Goal: Information Seeking & Learning: Learn about a topic

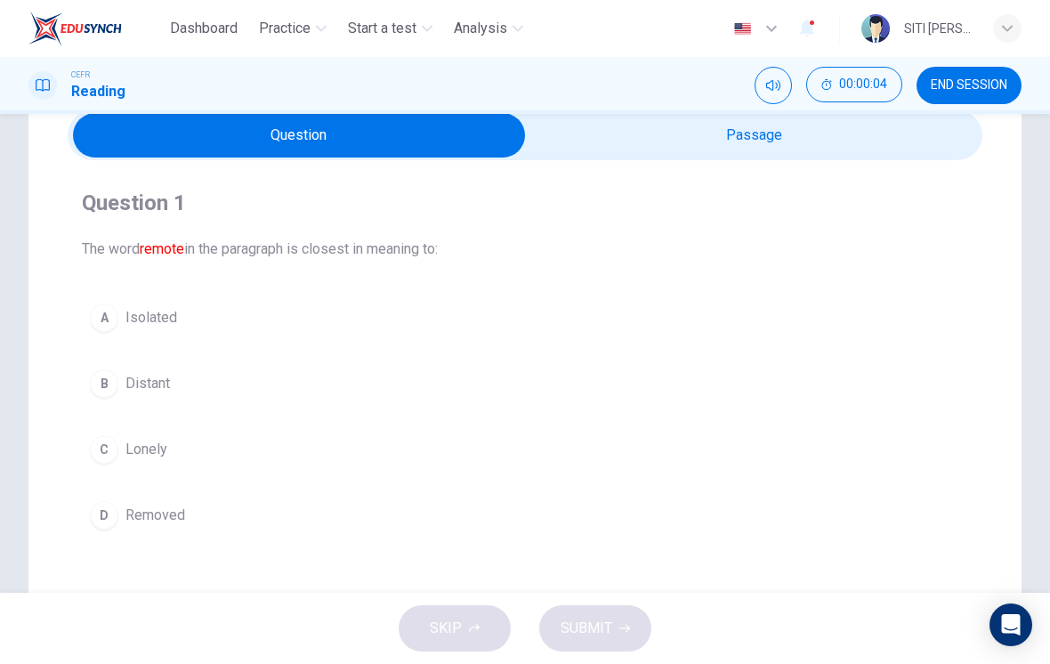
scroll to position [39, 0]
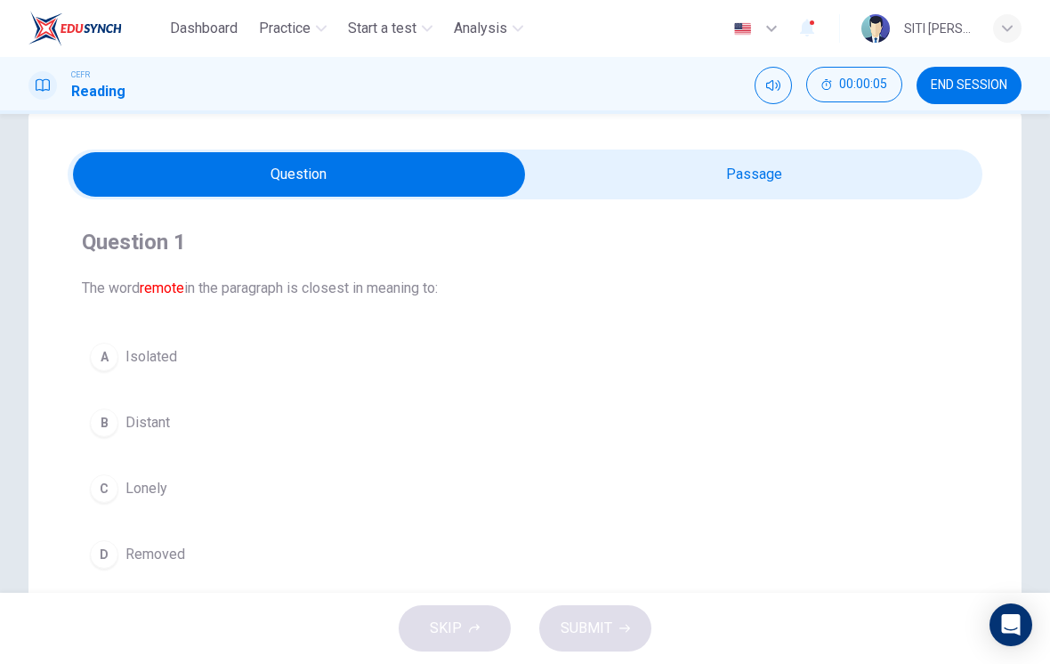
click at [910, 155] on input "checkbox" at bounding box center [299, 174] width 1373 height 45
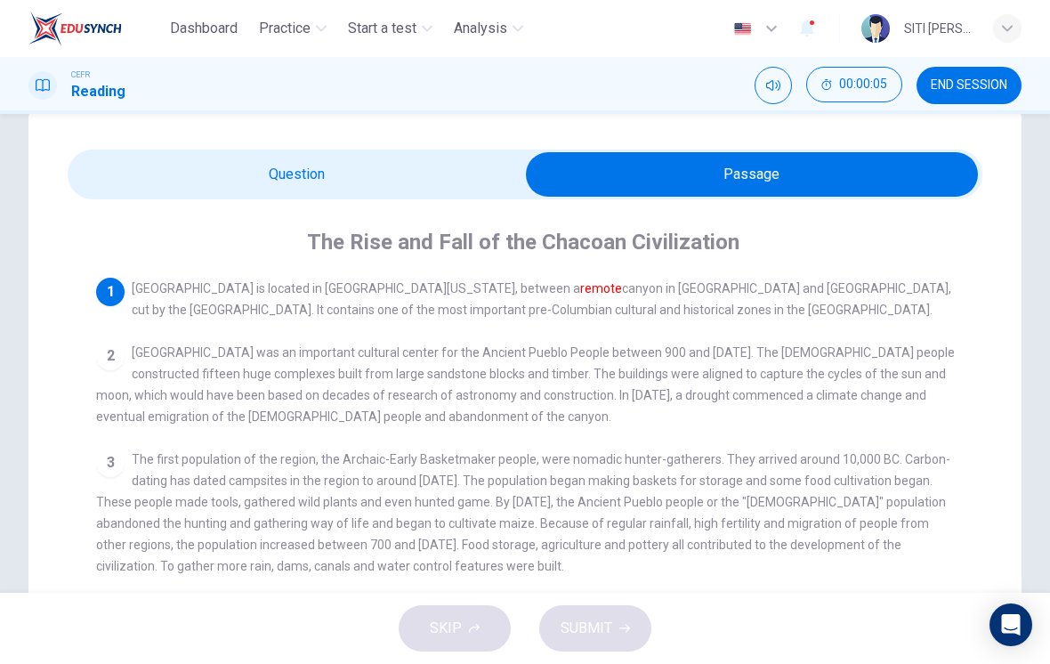
click at [174, 196] on input "checkbox" at bounding box center [752, 174] width 1373 height 45
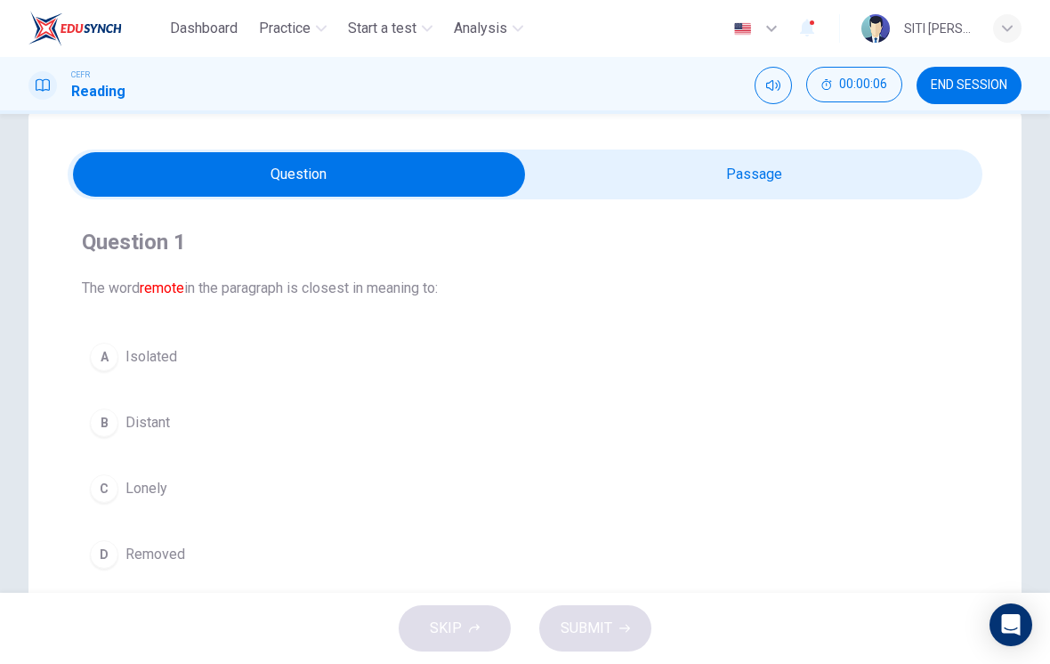
click at [904, 163] on input "checkbox" at bounding box center [299, 174] width 1373 height 45
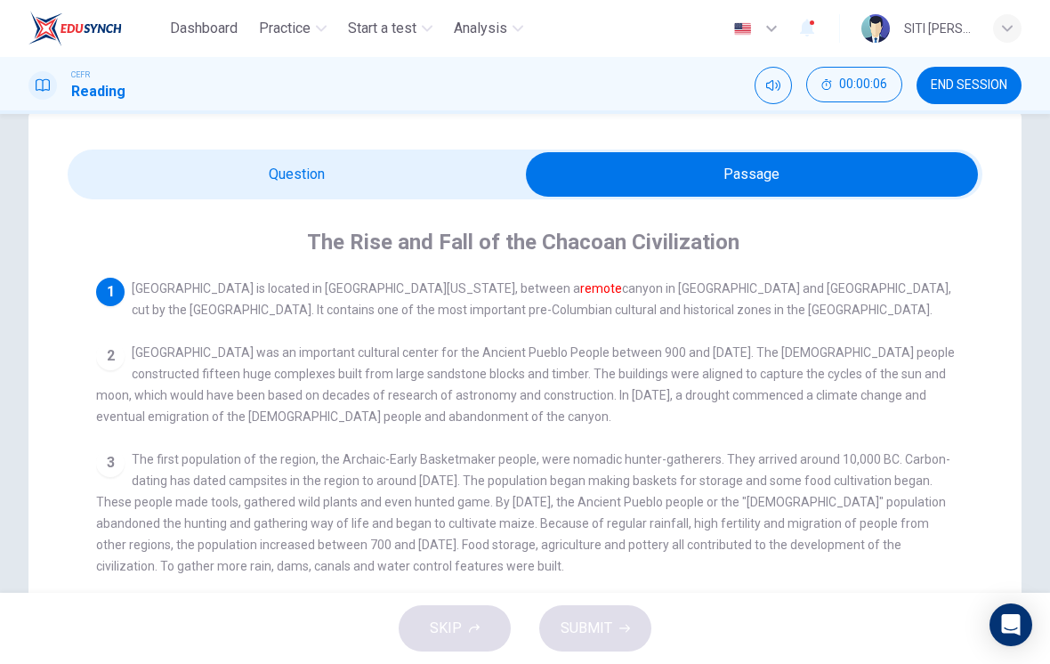
click at [164, 172] on input "checkbox" at bounding box center [752, 174] width 1373 height 45
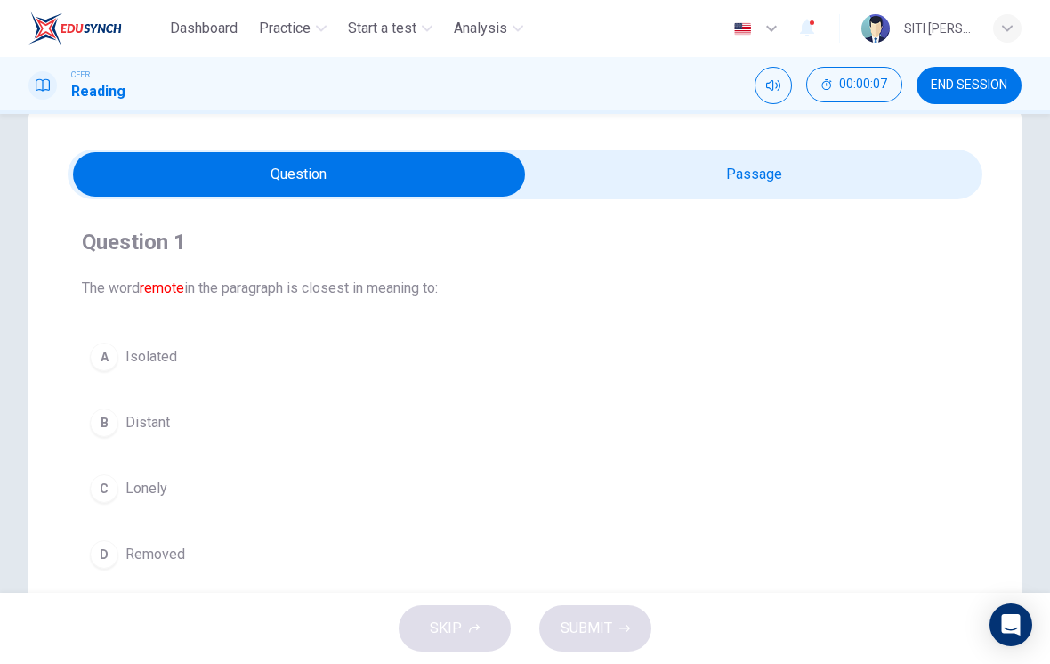
click at [898, 157] on input "checkbox" at bounding box center [299, 174] width 1373 height 45
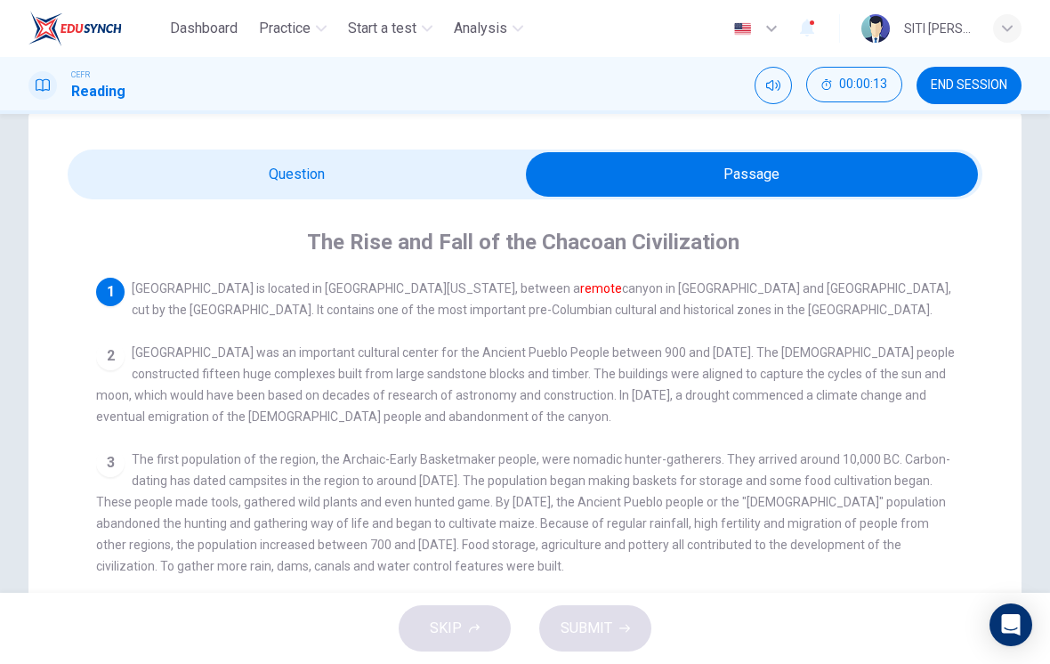
click at [155, 191] on input "checkbox" at bounding box center [752, 174] width 1373 height 45
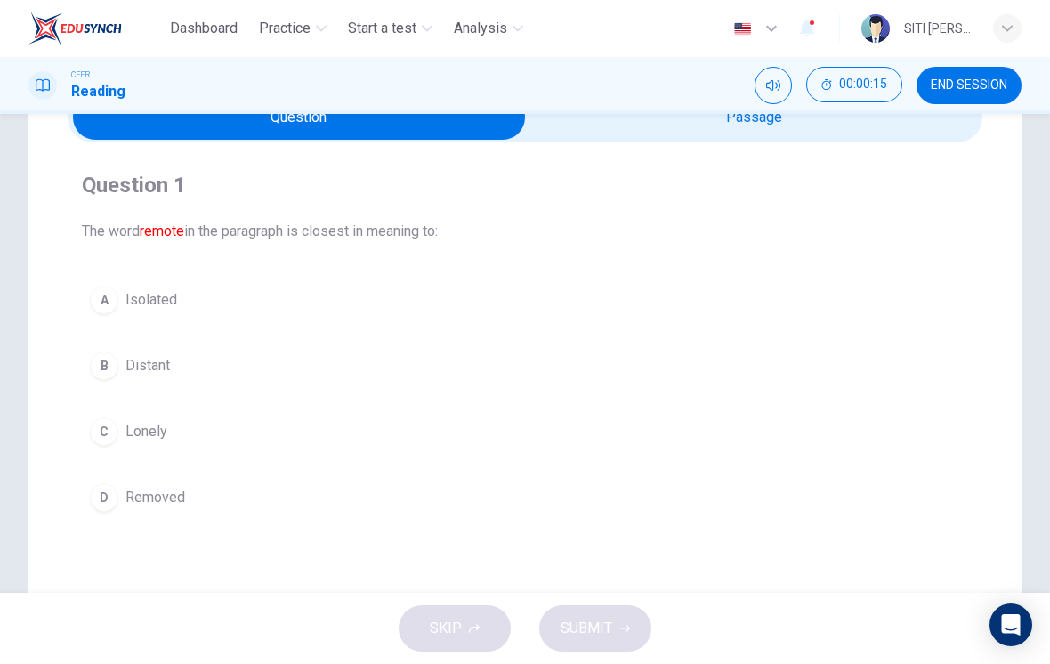
scroll to position [61, 0]
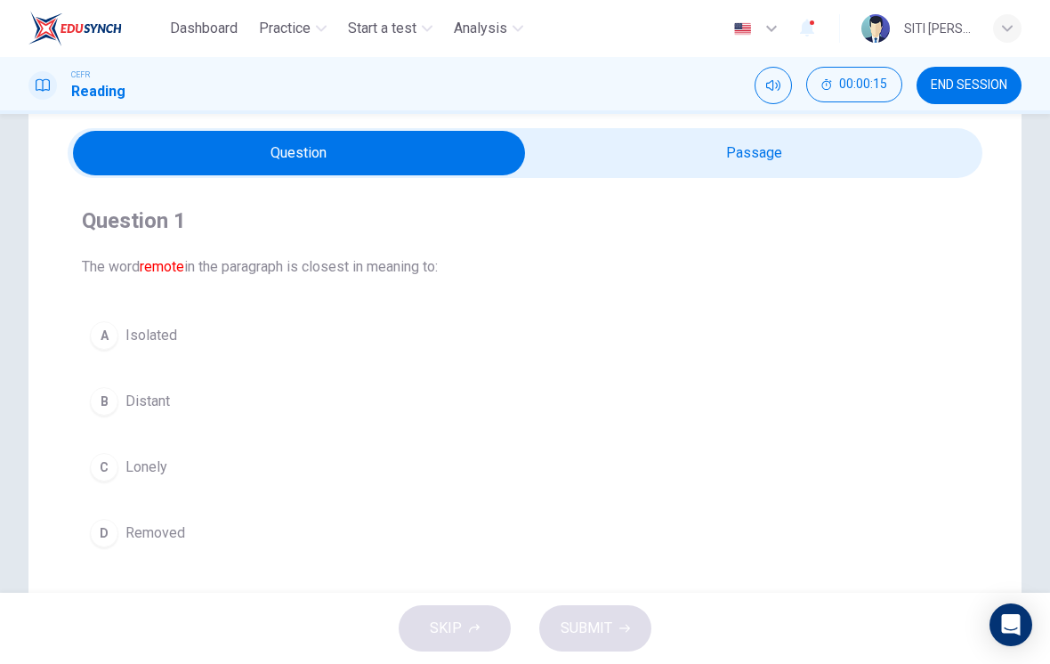
click at [912, 168] on input "checkbox" at bounding box center [299, 153] width 1373 height 45
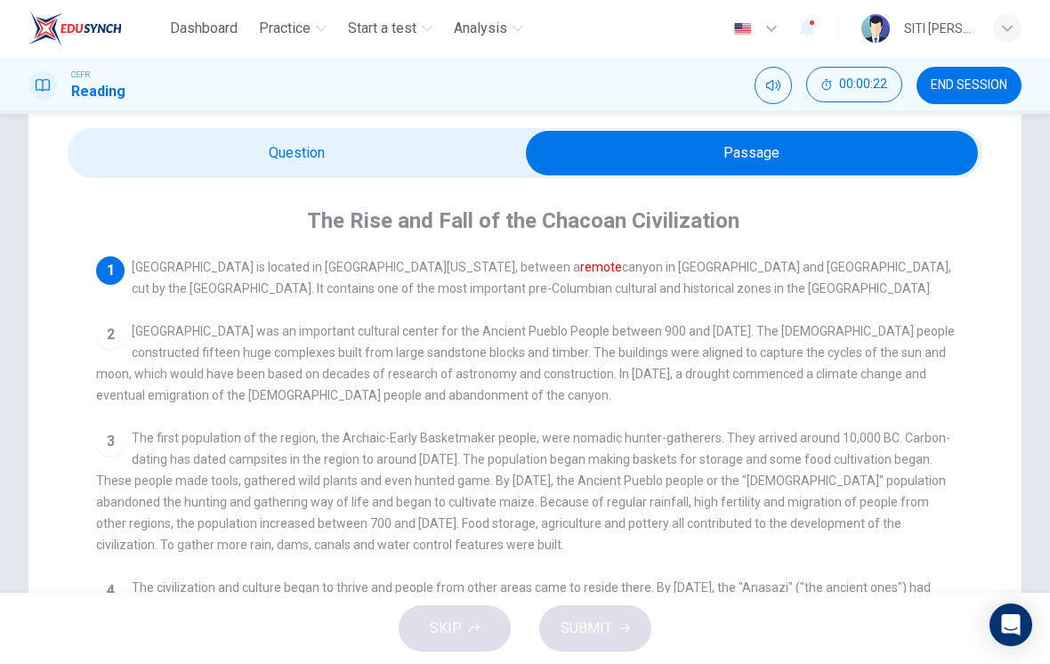
click at [109, 161] on input "checkbox" at bounding box center [752, 153] width 1373 height 45
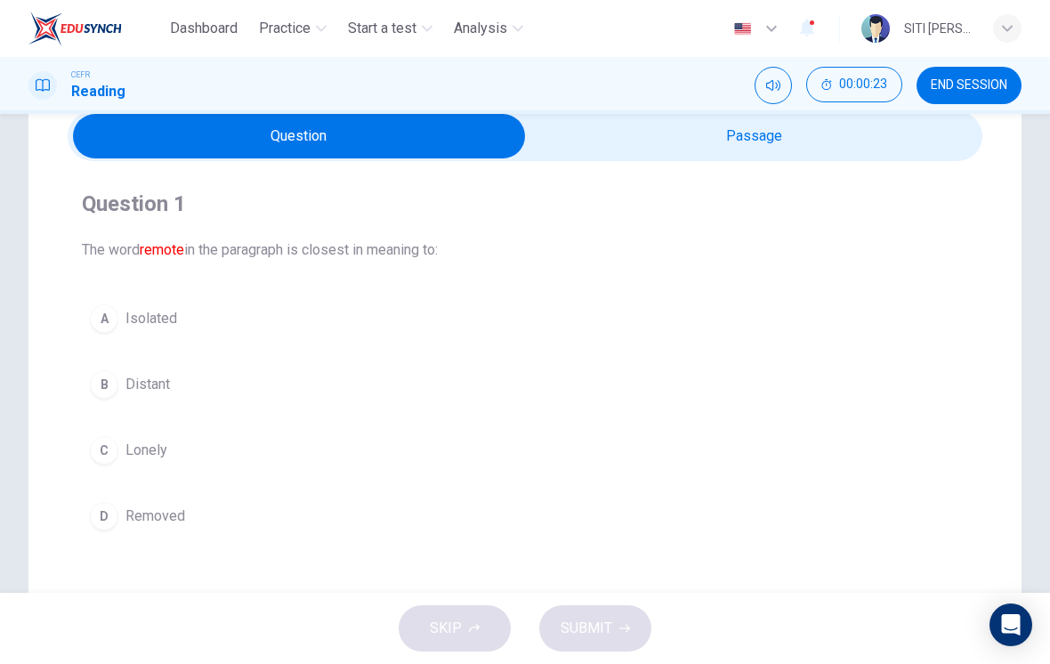
scroll to position [112, 0]
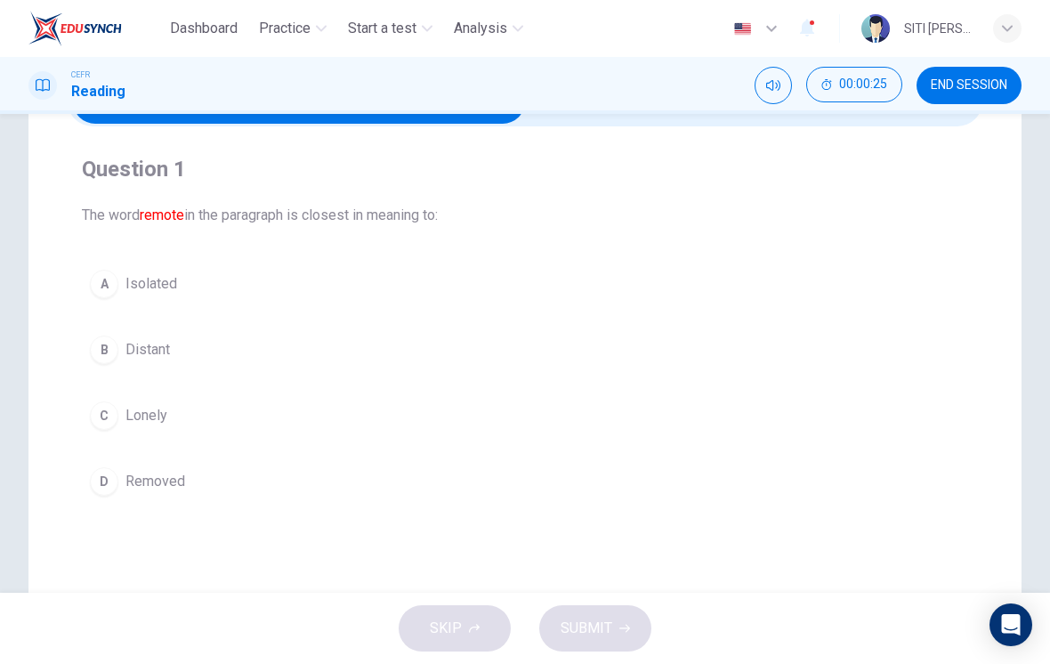
click at [108, 346] on div "B" at bounding box center [104, 350] width 28 height 28
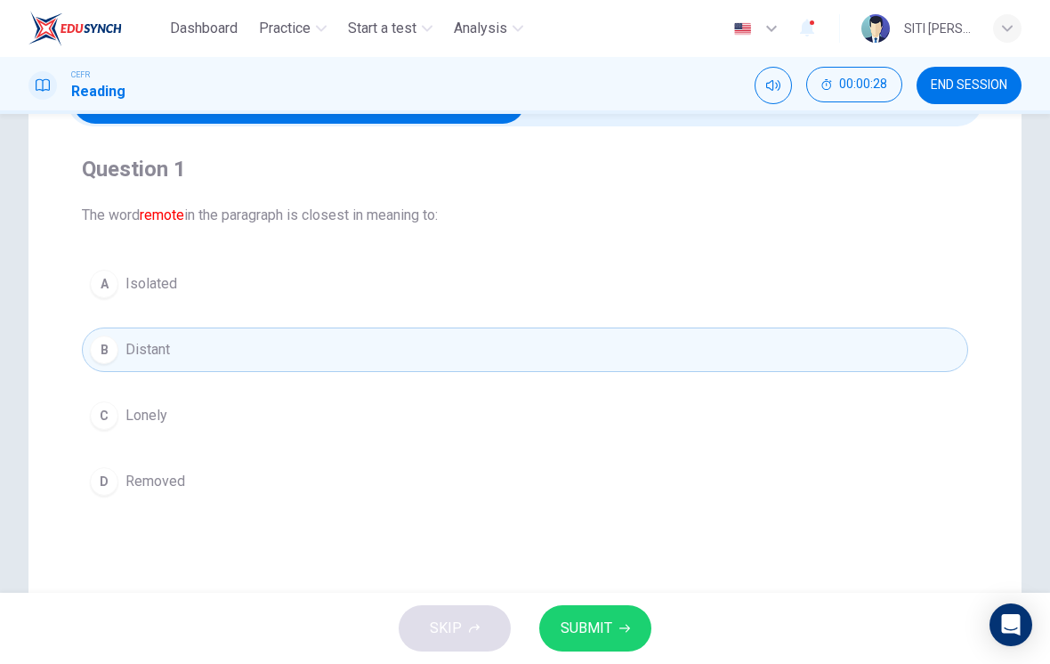
click at [638, 620] on button "SUBMIT" at bounding box center [595, 628] width 112 height 46
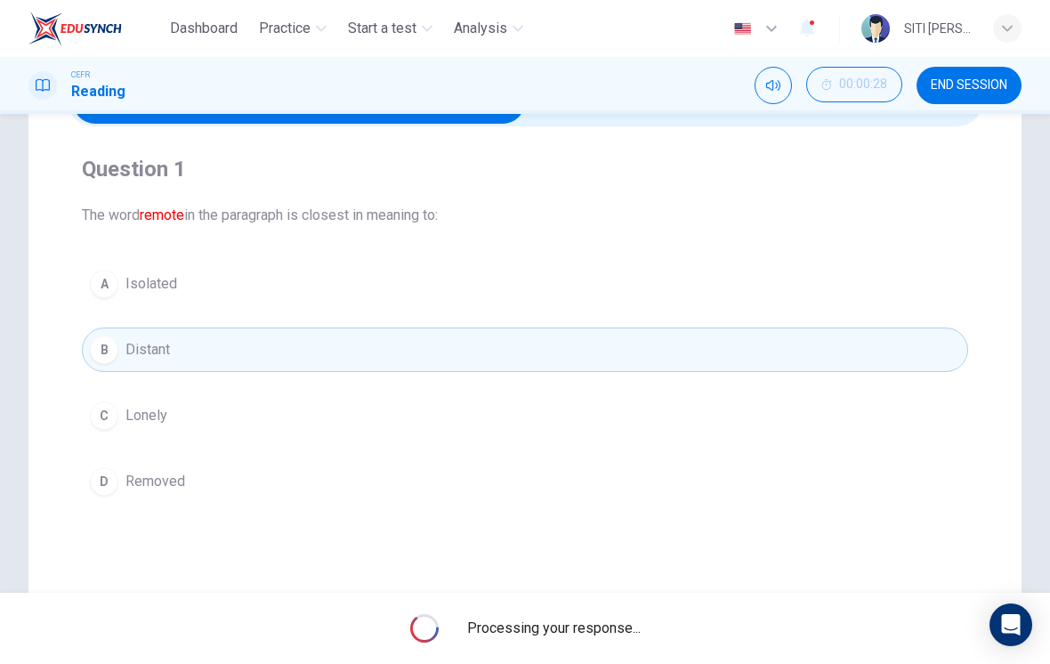
scroll to position [142, 0]
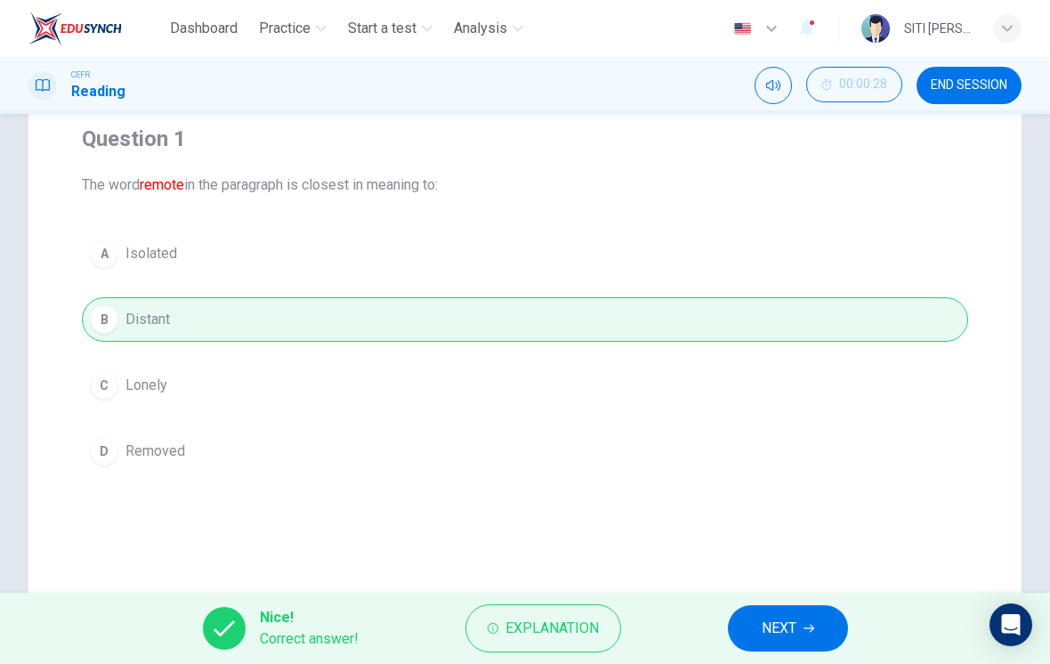
click at [786, 606] on button "NEXT" at bounding box center [788, 628] width 120 height 46
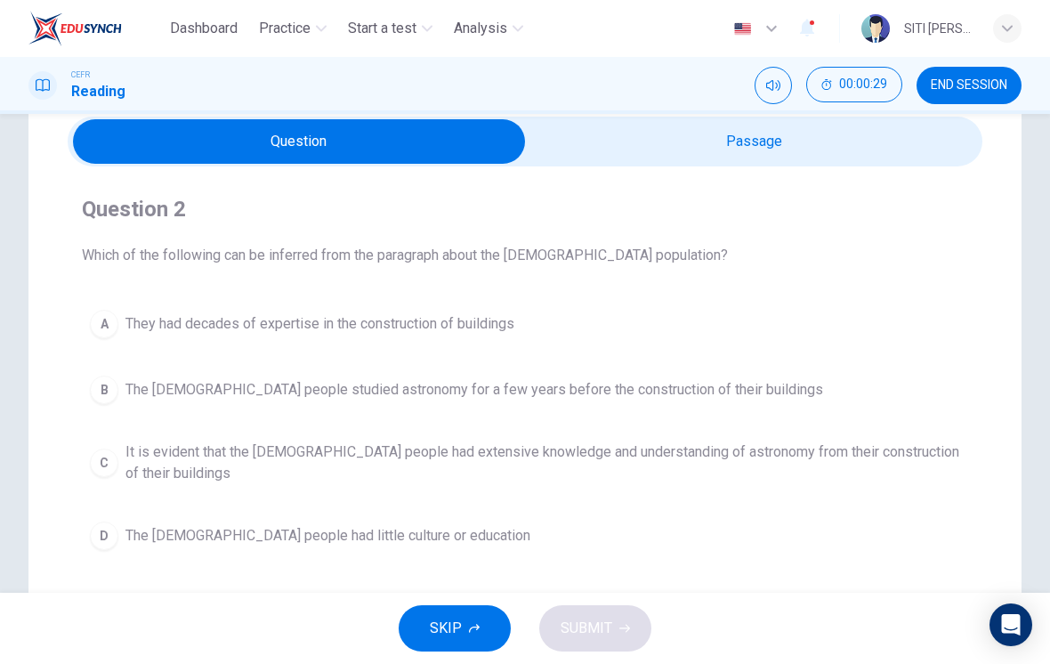
scroll to position [61, 0]
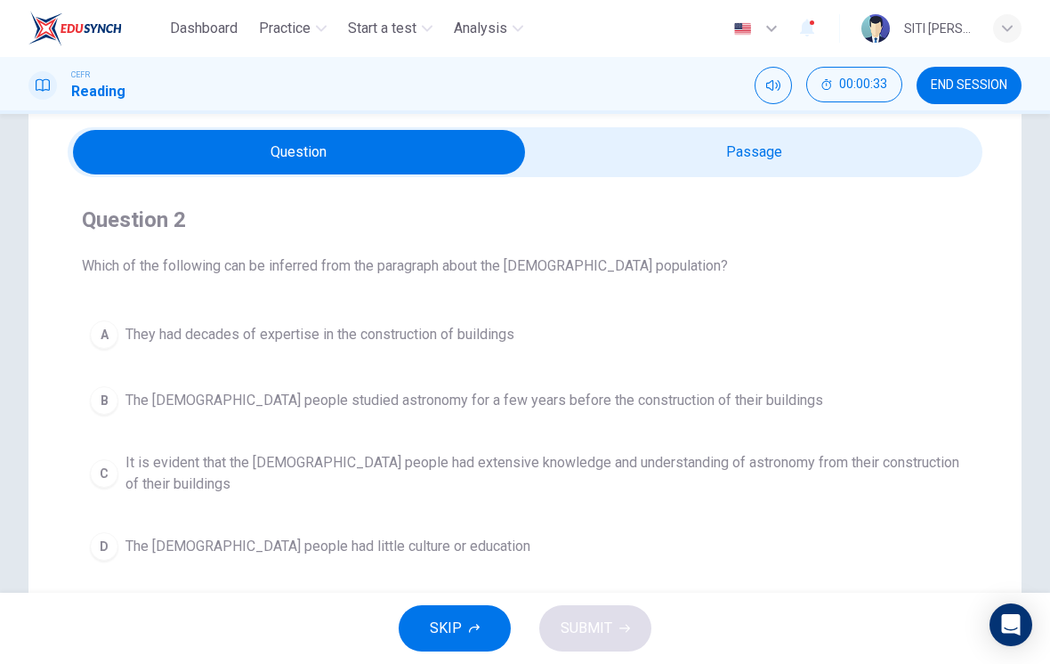
click at [958, 134] on input "checkbox" at bounding box center [299, 152] width 1373 height 45
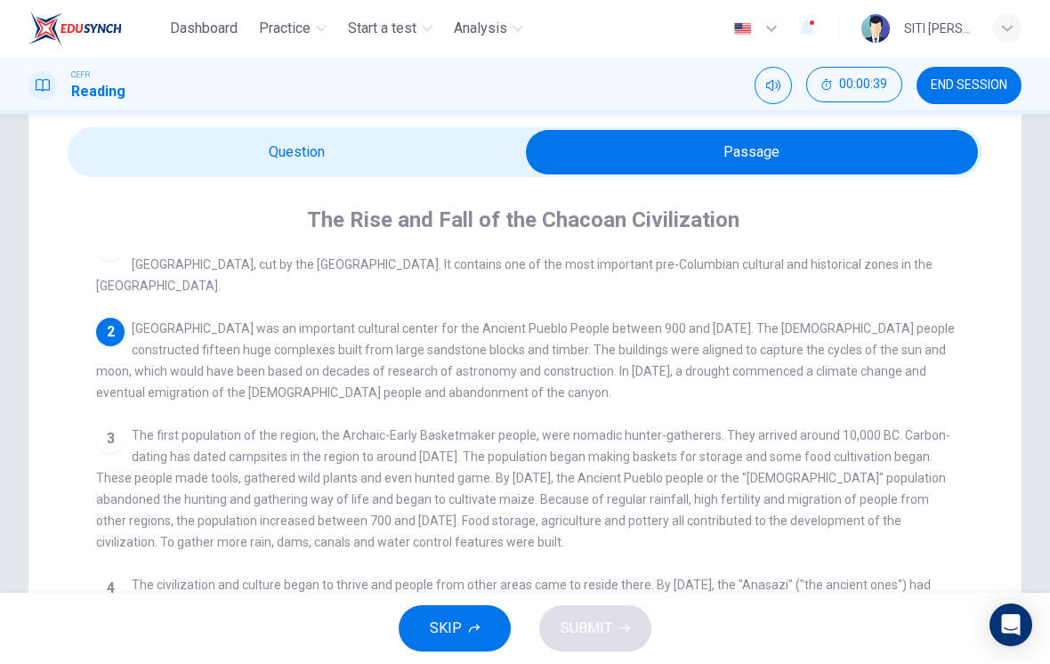
scroll to position [21, 0]
click at [148, 163] on input "checkbox" at bounding box center [752, 152] width 1373 height 45
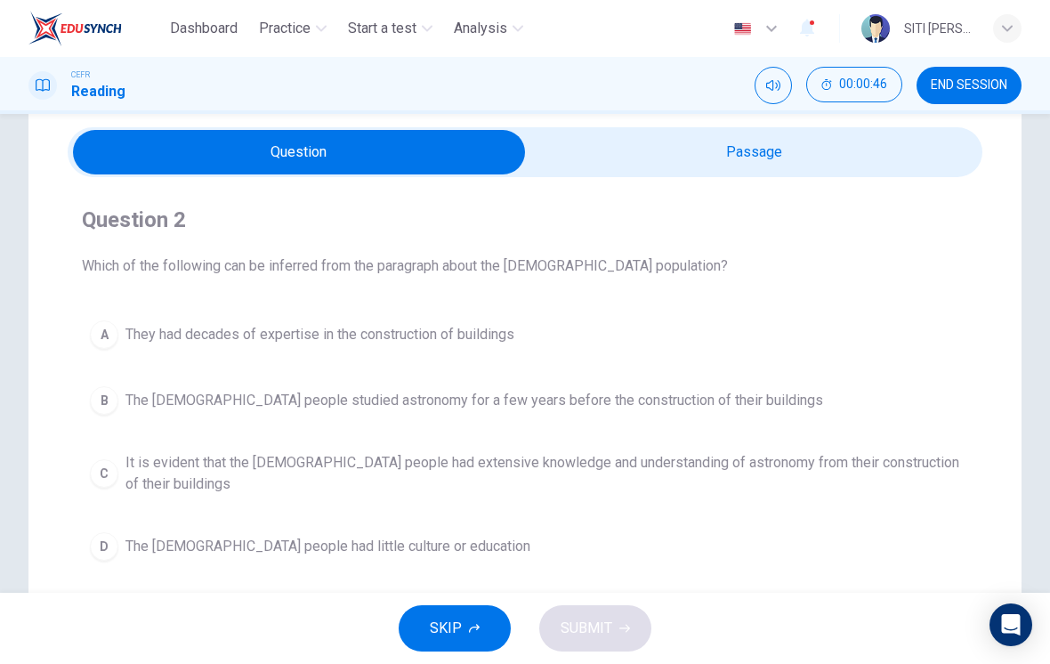
click at [901, 160] on input "checkbox" at bounding box center [299, 152] width 1373 height 45
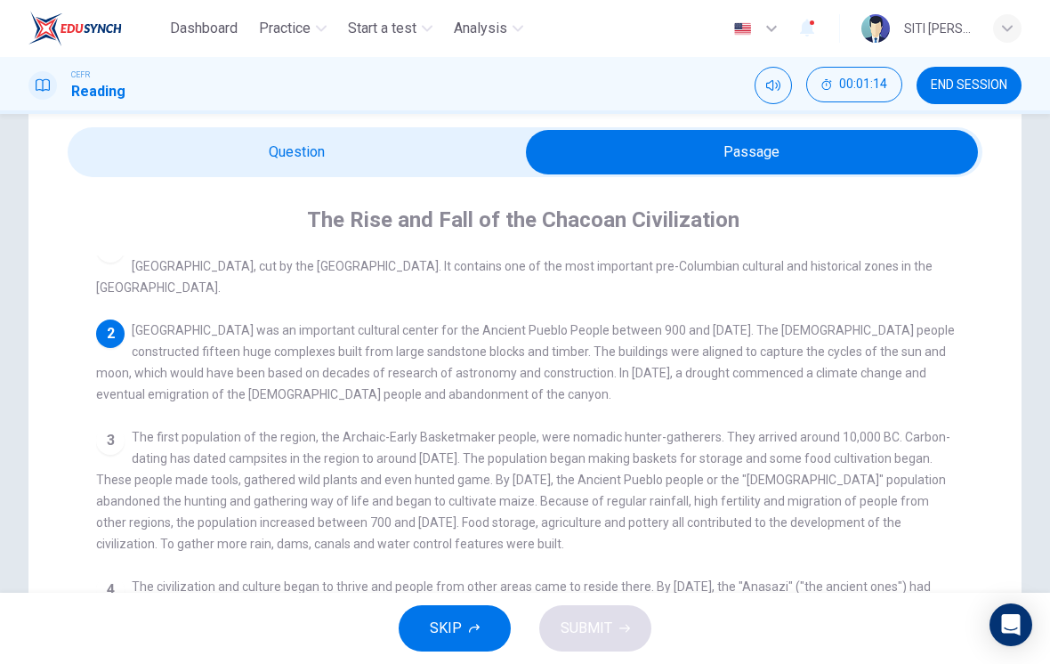
click at [440, 165] on input "checkbox" at bounding box center [752, 152] width 1373 height 45
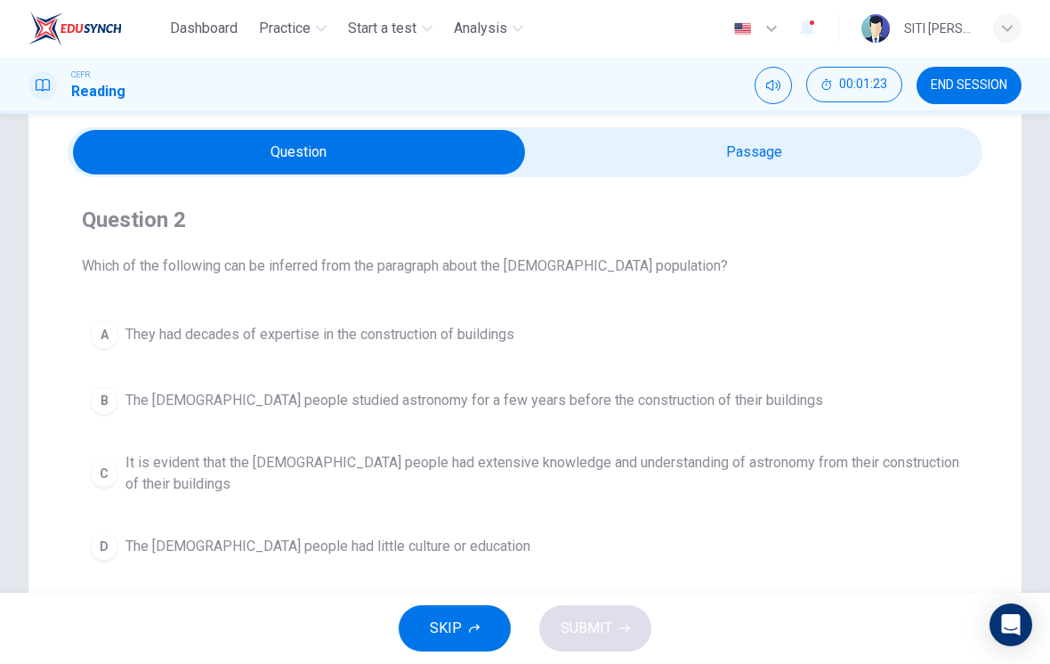
click at [896, 155] on input "checkbox" at bounding box center [299, 152] width 1373 height 45
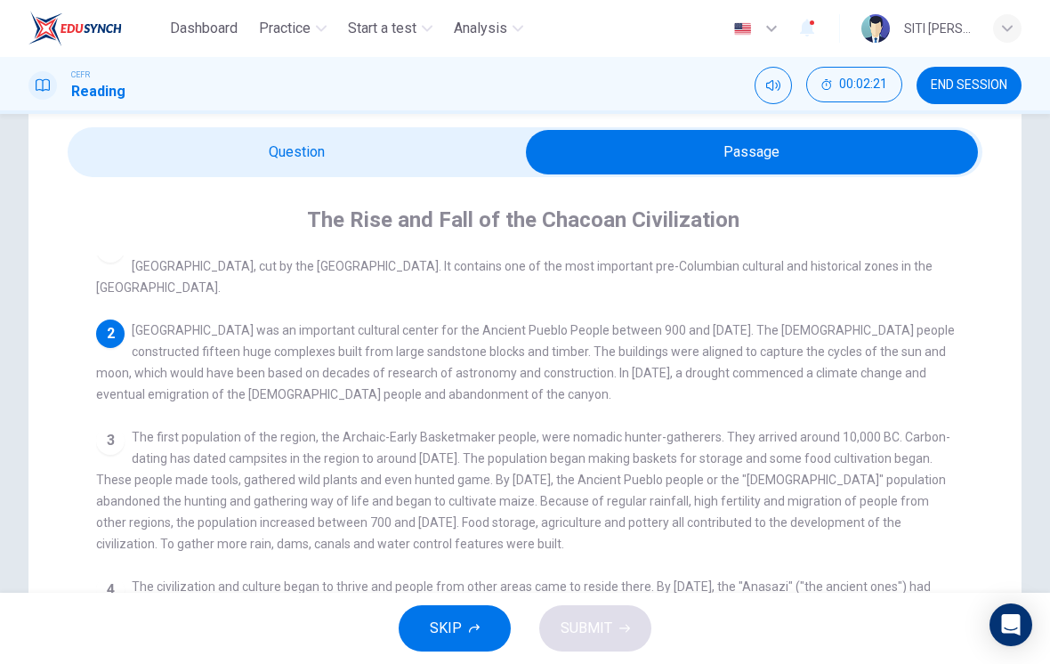
click at [923, 321] on div "2 [GEOGRAPHIC_DATA] was an important cultural center for the Ancient Pueblo Peo…" at bounding box center [525, 362] width 859 height 85
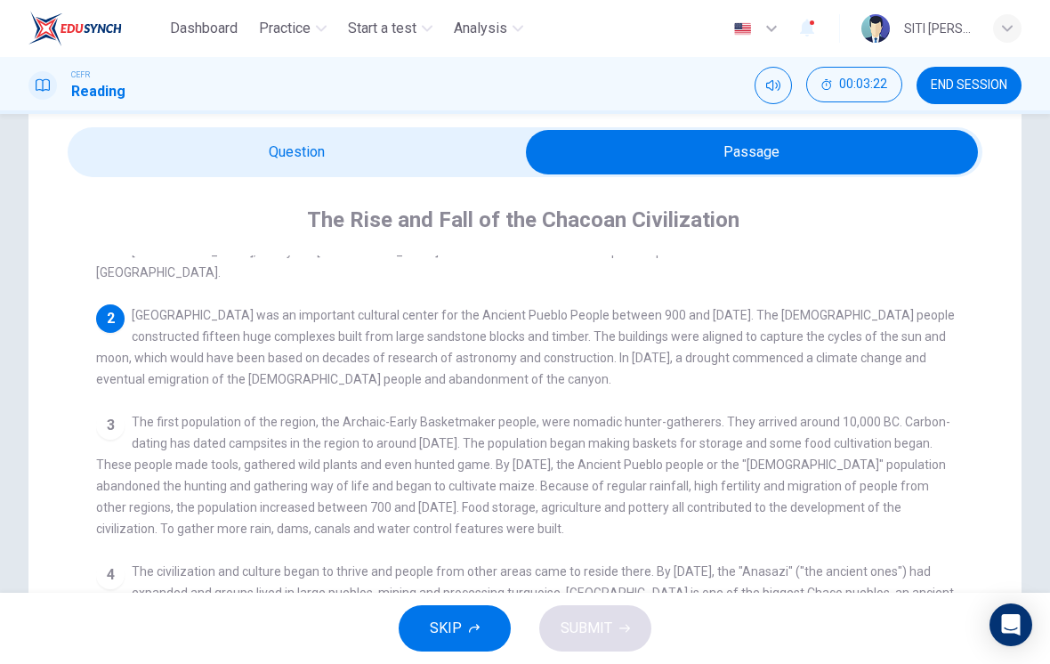
scroll to position [22, 0]
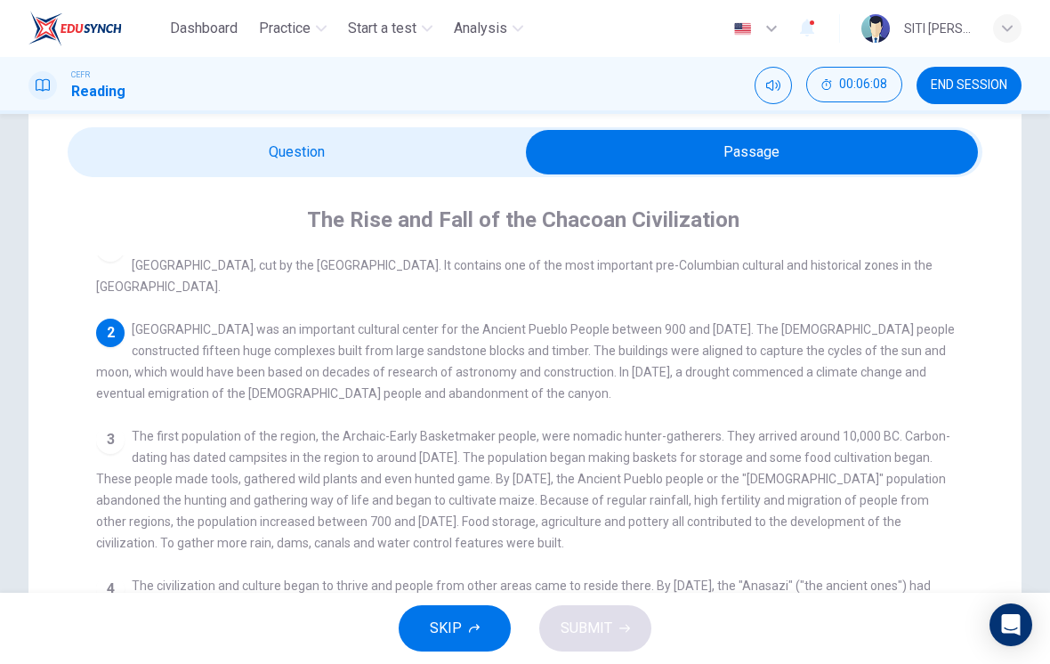
click at [403, 156] on input "checkbox" at bounding box center [752, 152] width 1373 height 45
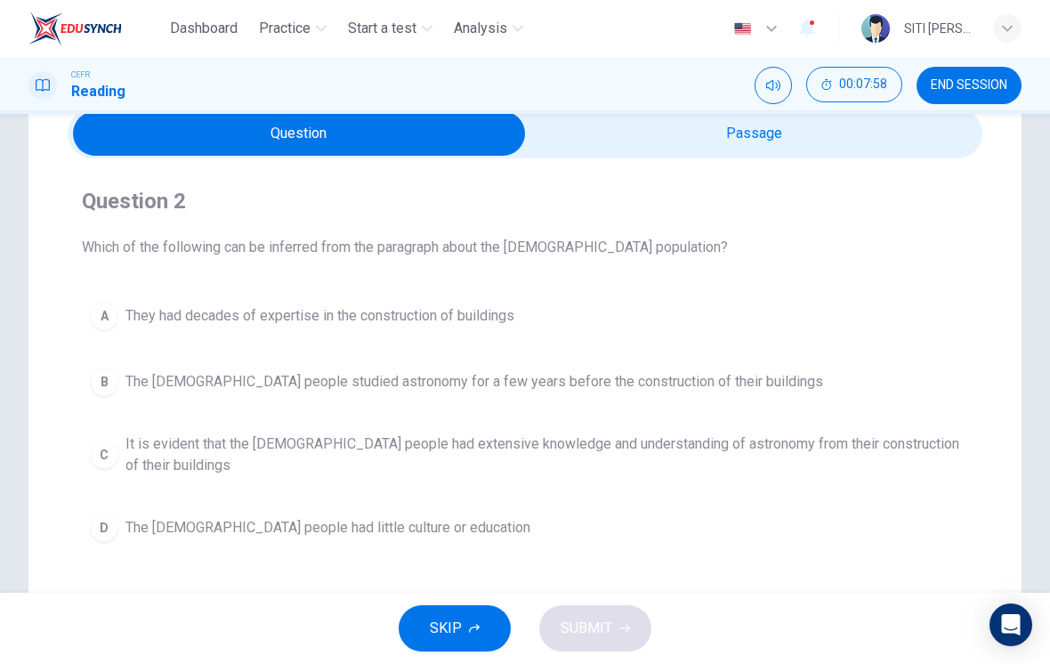
scroll to position [93, 0]
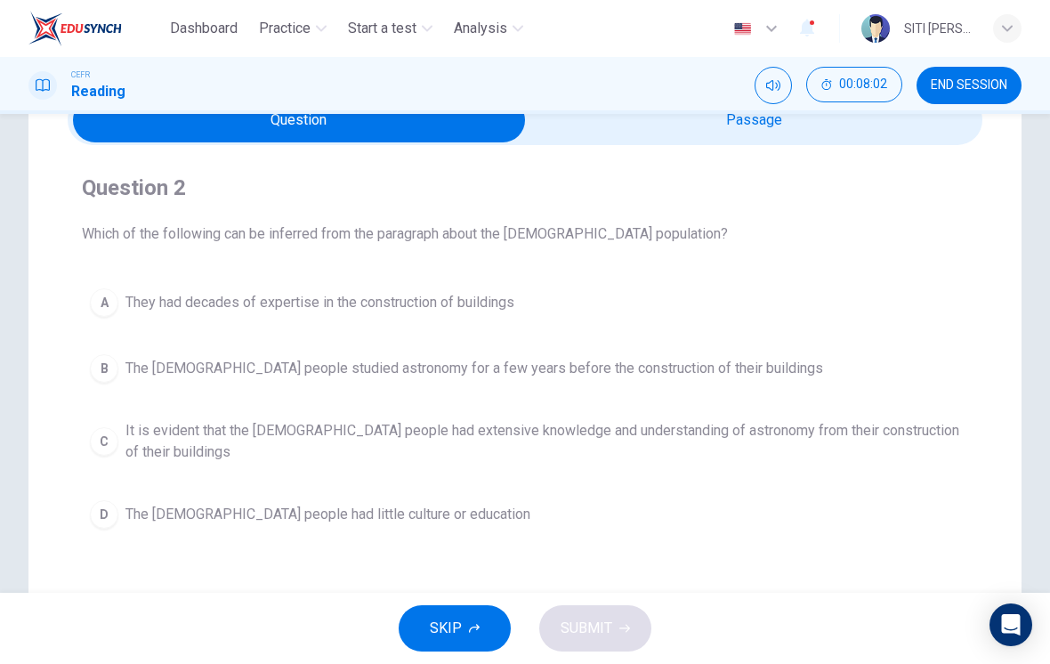
click at [823, 114] on input "checkbox" at bounding box center [299, 120] width 1373 height 45
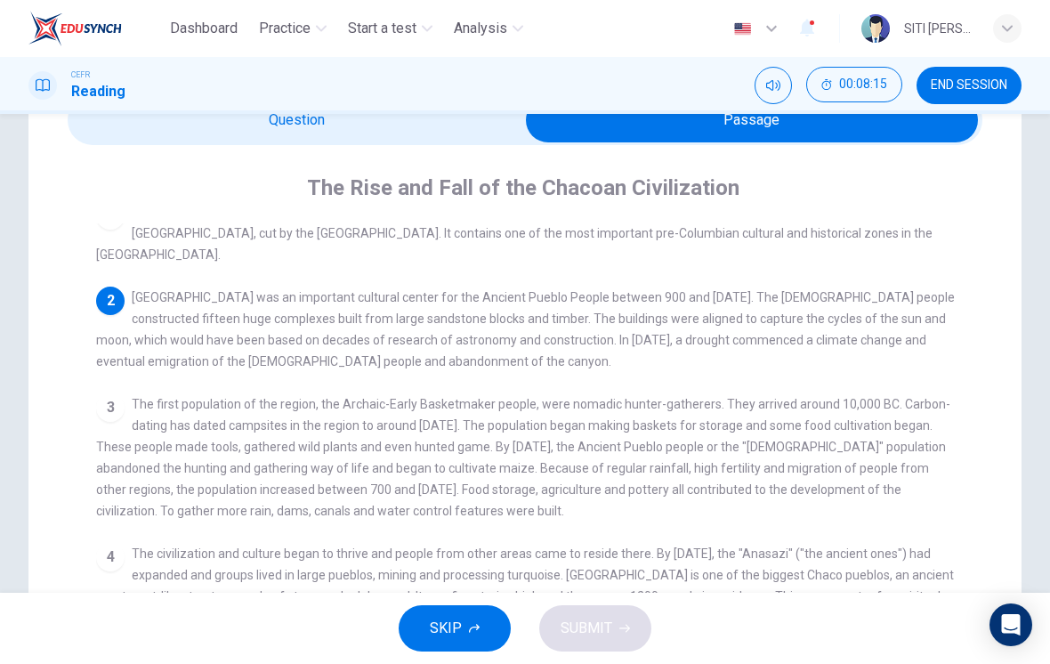
click at [162, 126] on input "checkbox" at bounding box center [752, 120] width 1373 height 45
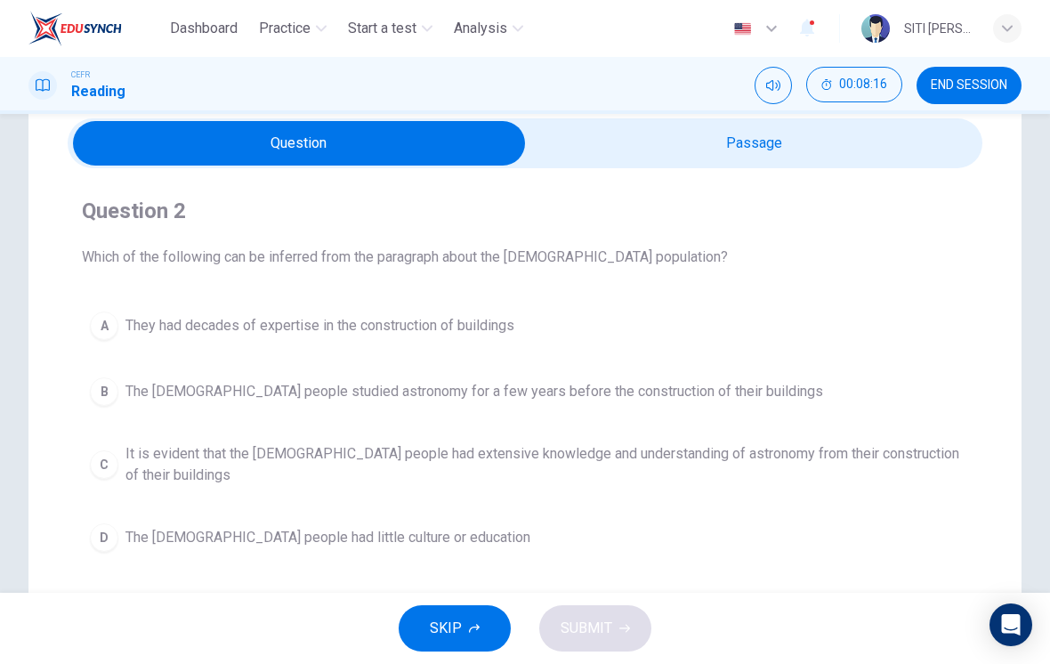
scroll to position [69, 0]
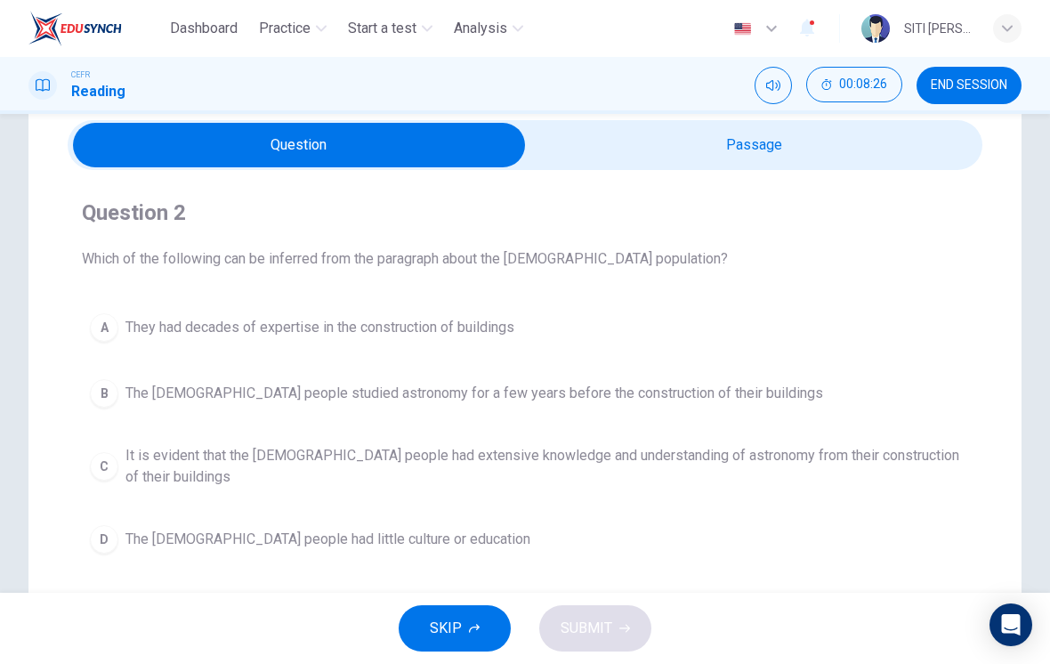
click at [120, 465] on button "C It is evident that the [DEMOGRAPHIC_DATA] people had extensive knowledge and …" at bounding box center [525, 466] width 887 height 59
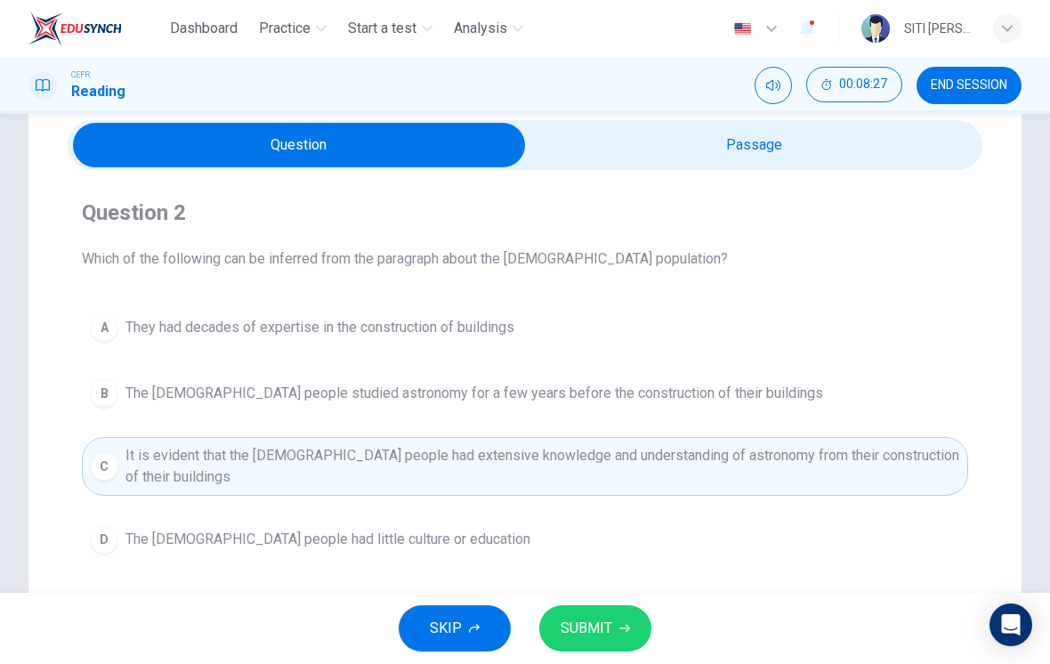
click at [616, 625] on button "SUBMIT" at bounding box center [595, 628] width 112 height 46
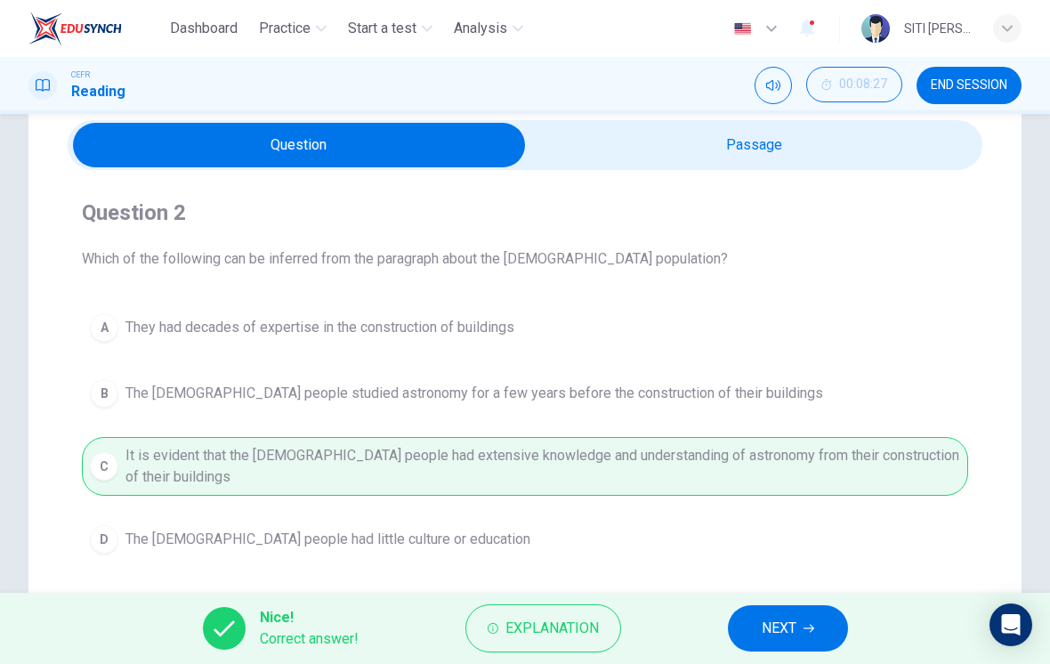
click at [791, 628] on span "NEXT" at bounding box center [779, 628] width 35 height 25
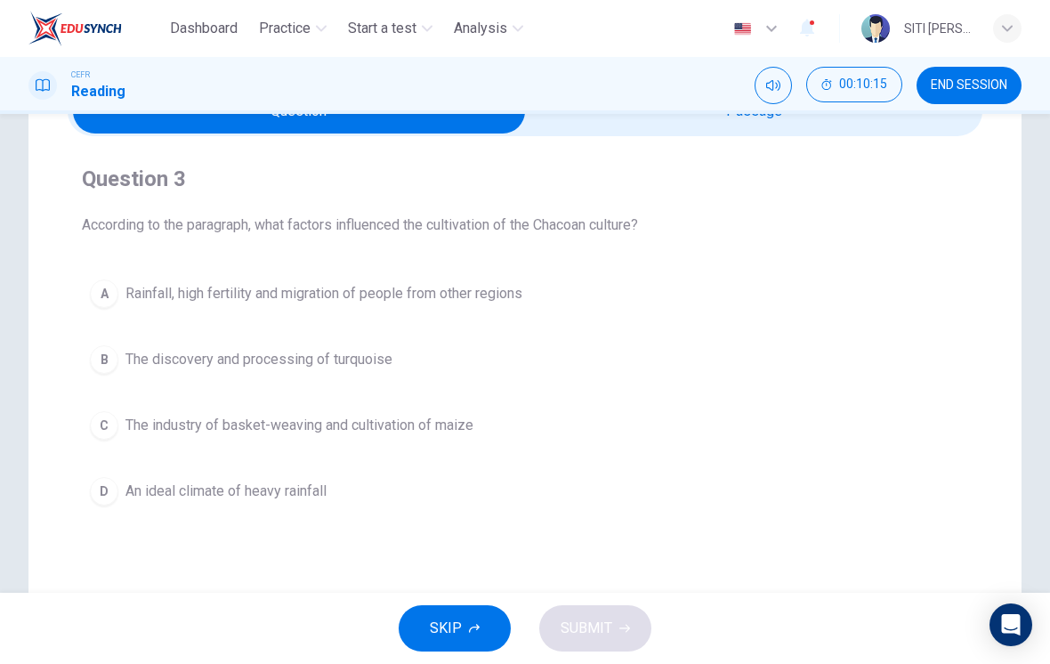
scroll to position [63, 0]
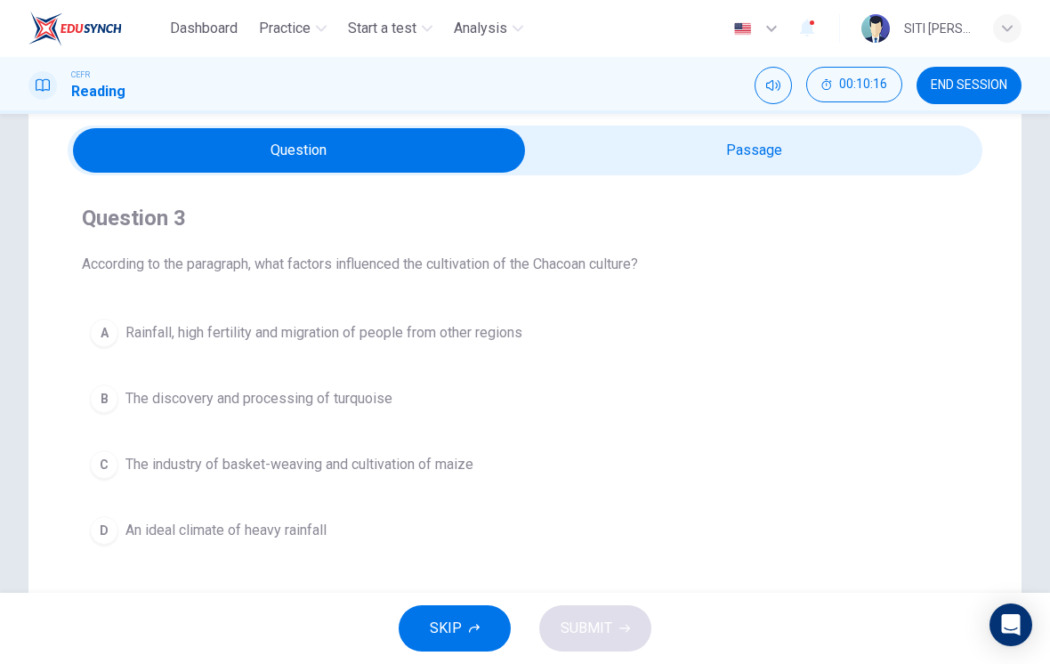
click at [876, 158] on input "checkbox" at bounding box center [299, 150] width 1373 height 45
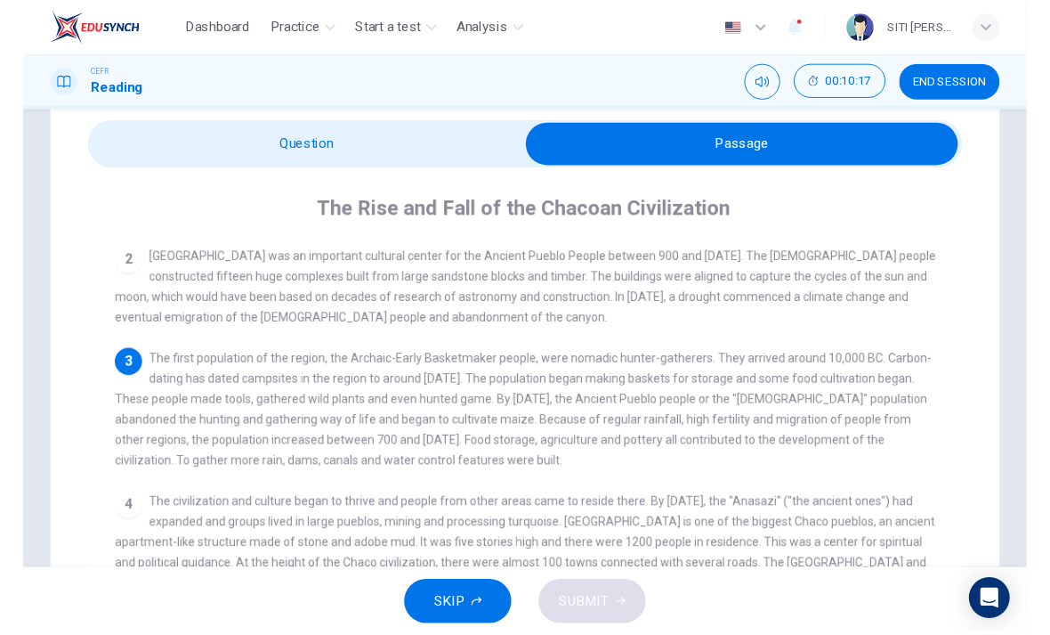
scroll to position [80, 0]
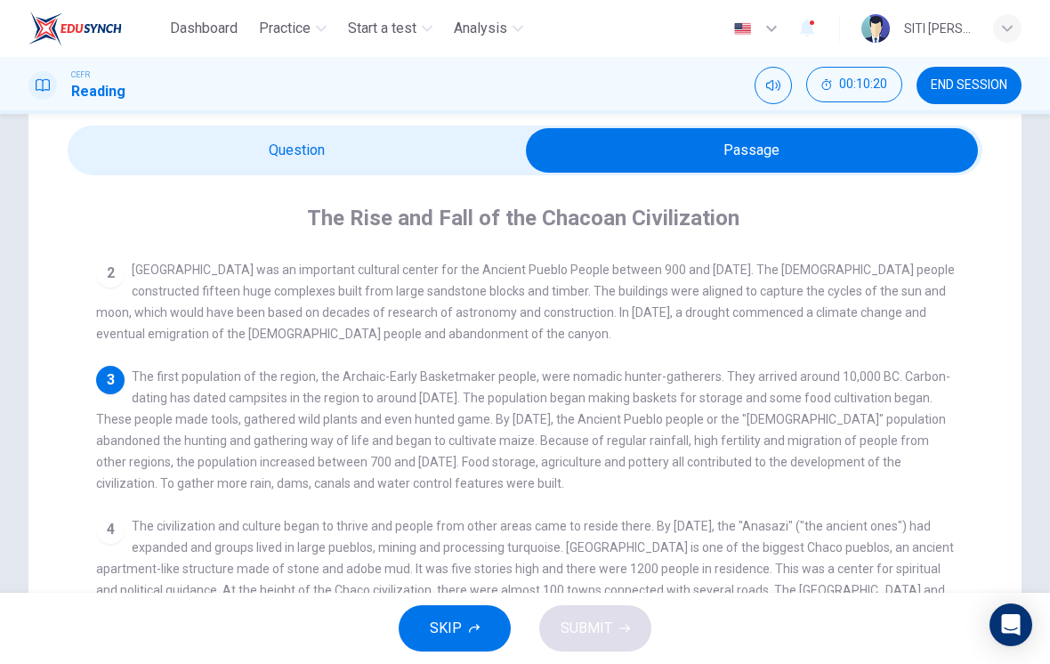
click at [434, 142] on input "checkbox" at bounding box center [752, 150] width 1373 height 45
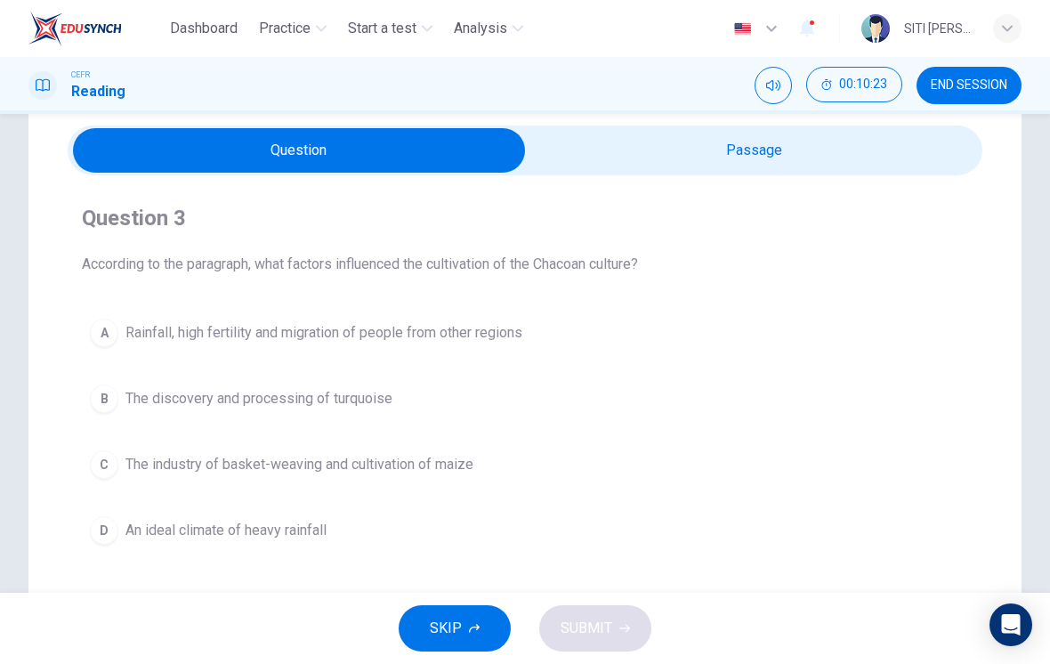
click at [908, 165] on input "checkbox" at bounding box center [299, 150] width 1373 height 45
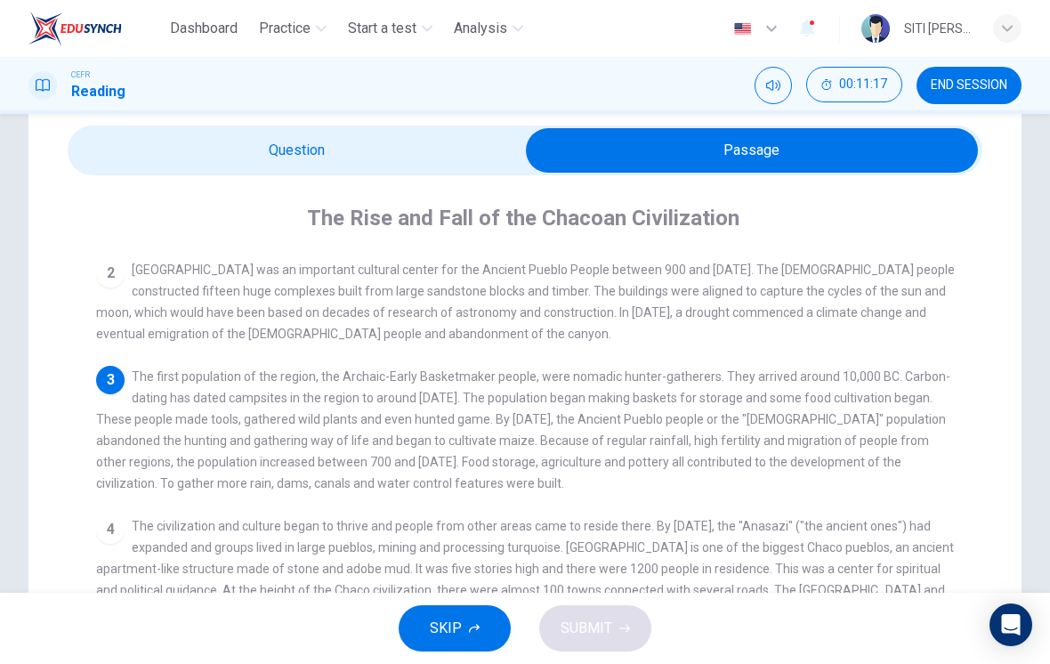
click at [405, 170] on input "checkbox" at bounding box center [752, 150] width 1373 height 45
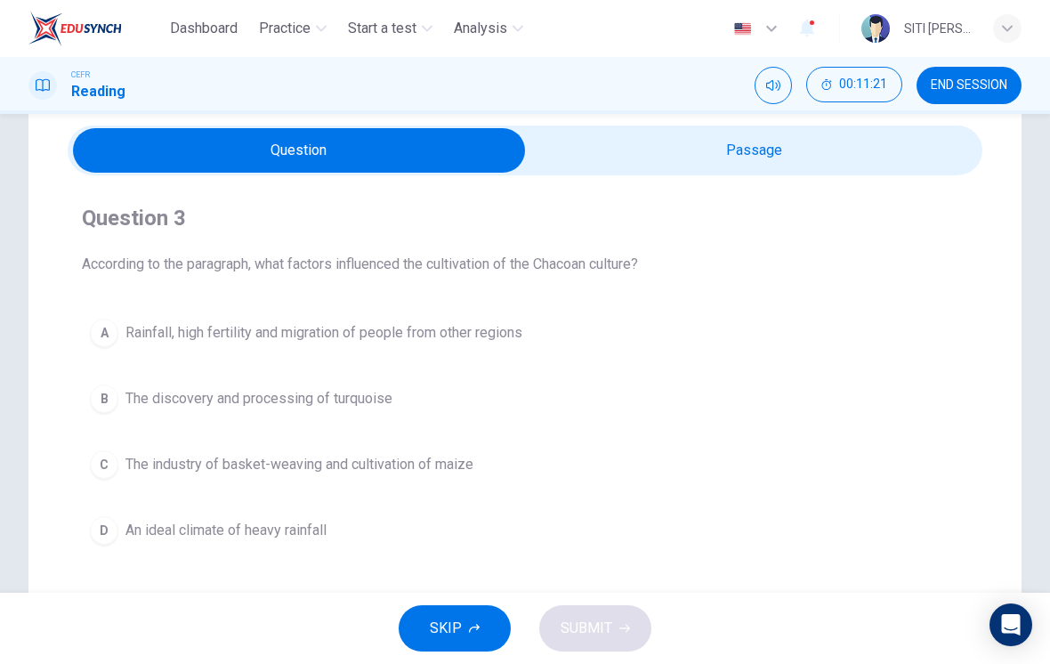
click at [833, 155] on input "checkbox" at bounding box center [299, 150] width 1373 height 45
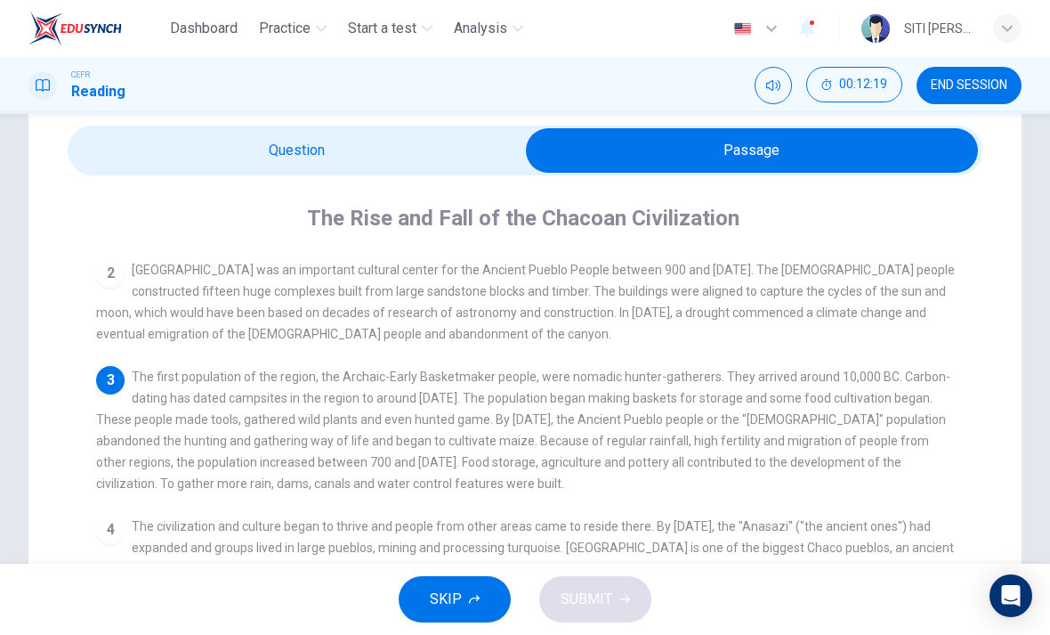
click at [424, 158] on input "checkbox" at bounding box center [752, 150] width 1373 height 45
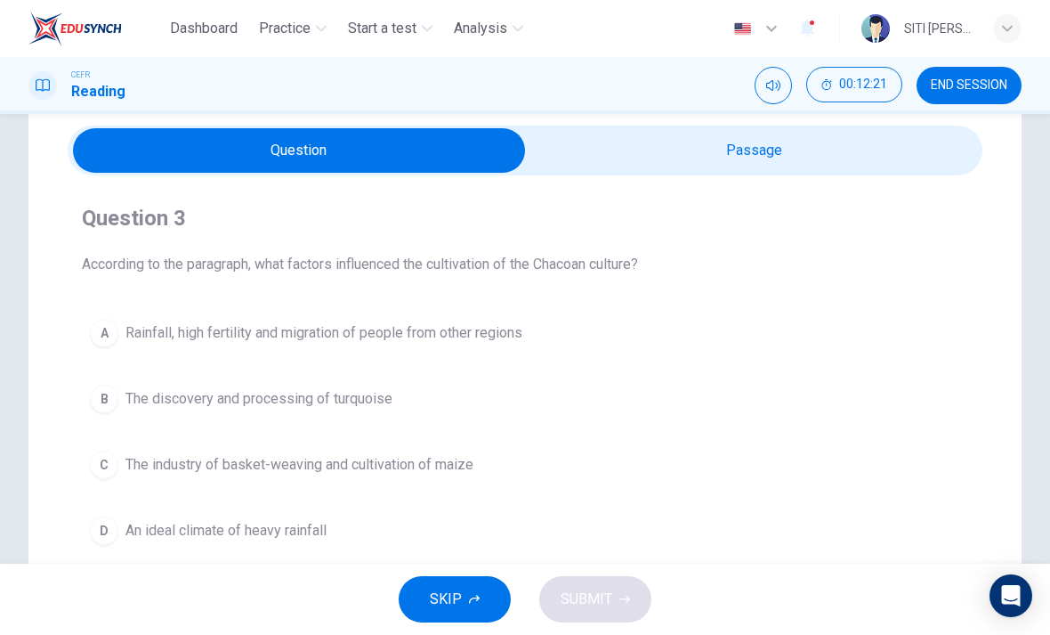
click at [709, 157] on input "checkbox" at bounding box center [299, 150] width 1373 height 45
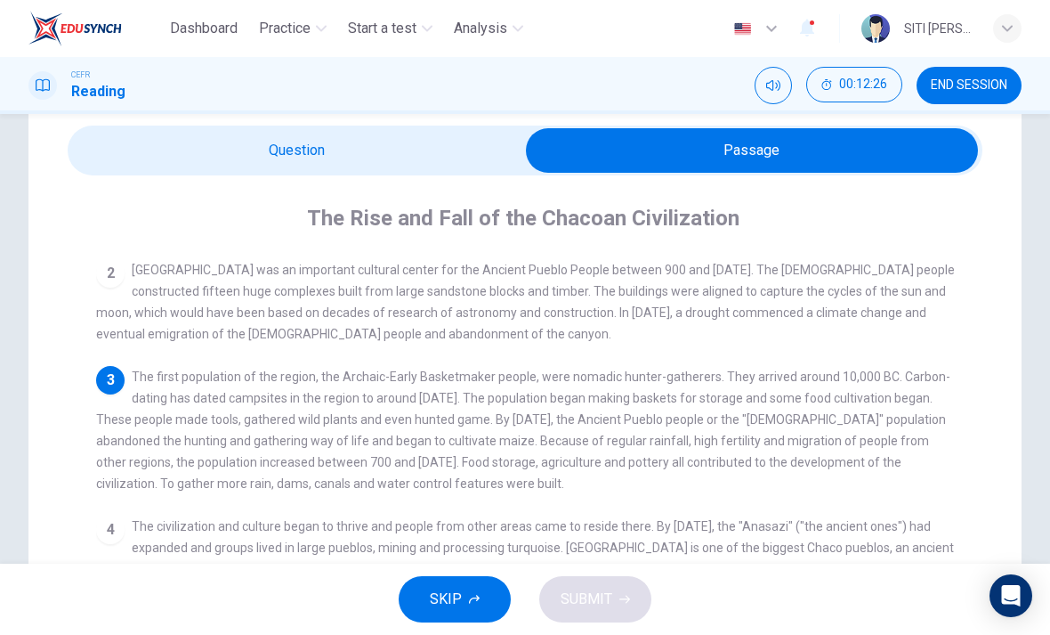
click at [456, 159] on input "checkbox" at bounding box center [752, 150] width 1373 height 45
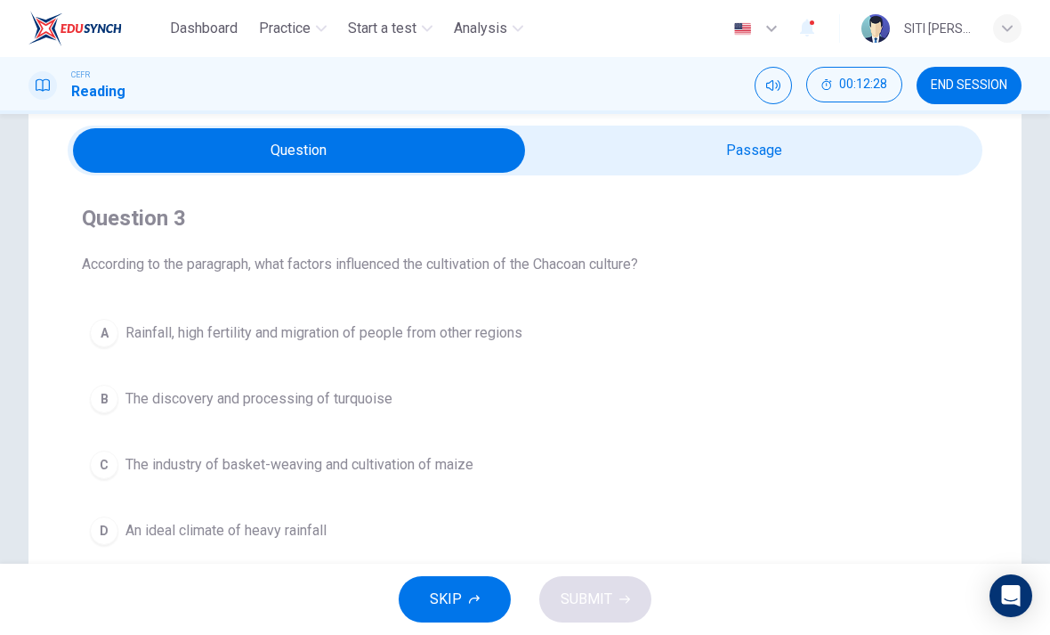
click at [780, 150] on input "checkbox" at bounding box center [299, 150] width 1373 height 45
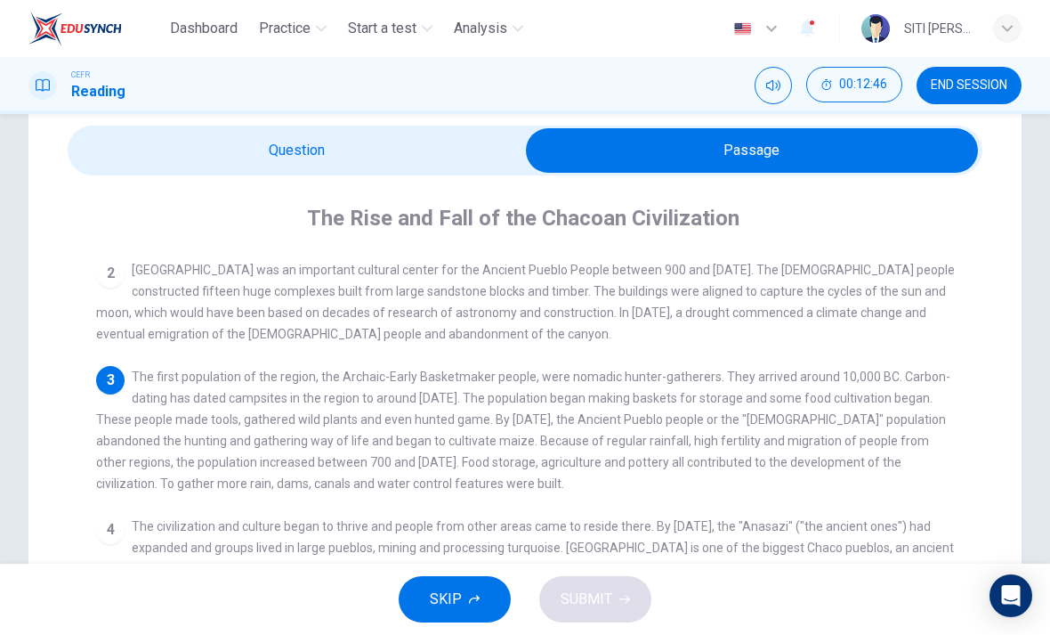
click at [387, 162] on input "checkbox" at bounding box center [752, 150] width 1373 height 45
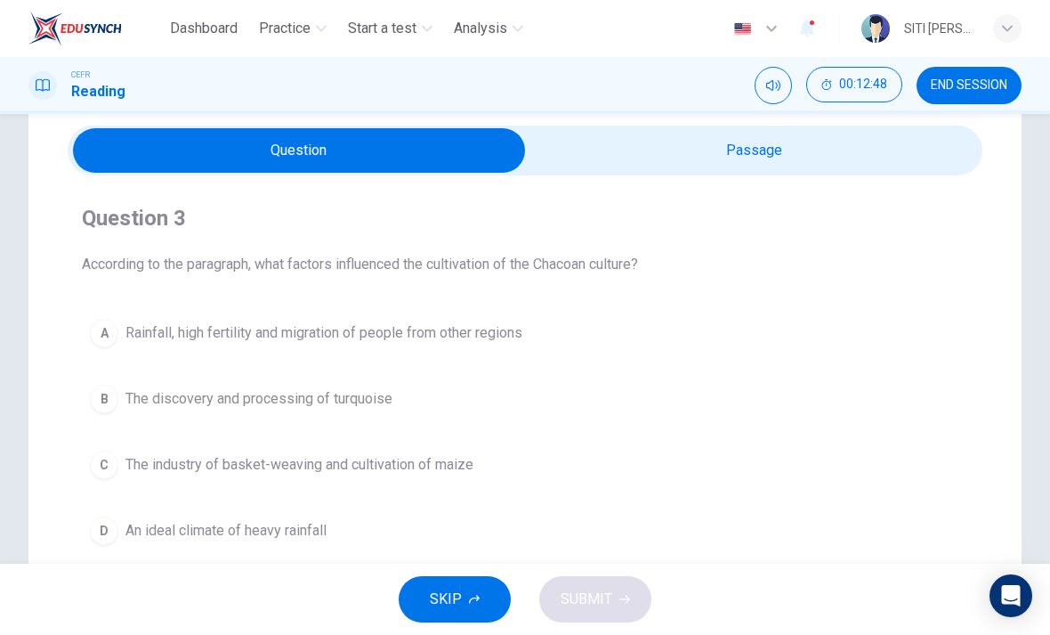
click at [704, 142] on input "checkbox" at bounding box center [299, 150] width 1373 height 45
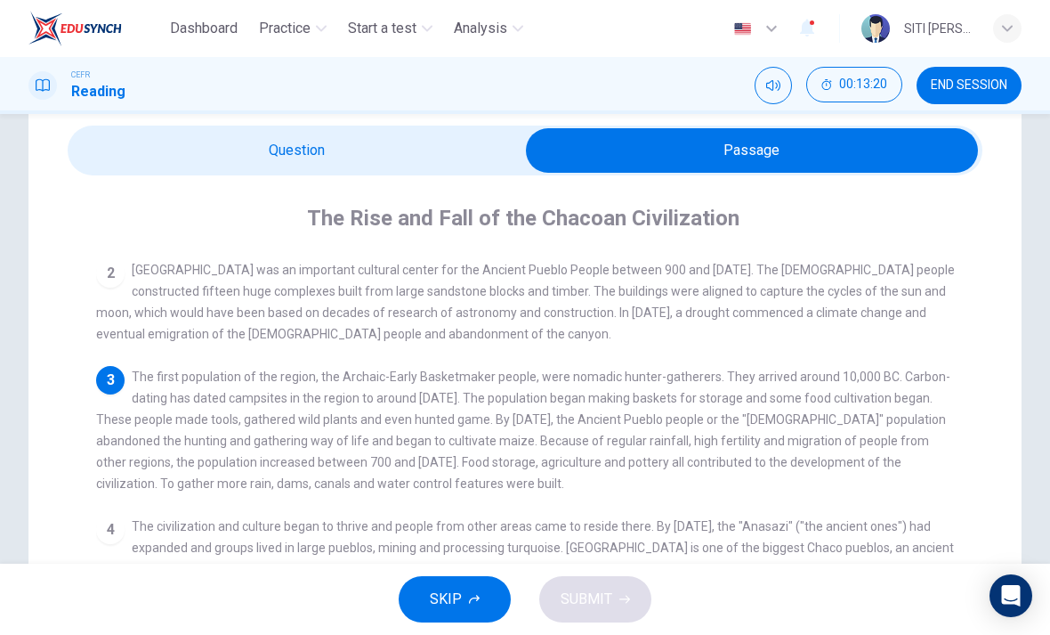
click at [442, 150] on input "checkbox" at bounding box center [752, 150] width 1373 height 45
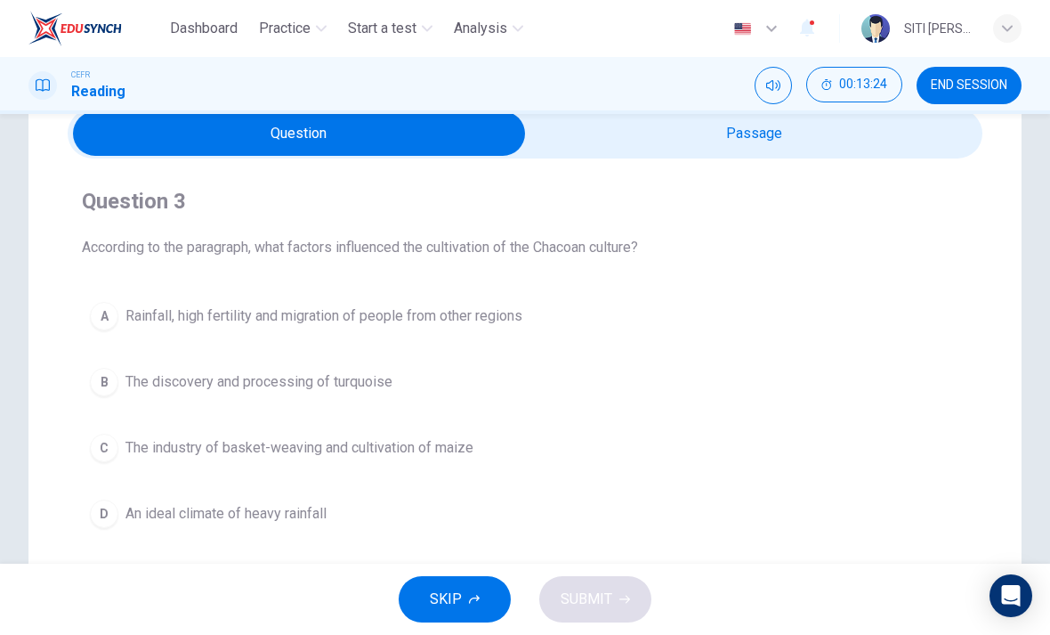
click at [474, 320] on span "Rainfall, high fertility and migration of people from other regions" at bounding box center [324, 315] width 397 height 21
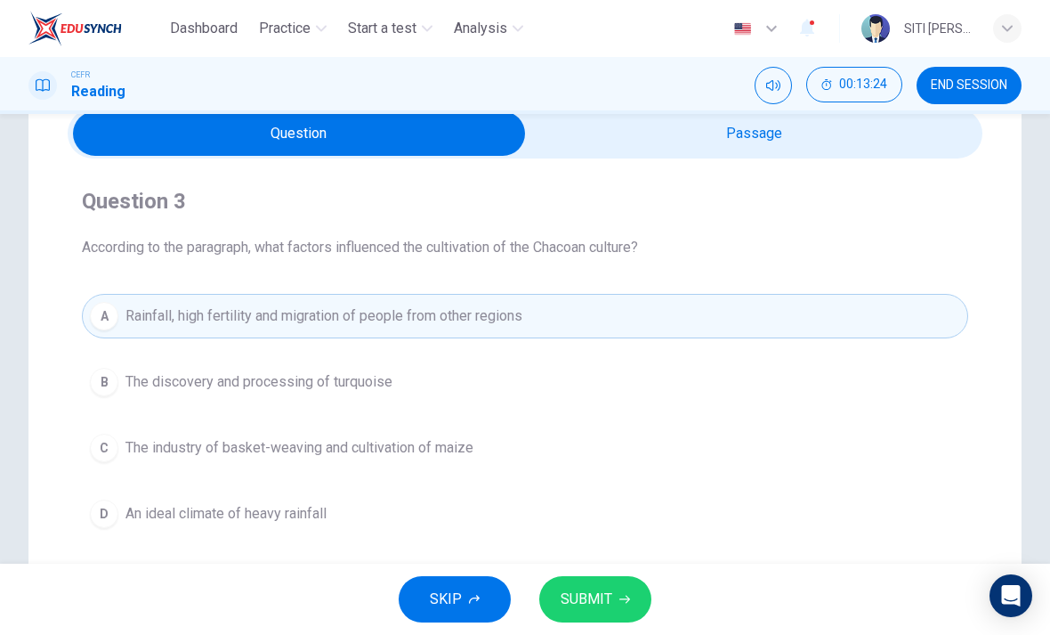
click at [615, 617] on button "SUBMIT" at bounding box center [595, 599] width 112 height 46
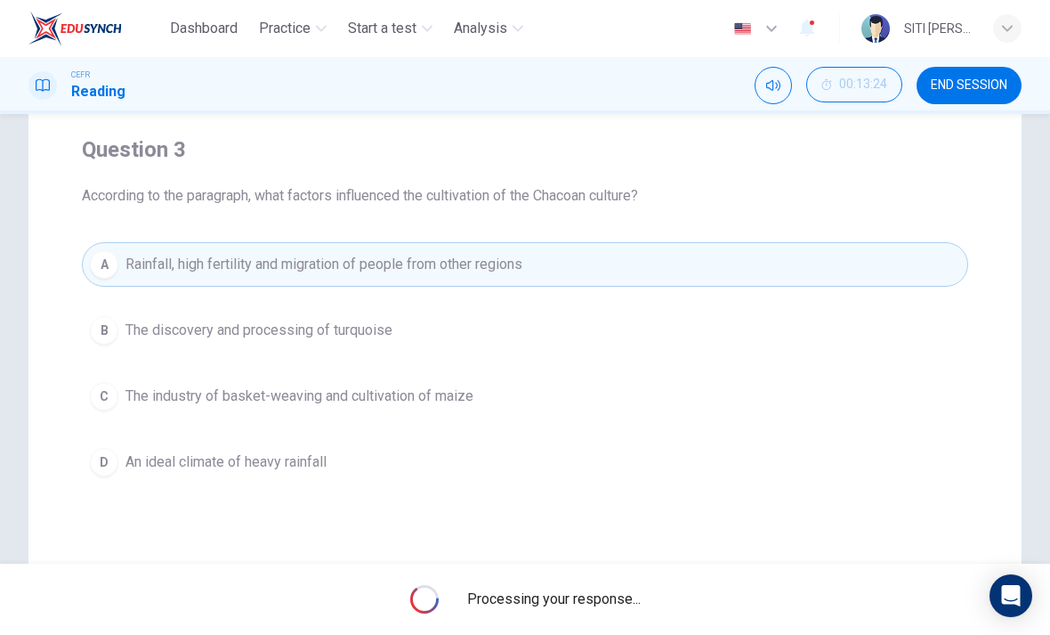
scroll to position [150, 0]
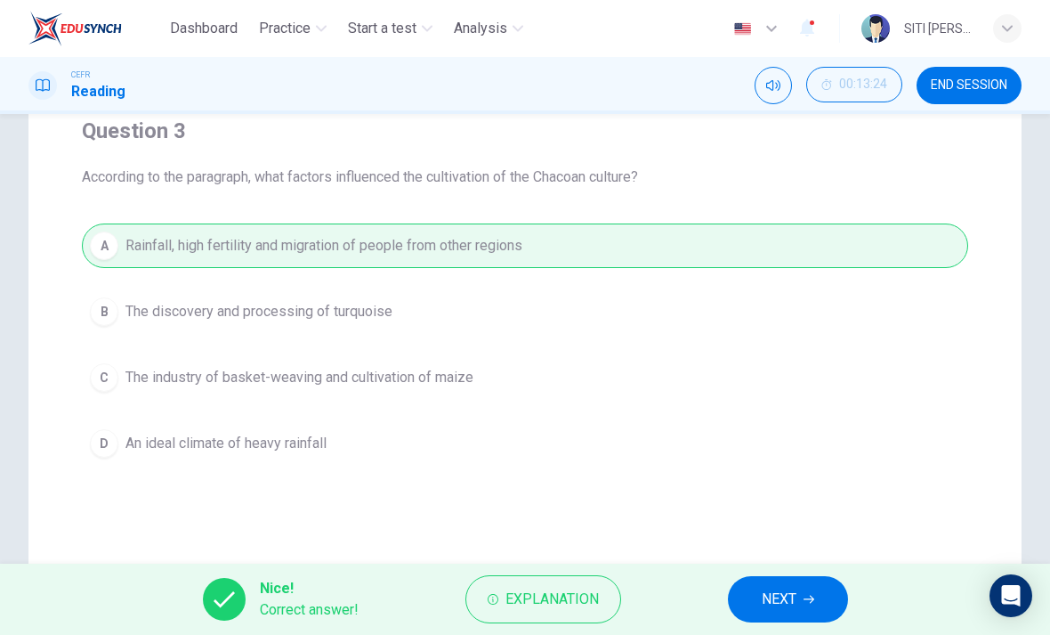
click at [785, 608] on span "NEXT" at bounding box center [779, 599] width 35 height 25
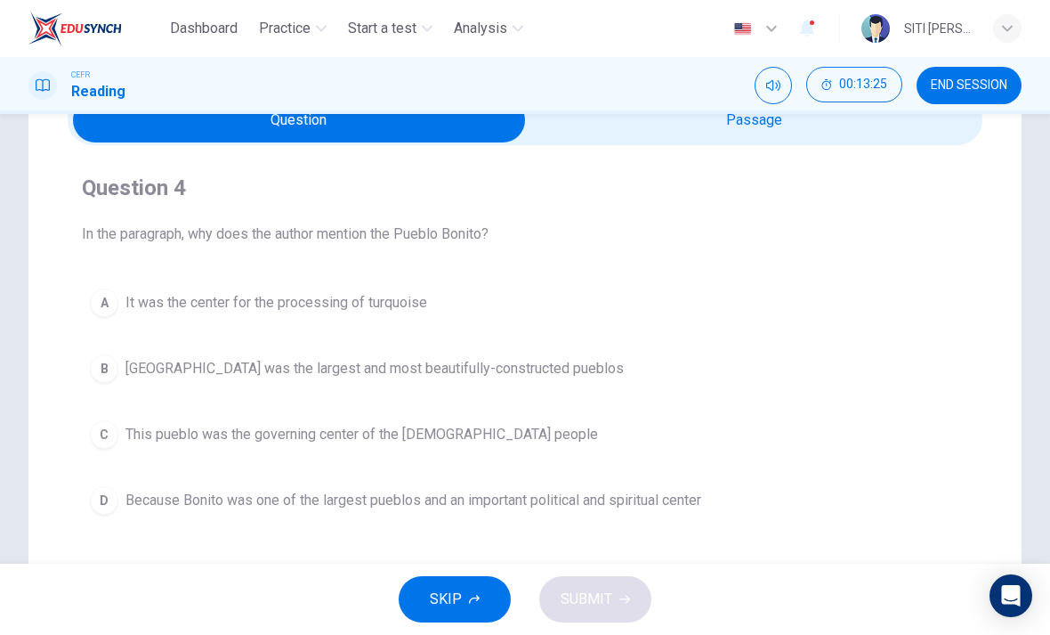
scroll to position [90, 0]
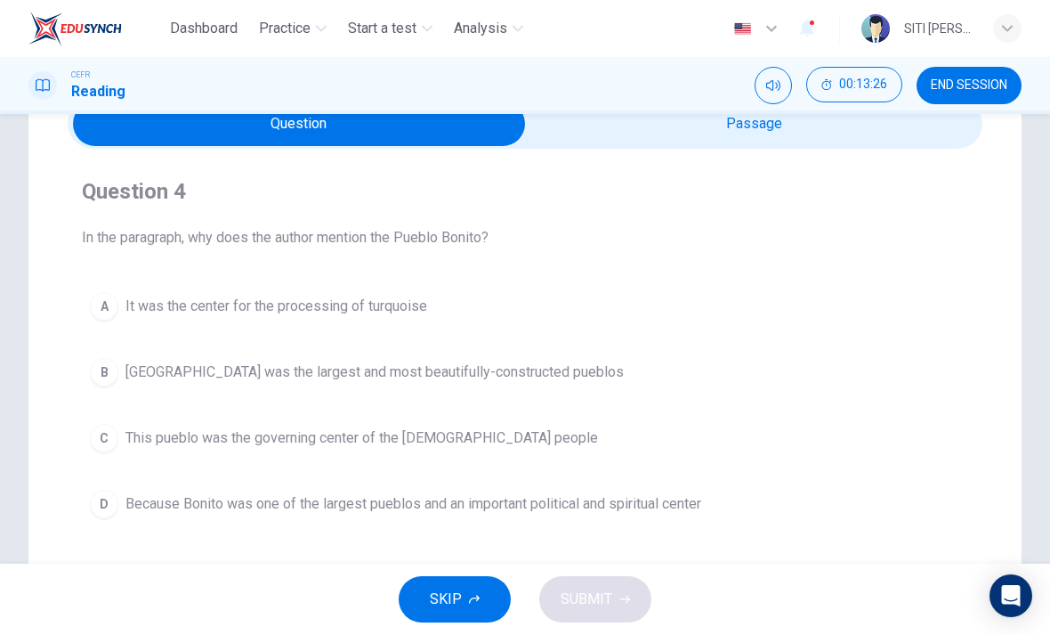
click at [797, 158] on div "Question 4 In the paragraph, why does the author mention the Pueblo Bonito? A I…" at bounding box center [525, 352] width 915 height 406
click at [796, 158] on div "Question 4 In the paragraph, why does the author mention the Pueblo Bonito? A I…" at bounding box center [525, 352] width 915 height 406
click at [880, 134] on input "checkbox" at bounding box center [299, 123] width 1373 height 45
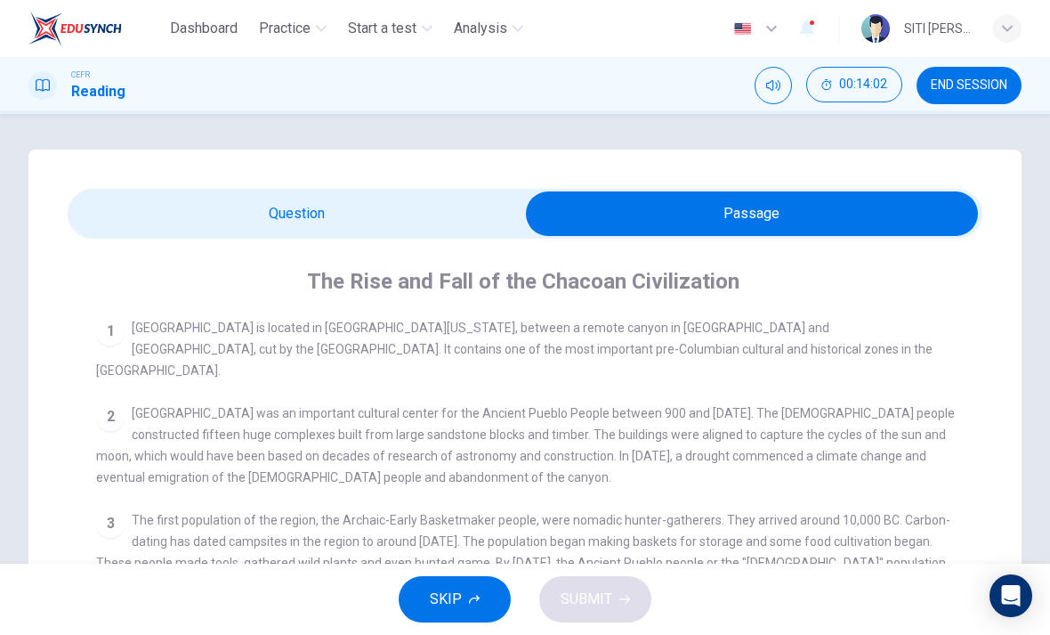
scroll to position [-1, 0]
click at [446, 215] on input "checkbox" at bounding box center [752, 213] width 1373 height 45
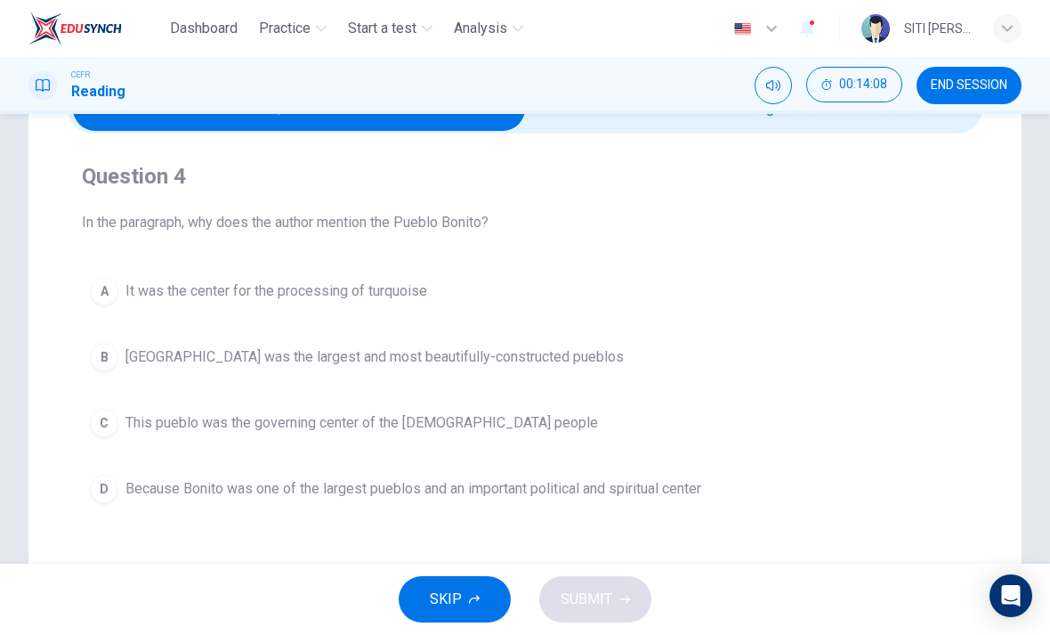
scroll to position [114, 0]
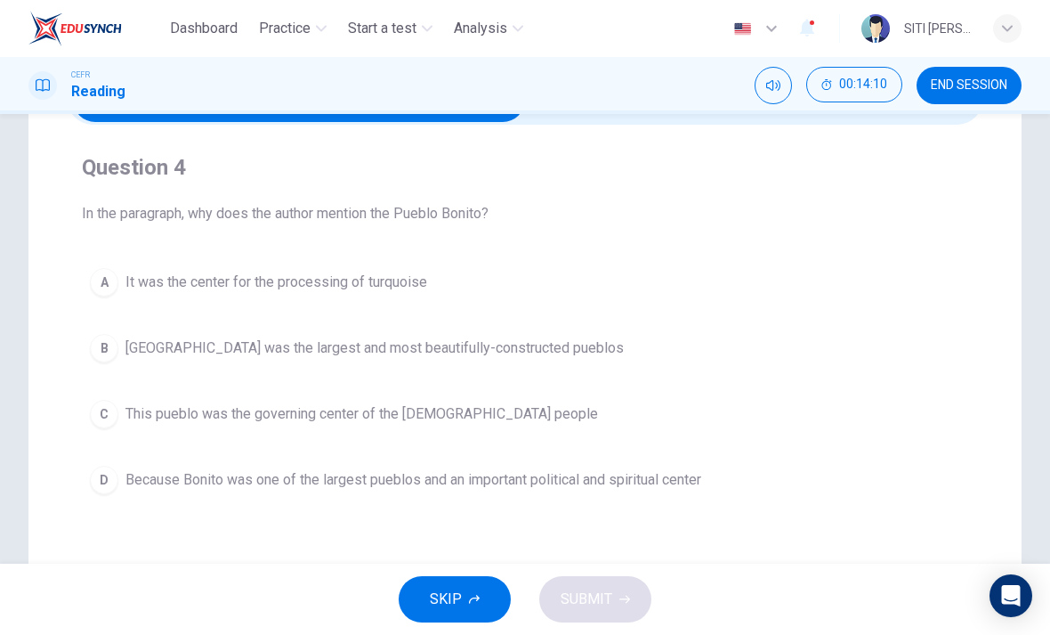
click at [545, 482] on span "Because Bonito was one of the largest pueblos and an important political and sp…" at bounding box center [414, 479] width 576 height 21
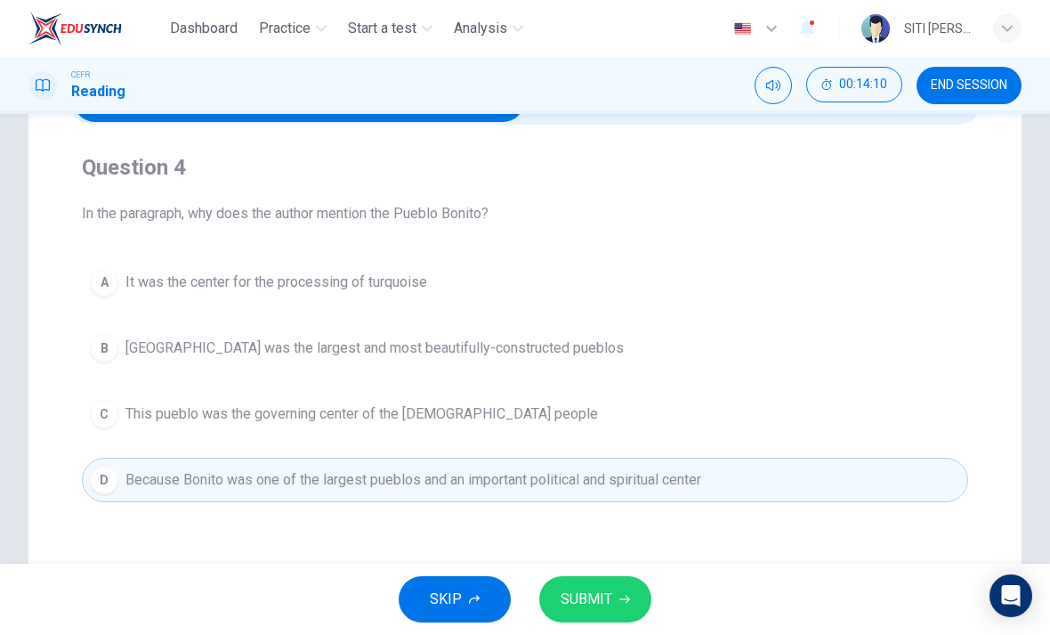
click at [600, 600] on span "SUBMIT" at bounding box center [587, 599] width 52 height 25
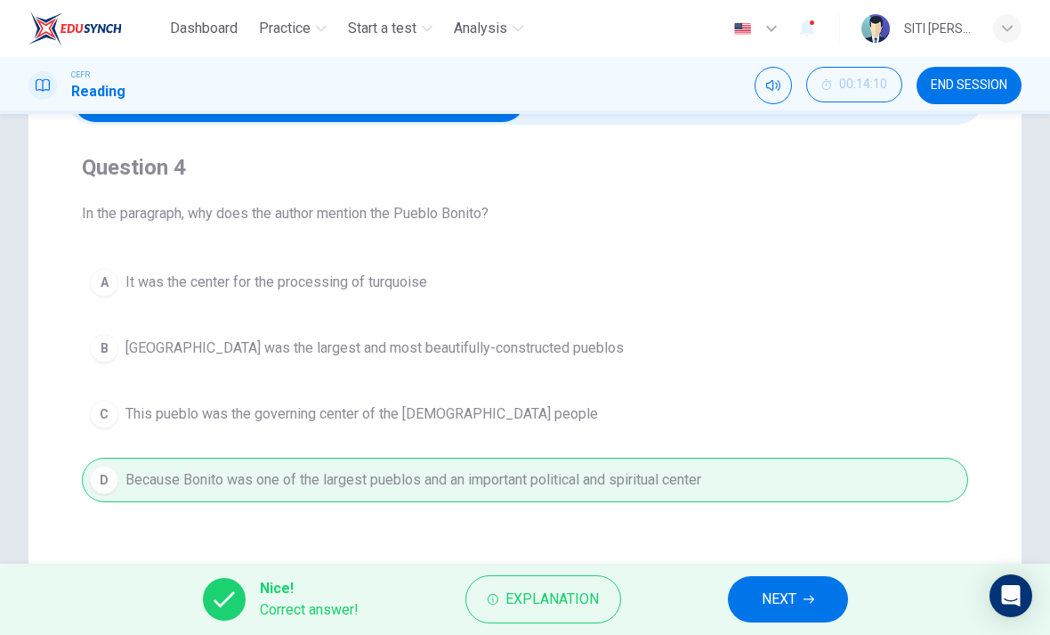
click at [754, 594] on button "NEXT" at bounding box center [788, 599] width 120 height 46
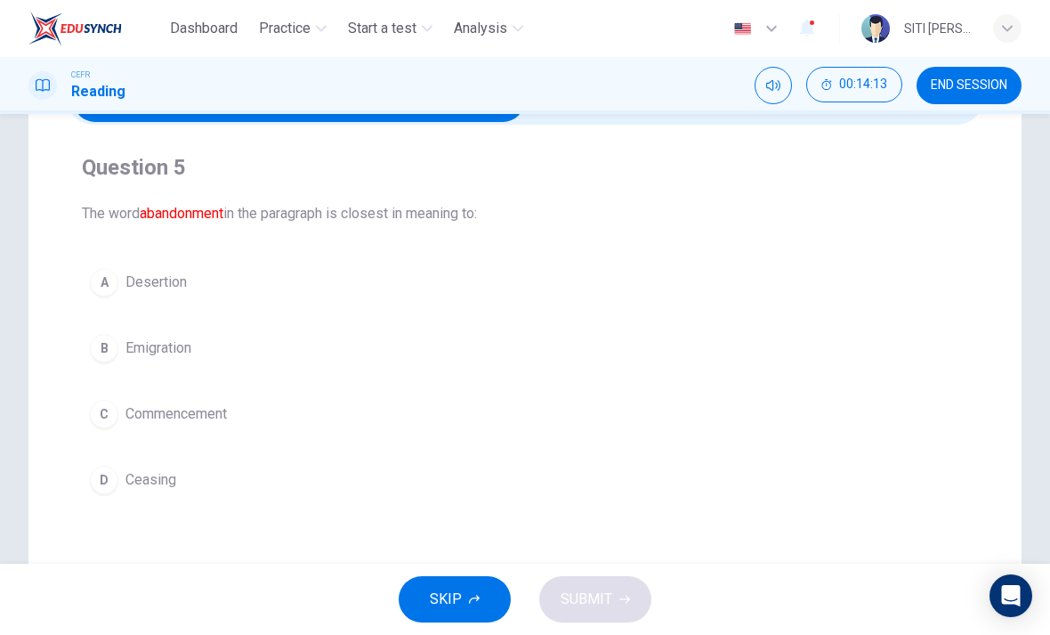
scroll to position [31, 0]
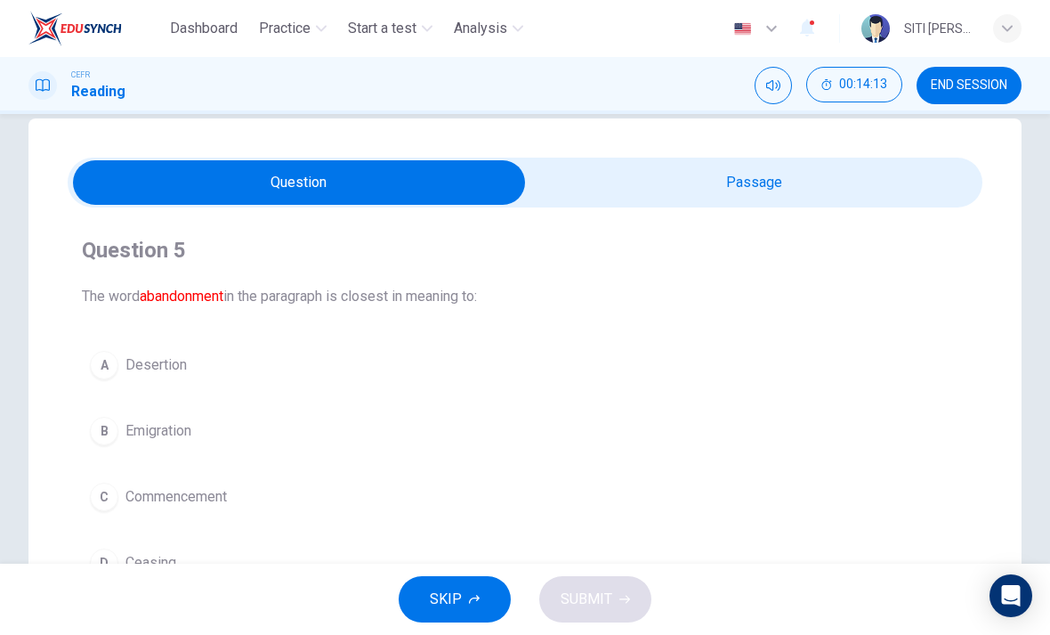
click at [884, 175] on input "checkbox" at bounding box center [299, 182] width 1373 height 45
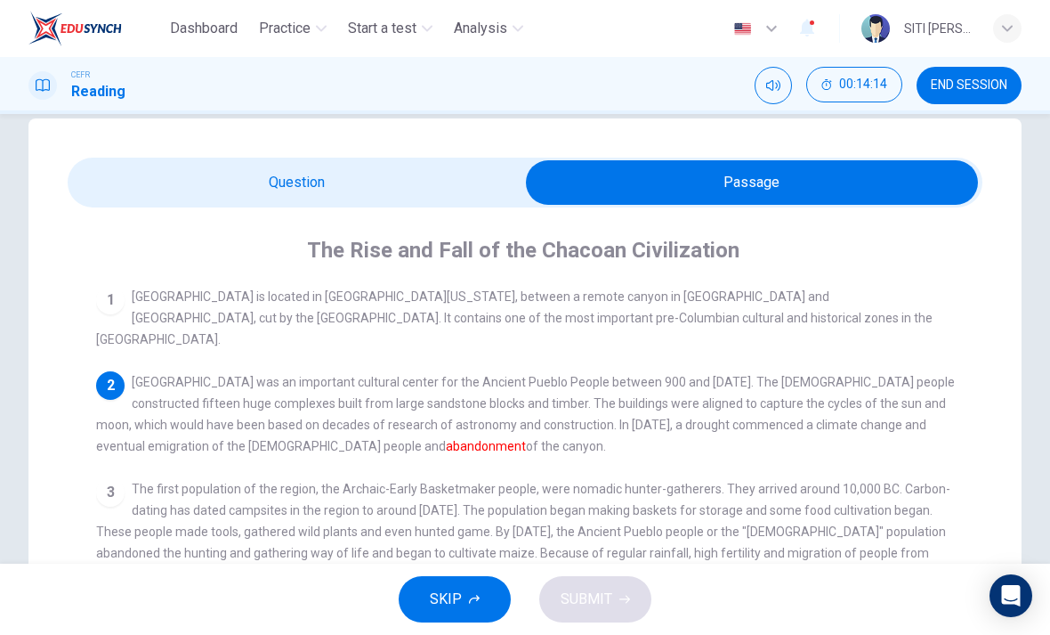
scroll to position [7, 0]
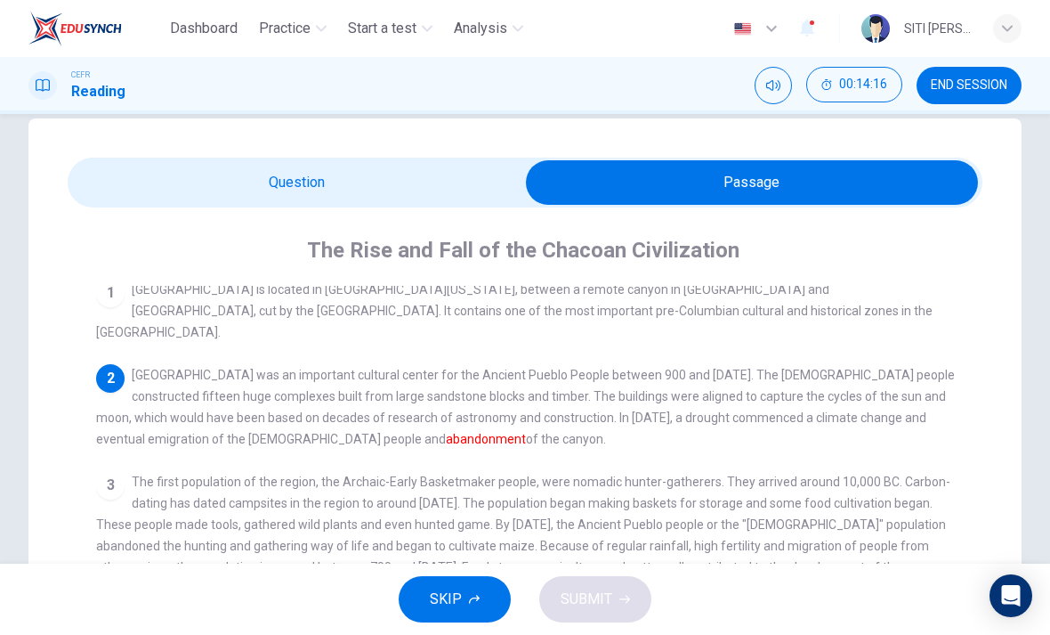
click at [419, 202] on input "checkbox" at bounding box center [752, 182] width 1373 height 45
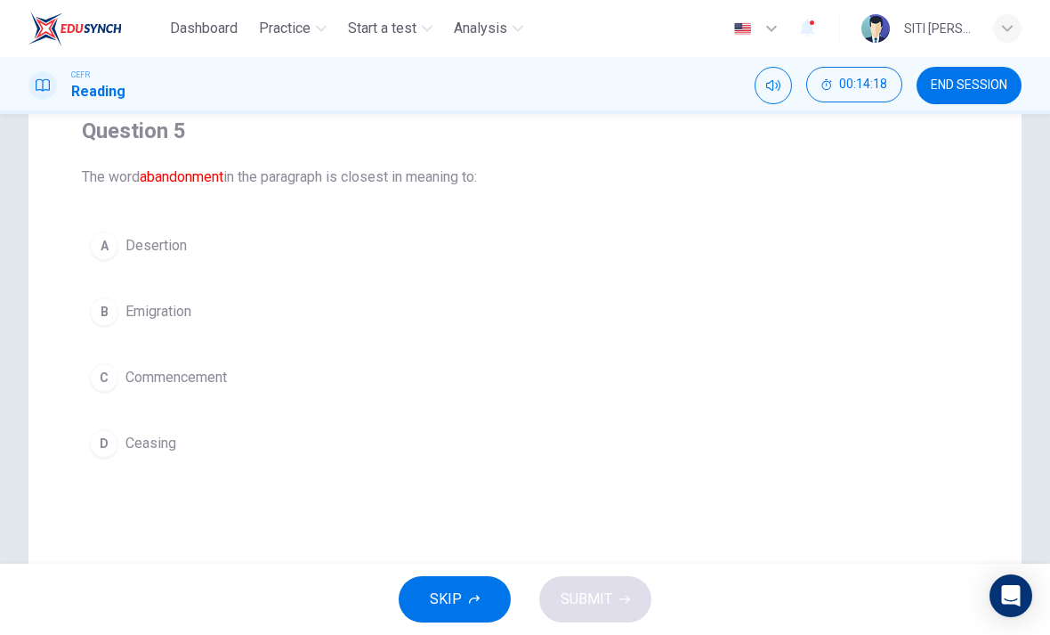
scroll to position [150, 0]
click at [355, 443] on button "D Ceasing" at bounding box center [525, 443] width 887 height 45
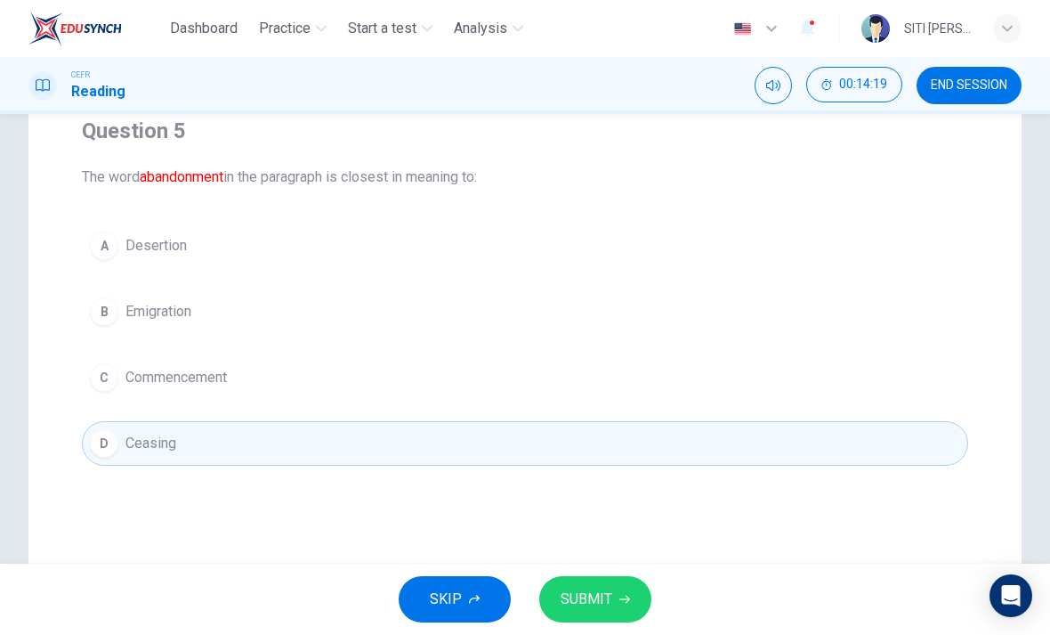
click at [643, 587] on button "SUBMIT" at bounding box center [595, 599] width 112 height 46
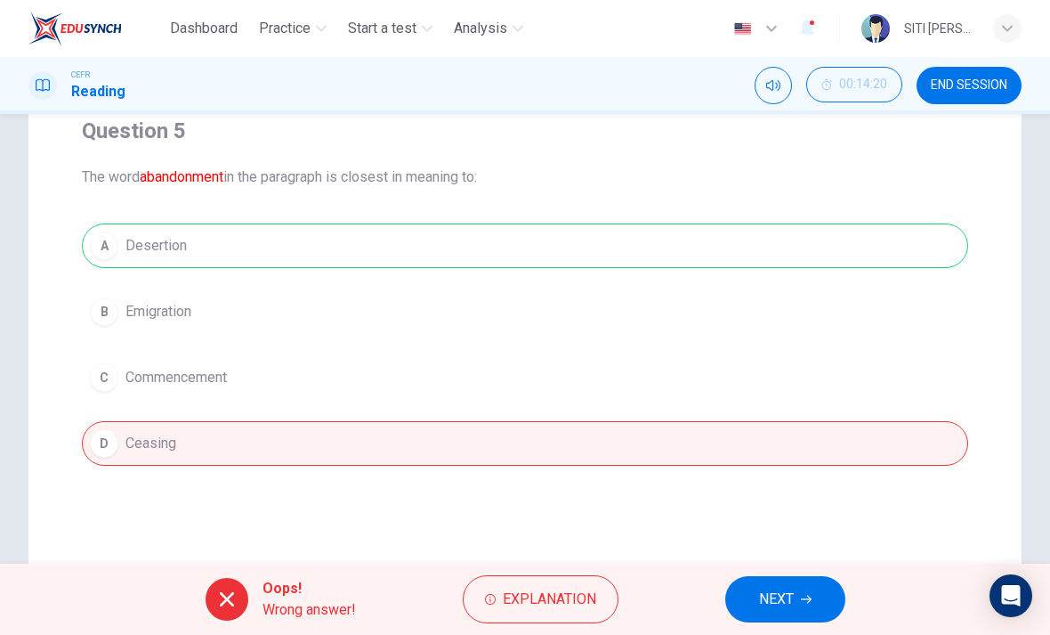
click at [625, 272] on div "A Desertion B Emigration C Commencement D Ceasing" at bounding box center [525, 344] width 887 height 242
click at [769, 601] on span "NEXT" at bounding box center [776, 599] width 35 height 25
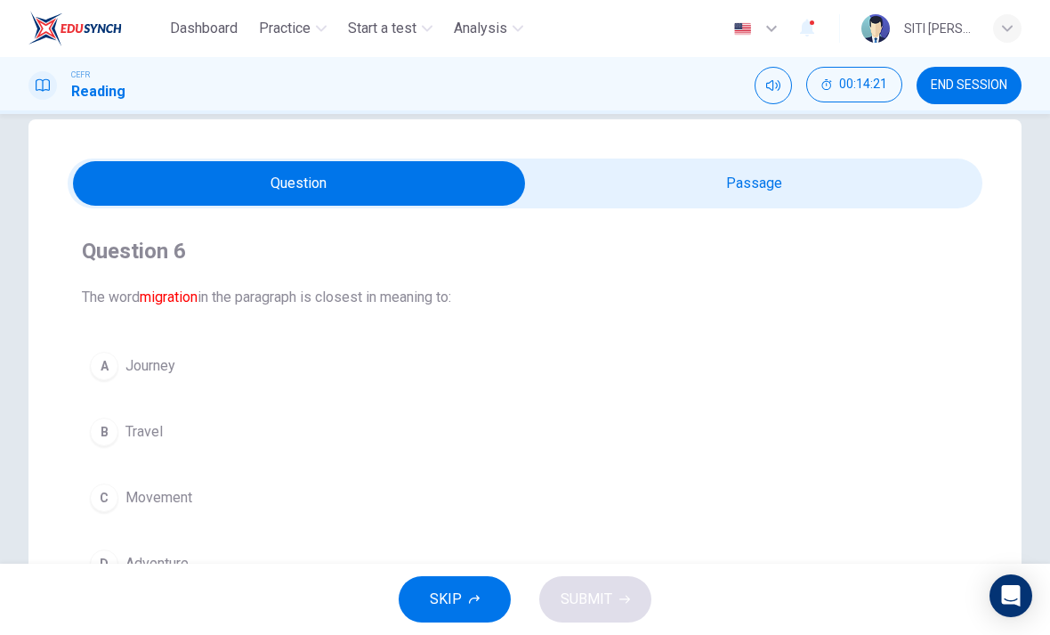
scroll to position [35, 0]
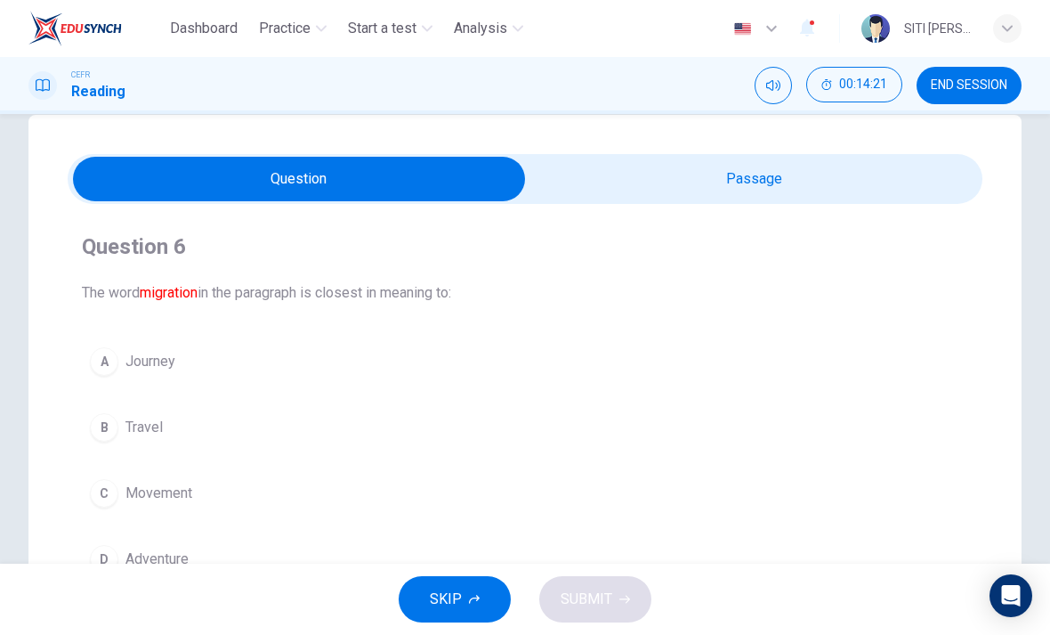
click at [799, 174] on input "checkbox" at bounding box center [299, 179] width 1373 height 45
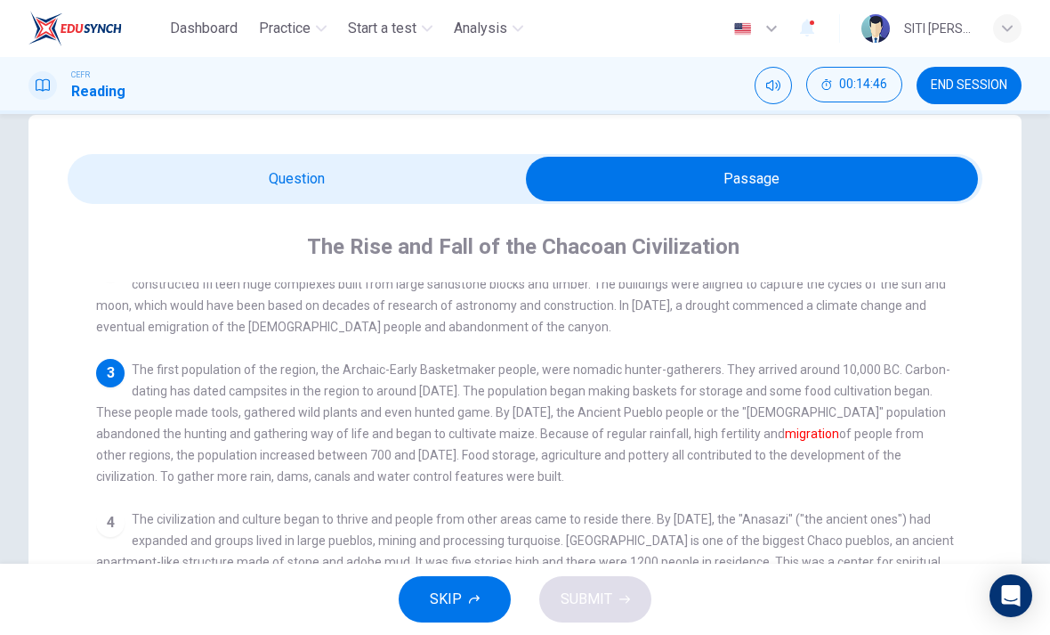
scroll to position [114, 0]
click at [322, 183] on input "checkbox" at bounding box center [752, 179] width 1373 height 45
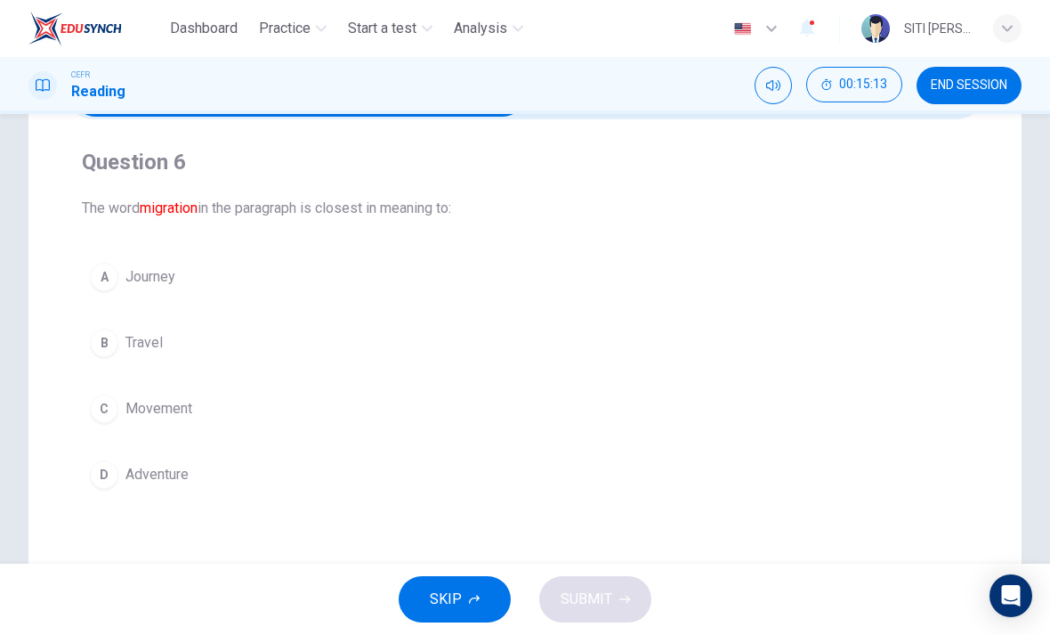
scroll to position [118, 0]
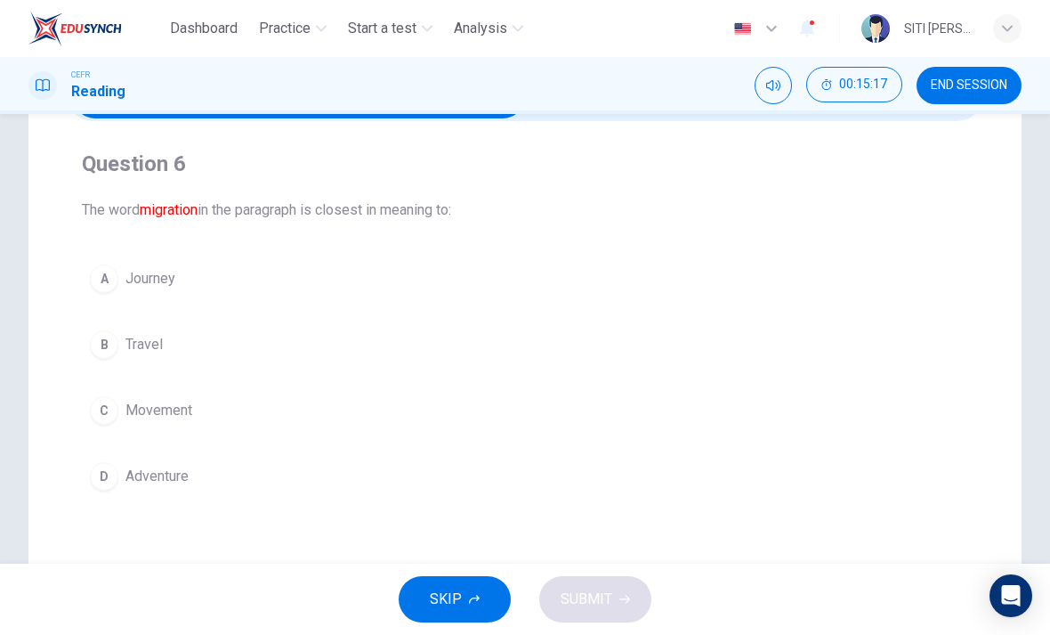
click at [130, 399] on button "C Movement" at bounding box center [525, 410] width 887 height 45
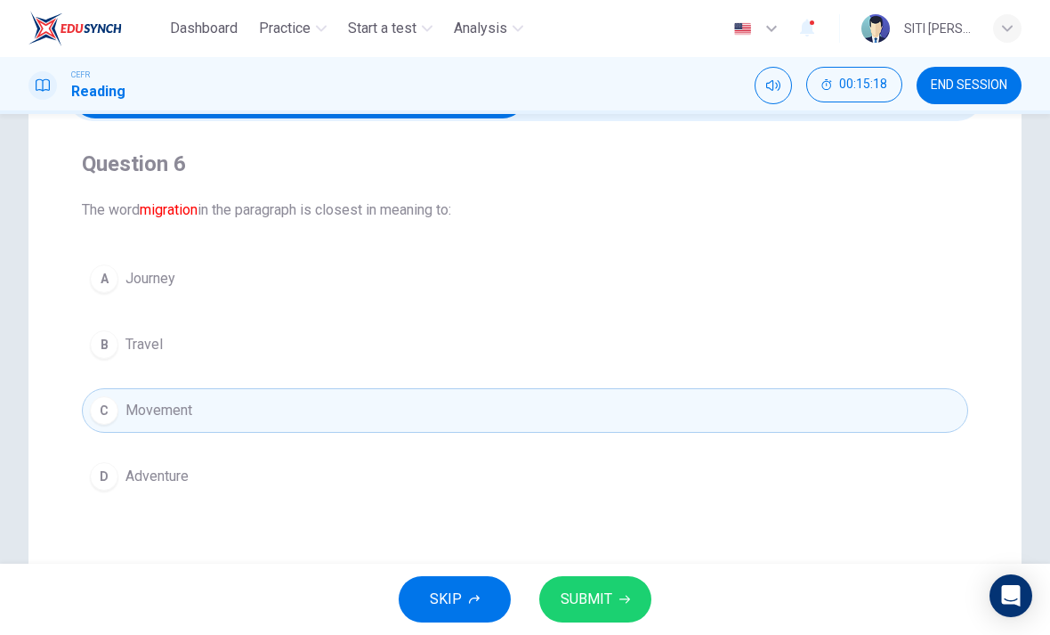
click at [632, 596] on button "SUBMIT" at bounding box center [595, 599] width 112 height 46
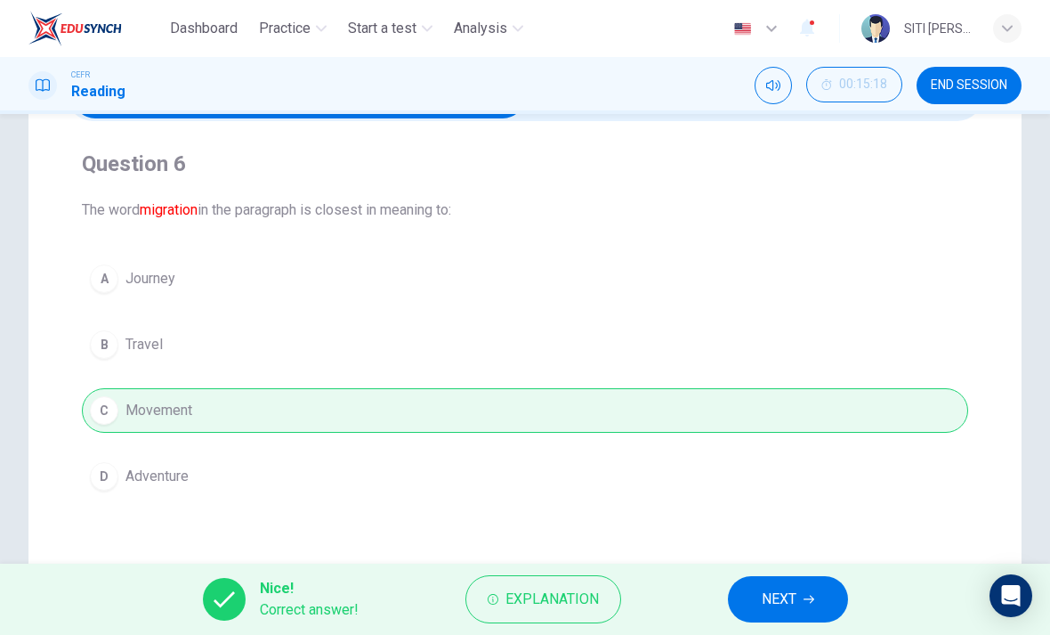
click at [819, 606] on button "NEXT" at bounding box center [788, 599] width 120 height 46
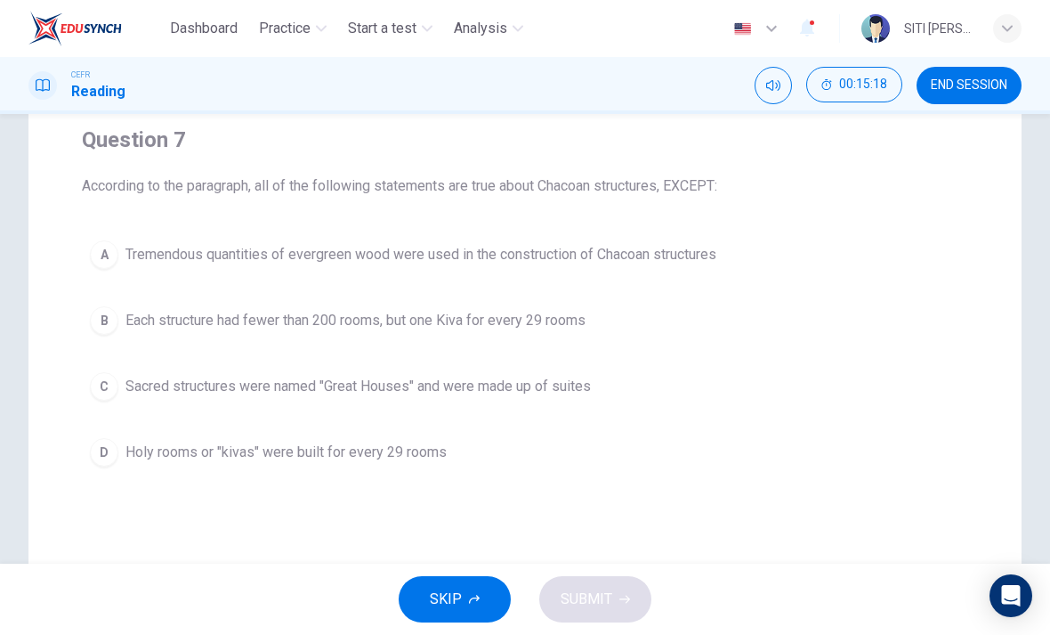
scroll to position [79, 0]
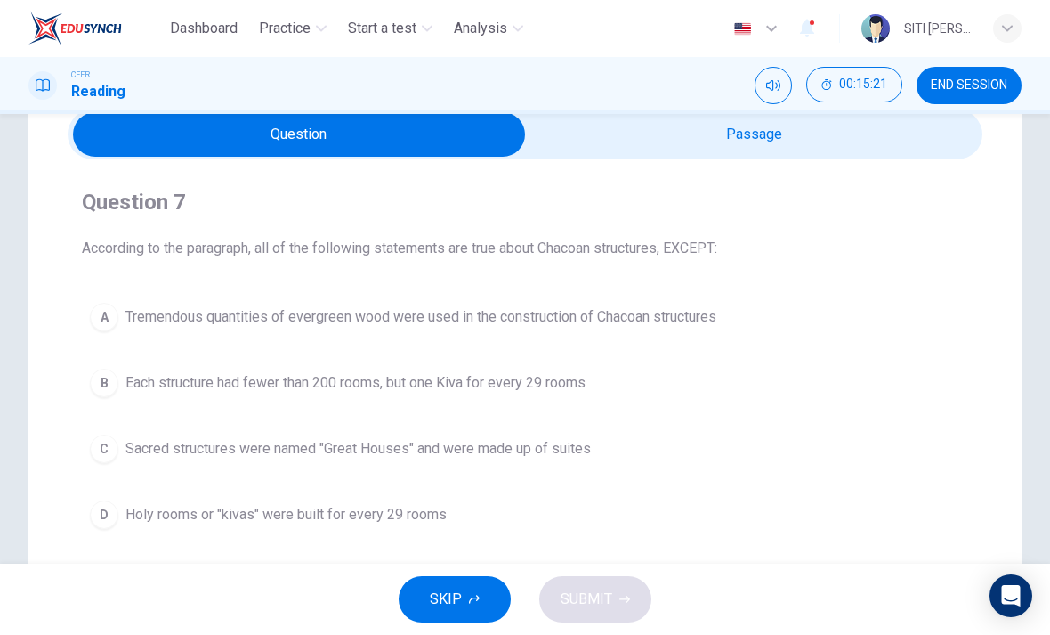
click at [937, 138] on input "checkbox" at bounding box center [299, 134] width 1373 height 45
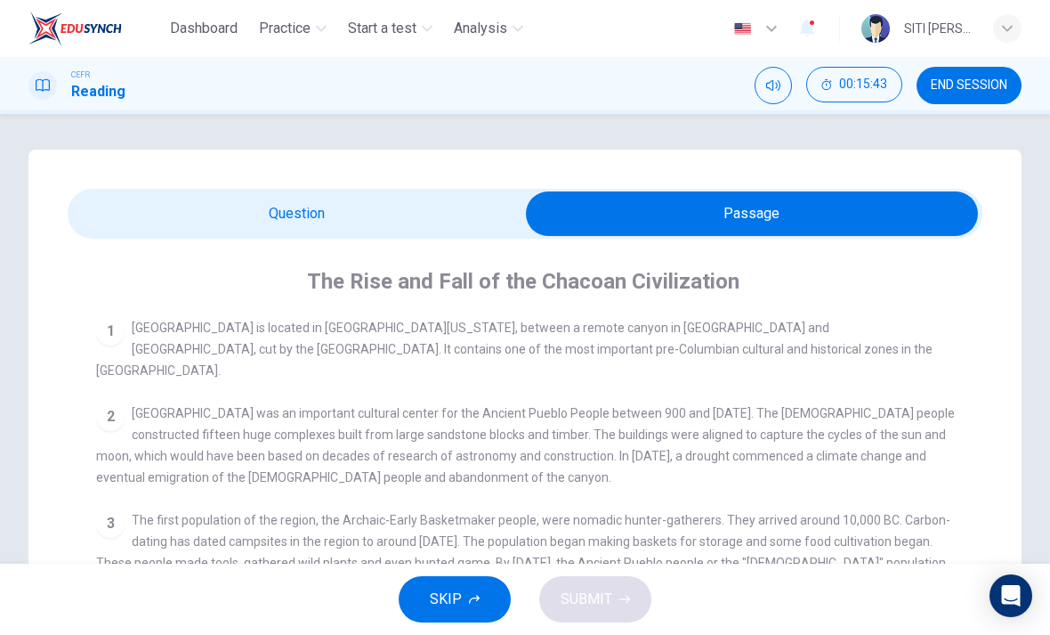
scroll to position [0, 0]
click at [434, 215] on input "checkbox" at bounding box center [752, 213] width 1373 height 45
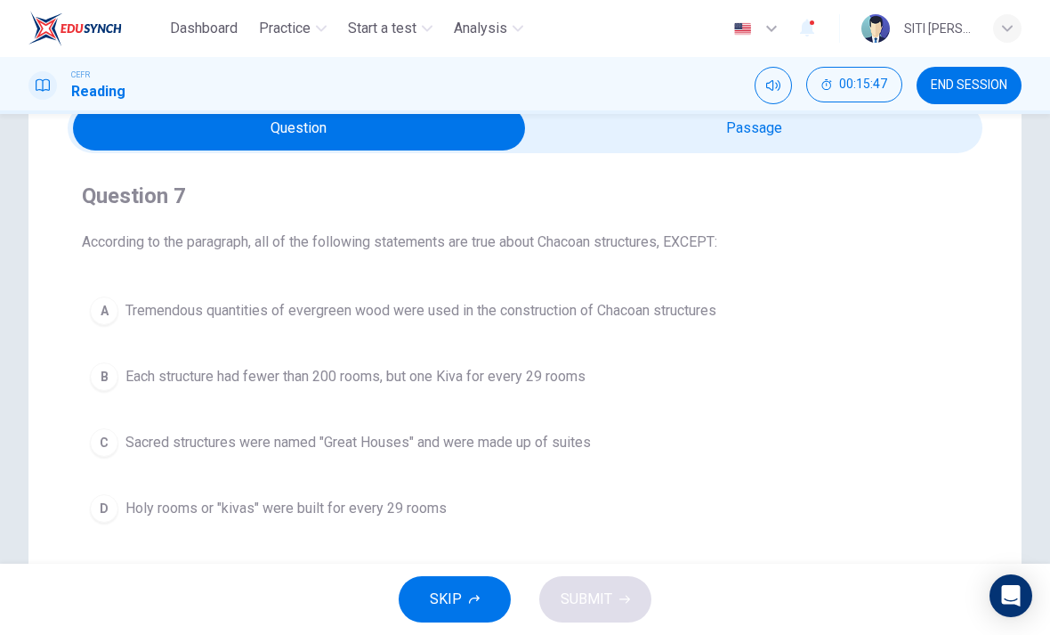
scroll to position [63, 0]
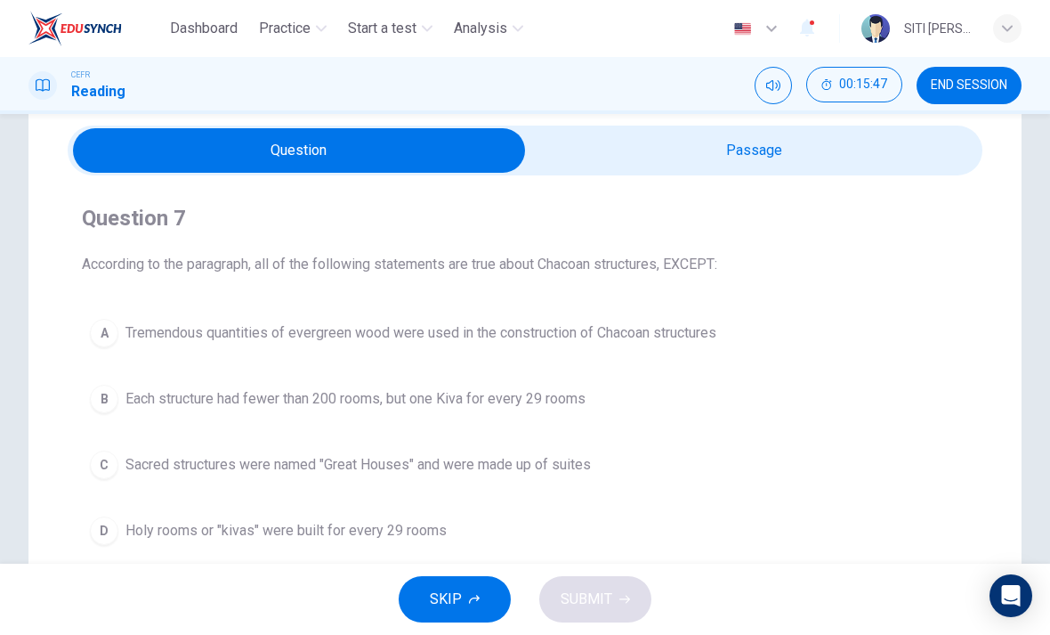
click at [904, 168] on input "checkbox" at bounding box center [299, 150] width 1373 height 45
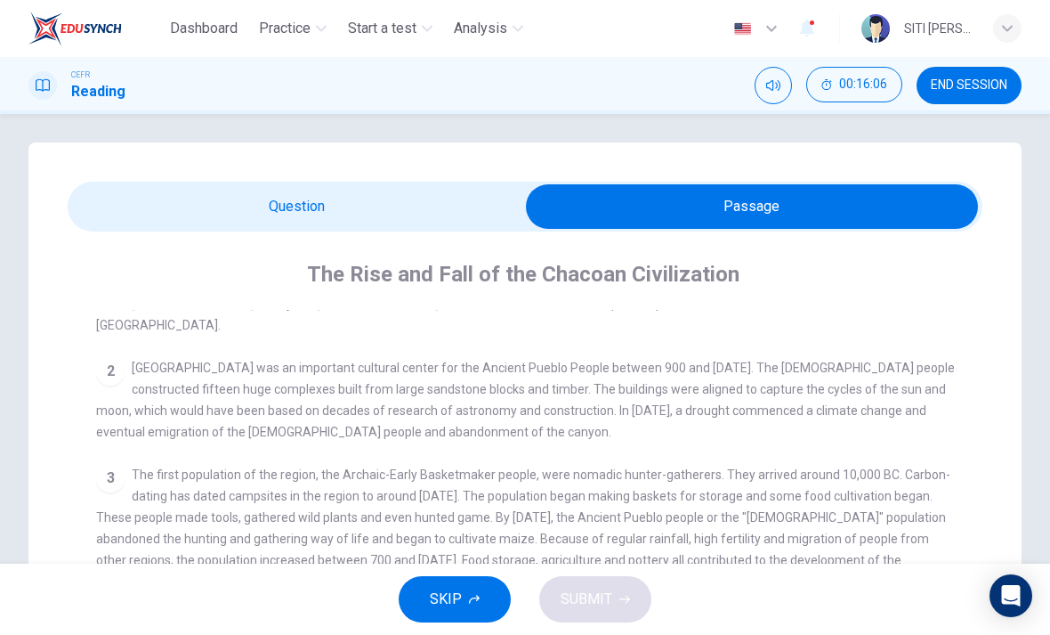
scroll to position [13, 0]
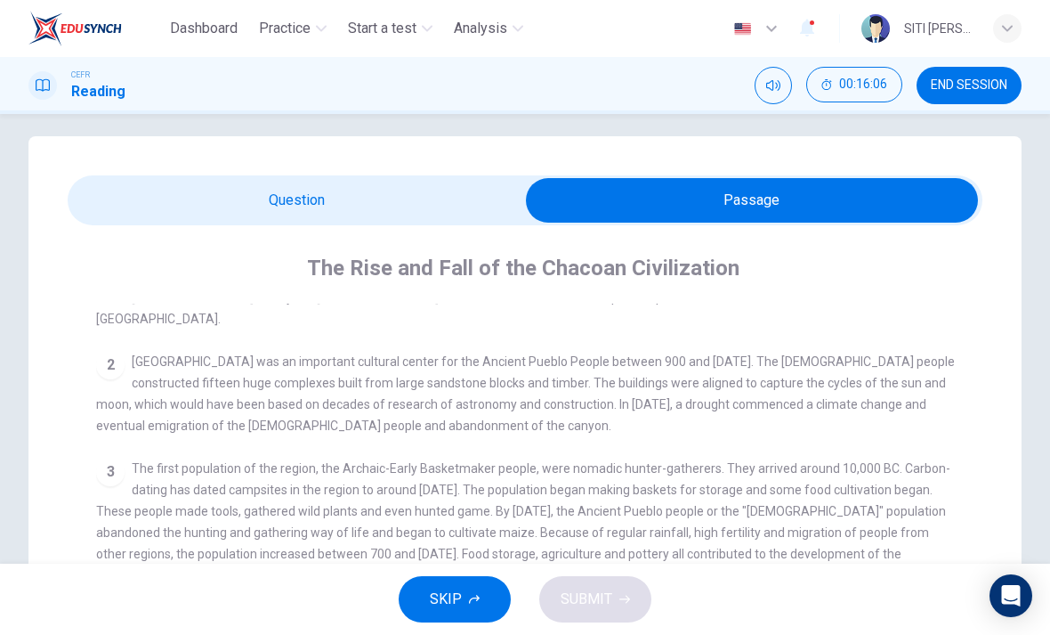
click at [408, 182] on input "checkbox" at bounding box center [752, 200] width 1373 height 45
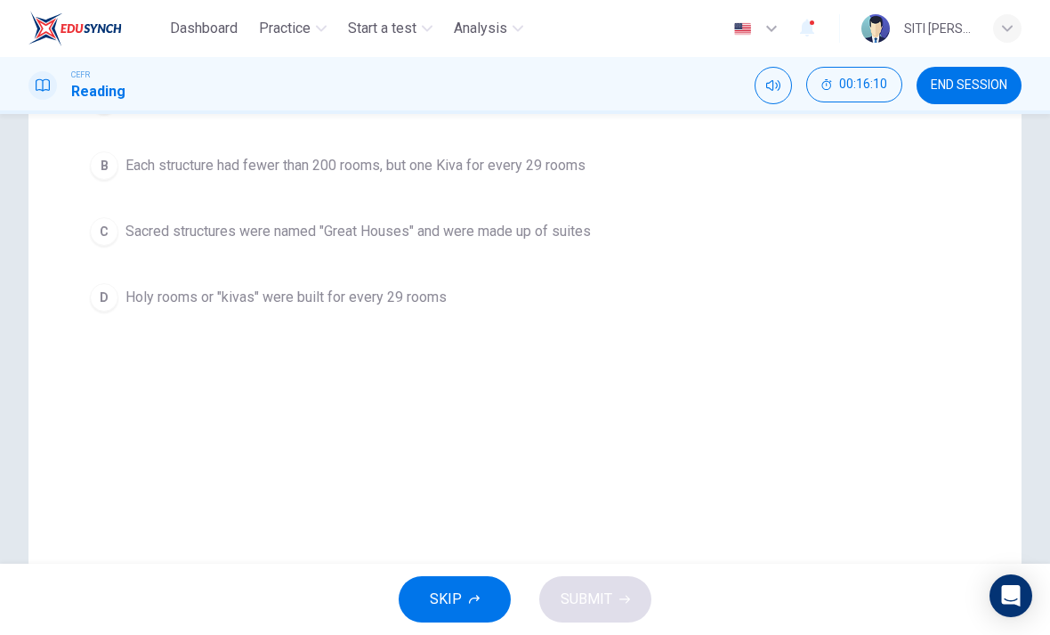
scroll to position [295, 0]
click at [558, 229] on span "Sacred structures were named "Great Houses" and were made up of suites" at bounding box center [359, 233] width 466 height 21
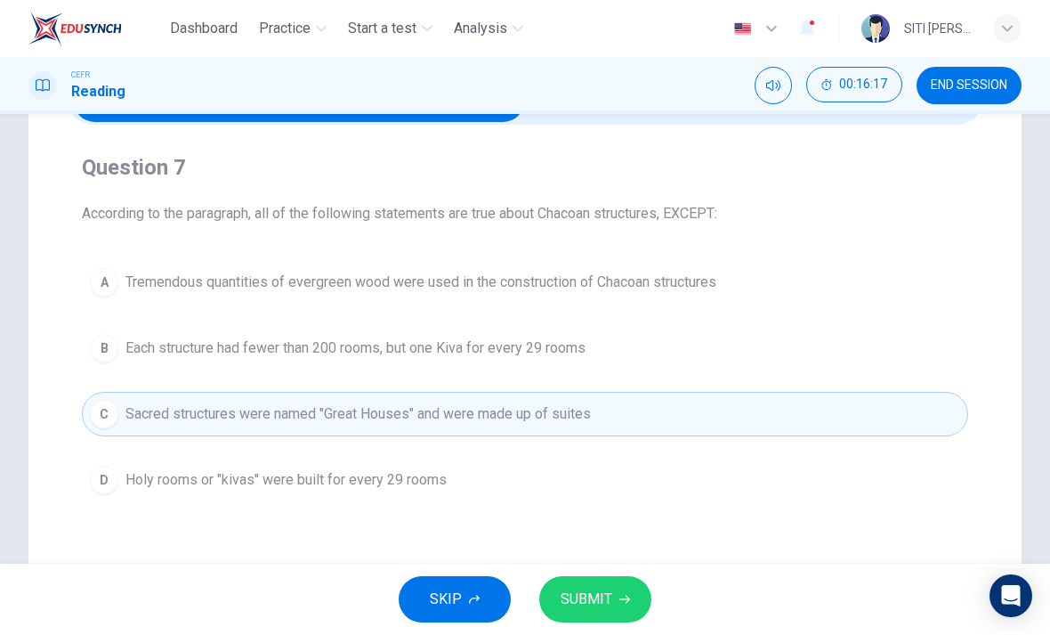
scroll to position [113, 0]
click at [645, 361] on button "B Each structure had fewer than 200 rooms, but one Kiva for every 29 rooms" at bounding box center [525, 349] width 887 height 45
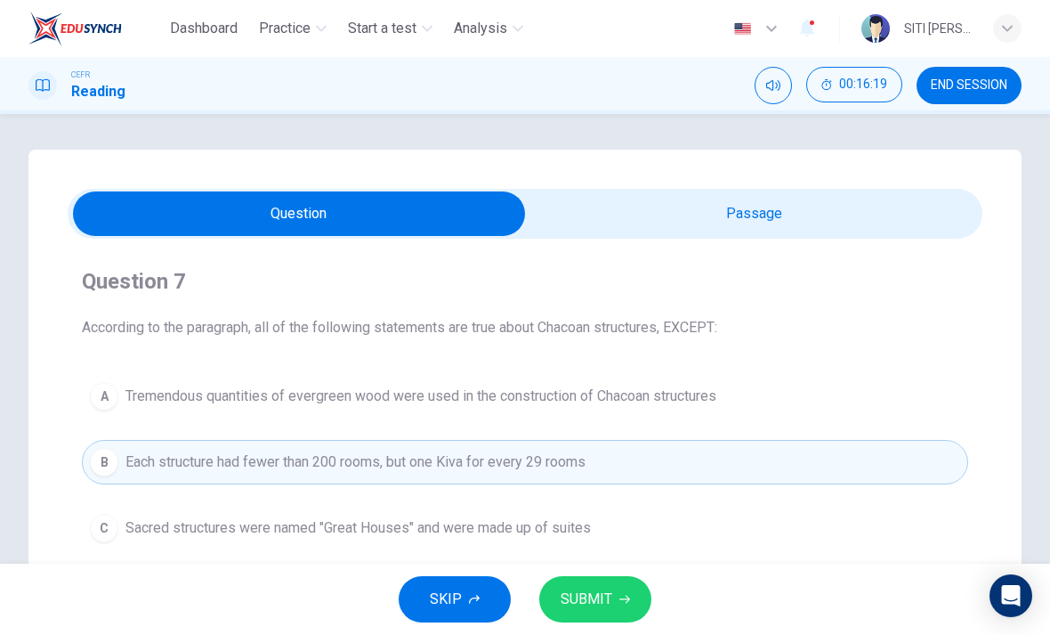
scroll to position [0, 0]
click at [805, 213] on input "checkbox" at bounding box center [299, 213] width 1373 height 45
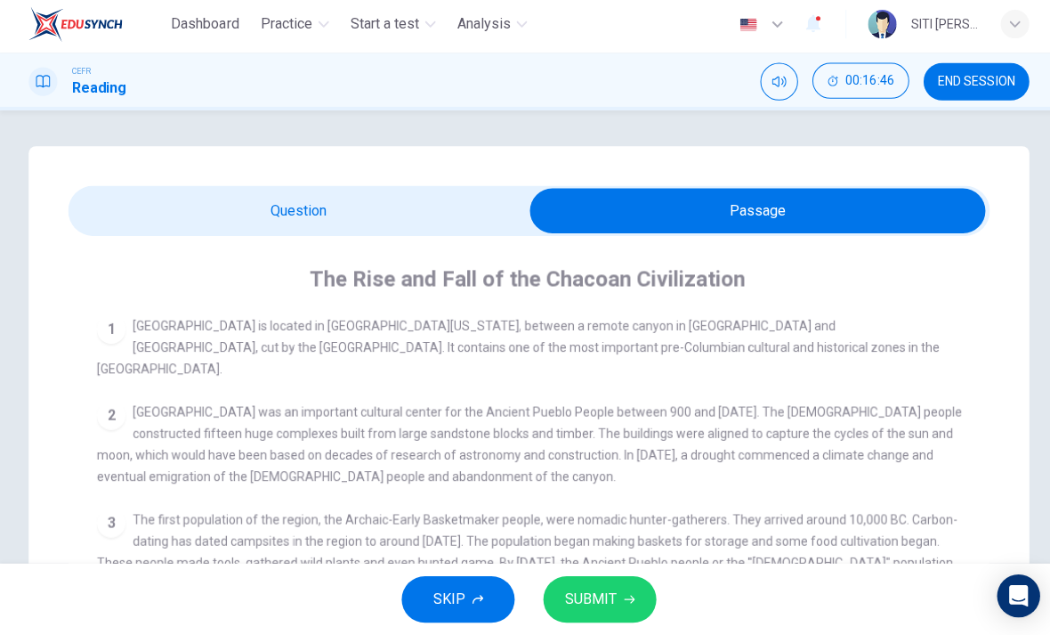
click at [436, 205] on input "checkbox" at bounding box center [752, 213] width 1373 height 45
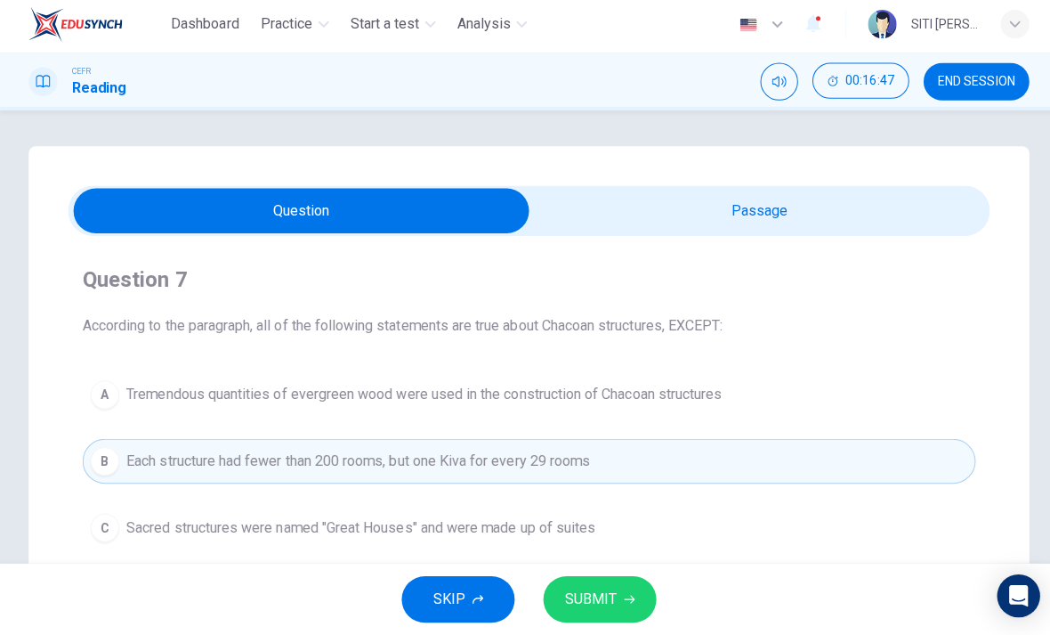
scroll to position [77, 0]
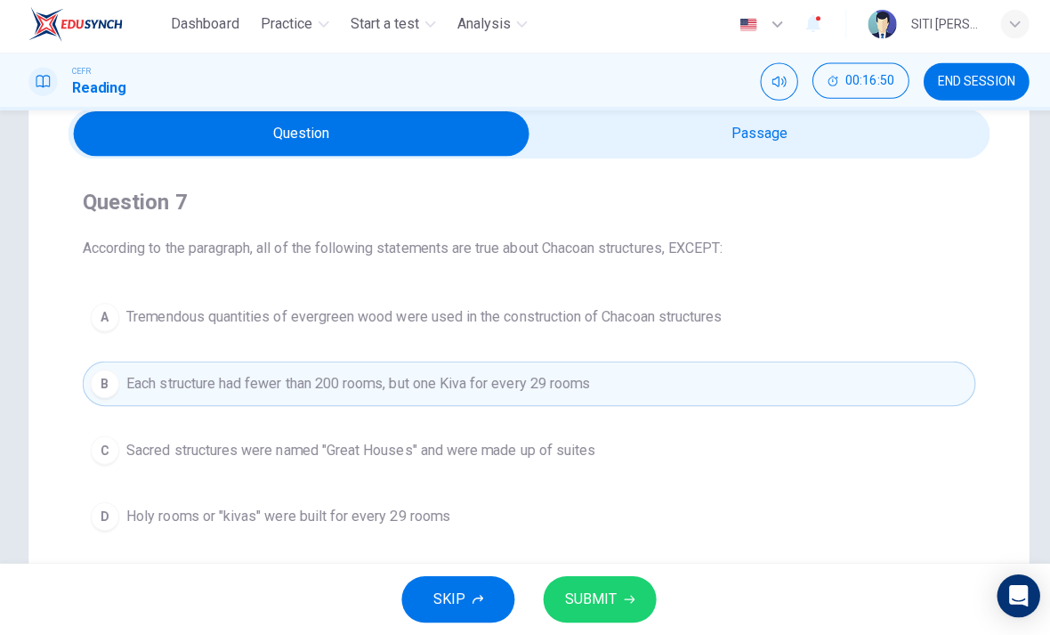
click at [587, 587] on span "SUBMIT" at bounding box center [587, 599] width 52 height 25
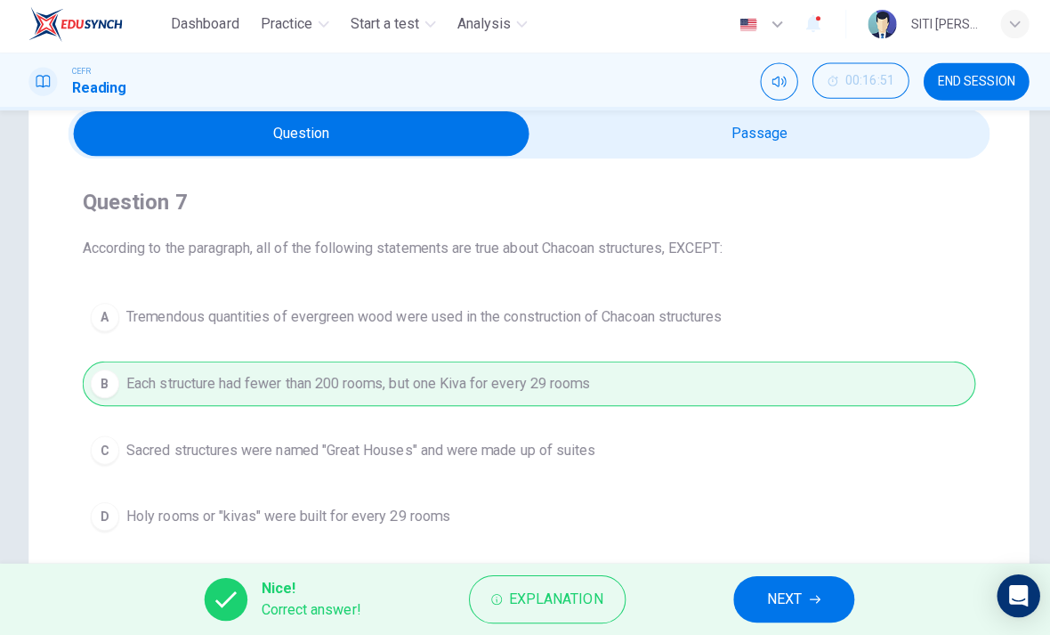
click at [791, 594] on span "NEXT" at bounding box center [779, 599] width 35 height 25
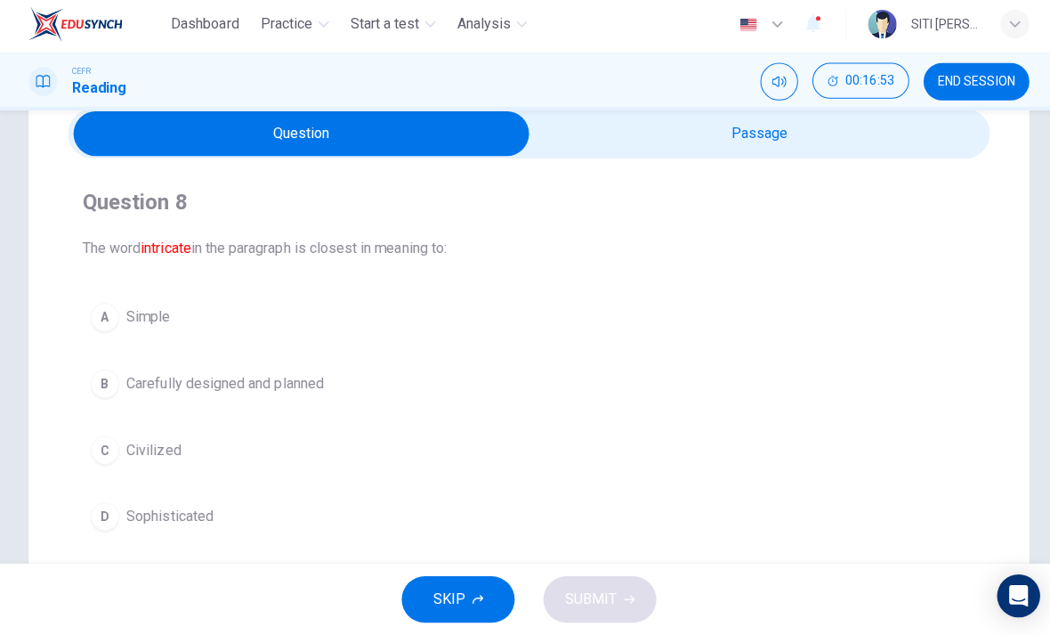
click at [864, 152] on input "checkbox" at bounding box center [299, 137] width 1373 height 45
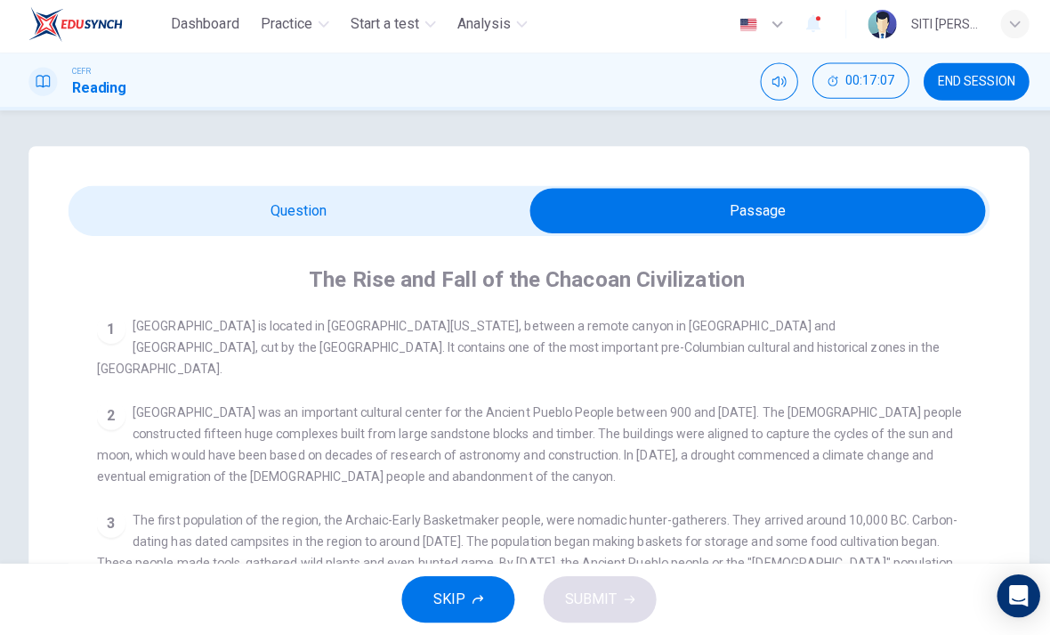
scroll to position [0, 0]
click at [453, 214] on input "checkbox" at bounding box center [752, 213] width 1373 height 45
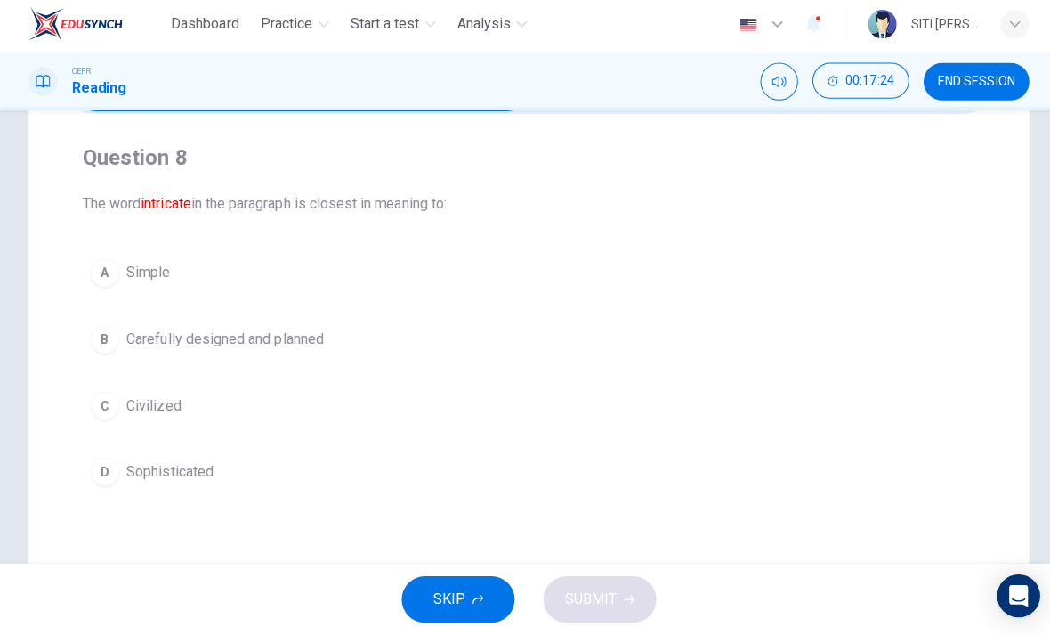
click at [115, 483] on button "D Sophisticated" at bounding box center [525, 472] width 887 height 45
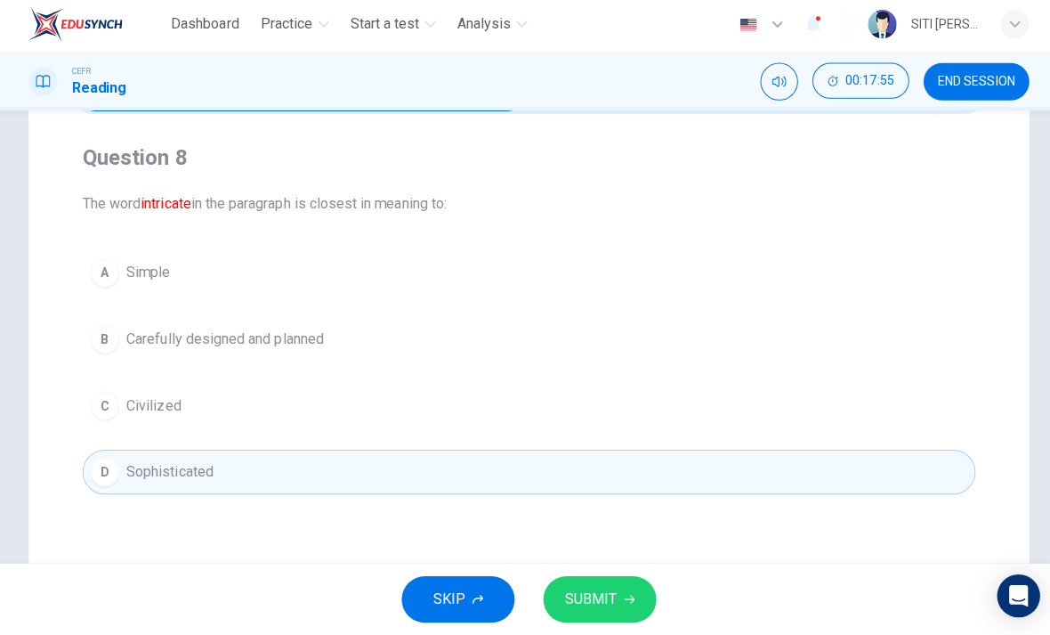
click at [385, 340] on button "B Carefully designed and planned" at bounding box center [525, 341] width 887 height 45
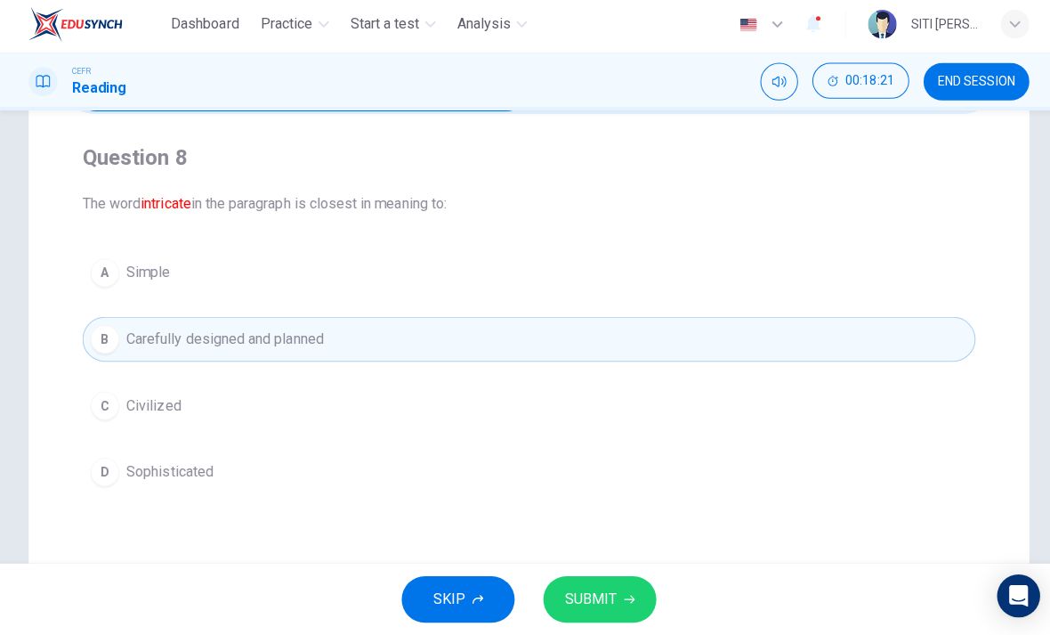
click at [602, 576] on button "SUBMIT" at bounding box center [595, 599] width 112 height 46
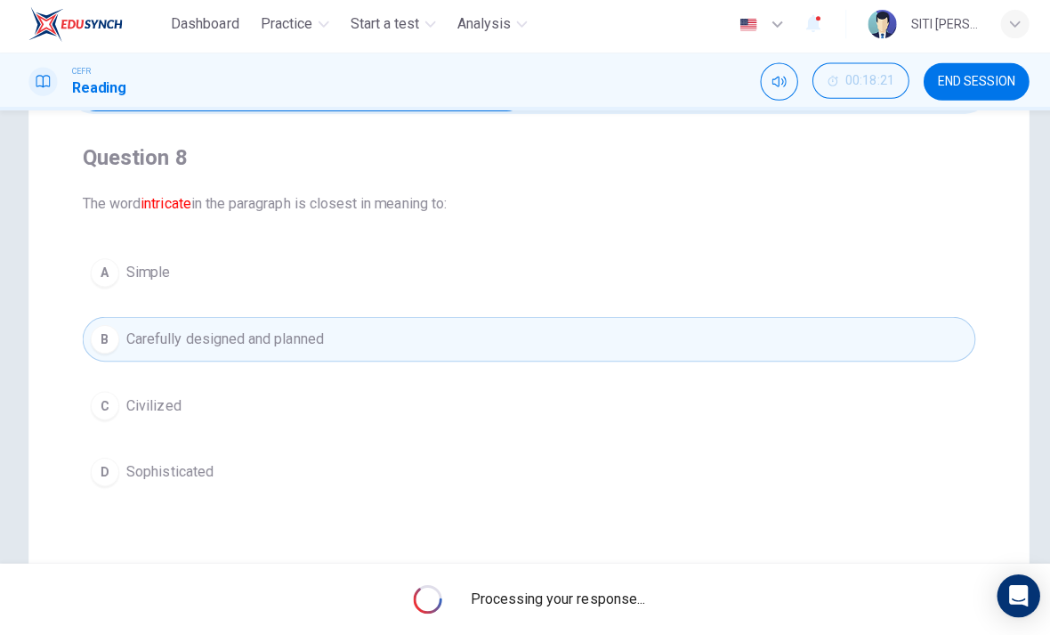
click at [602, 572] on div "Processing your response..." at bounding box center [525, 599] width 1050 height 71
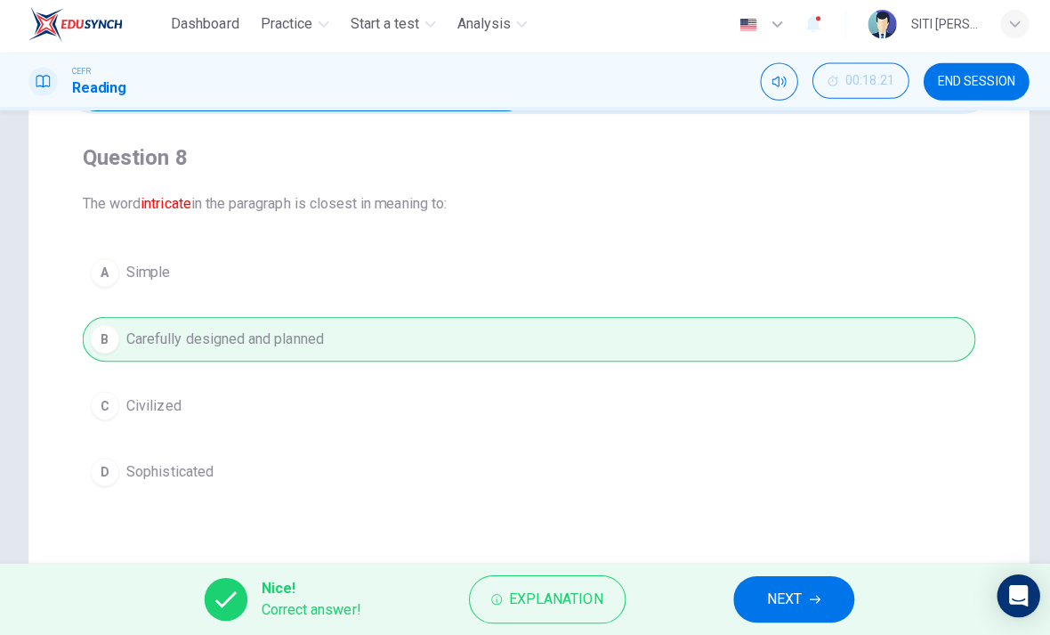
click at [790, 601] on span "NEXT" at bounding box center [779, 599] width 35 height 25
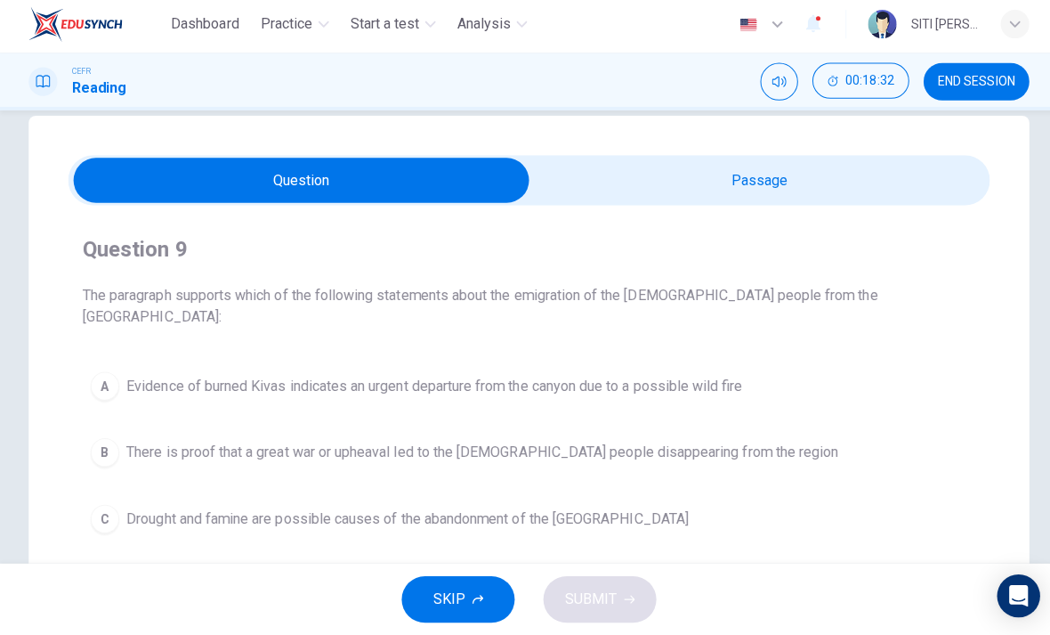
scroll to position [23, 0]
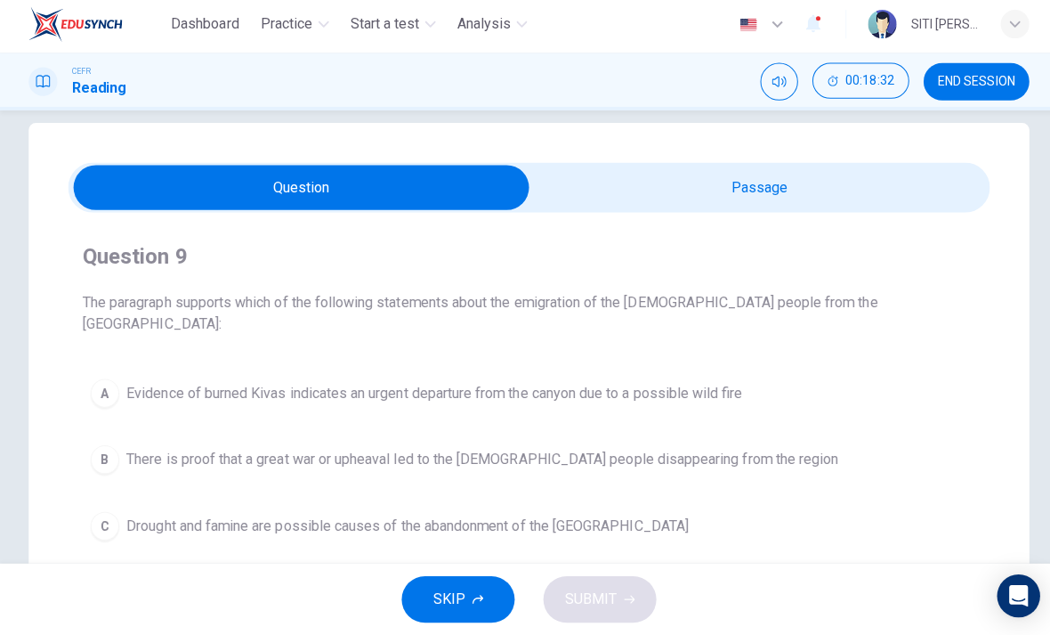
click at [896, 183] on input "checkbox" at bounding box center [299, 190] width 1373 height 45
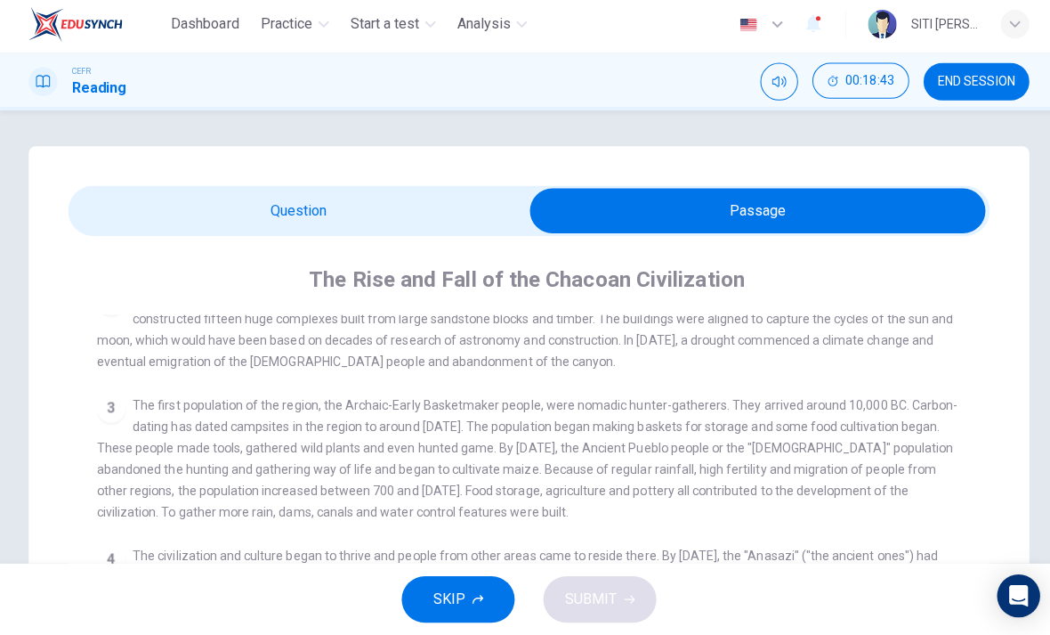
scroll to position [0, 0]
click at [400, 215] on input "checkbox" at bounding box center [752, 213] width 1373 height 45
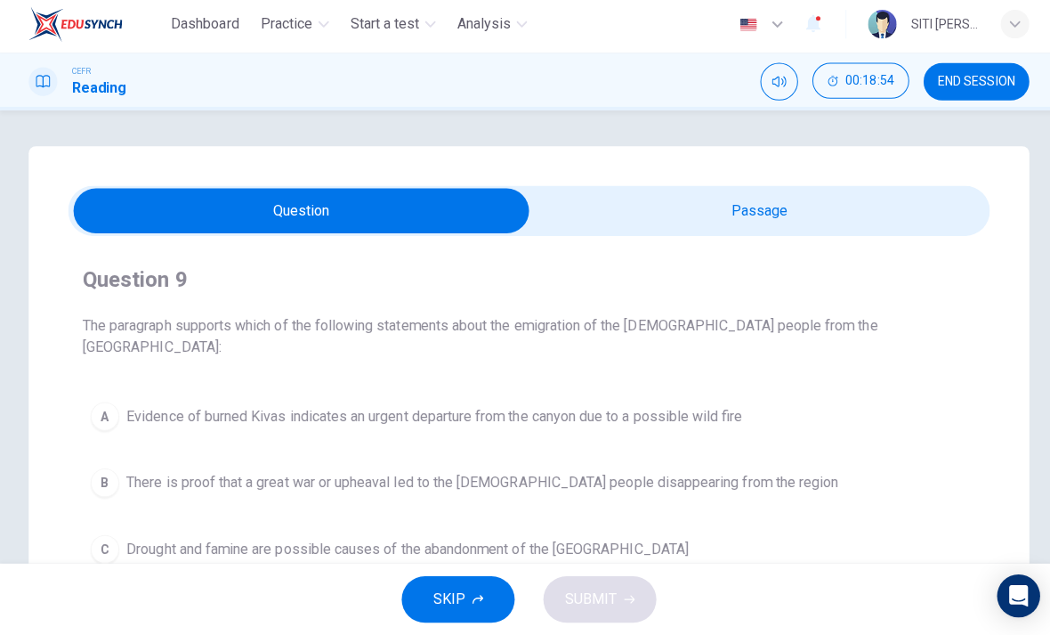
click at [908, 205] on input "checkbox" at bounding box center [299, 213] width 1373 height 45
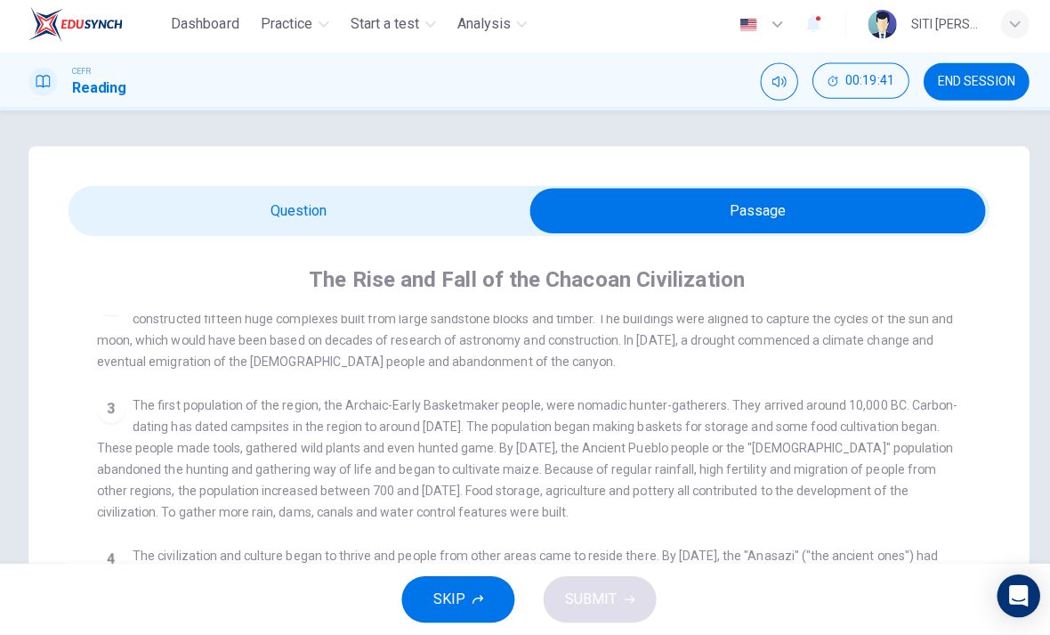
scroll to position [-1, 0]
click at [107, 214] on input "checkbox" at bounding box center [752, 213] width 1373 height 45
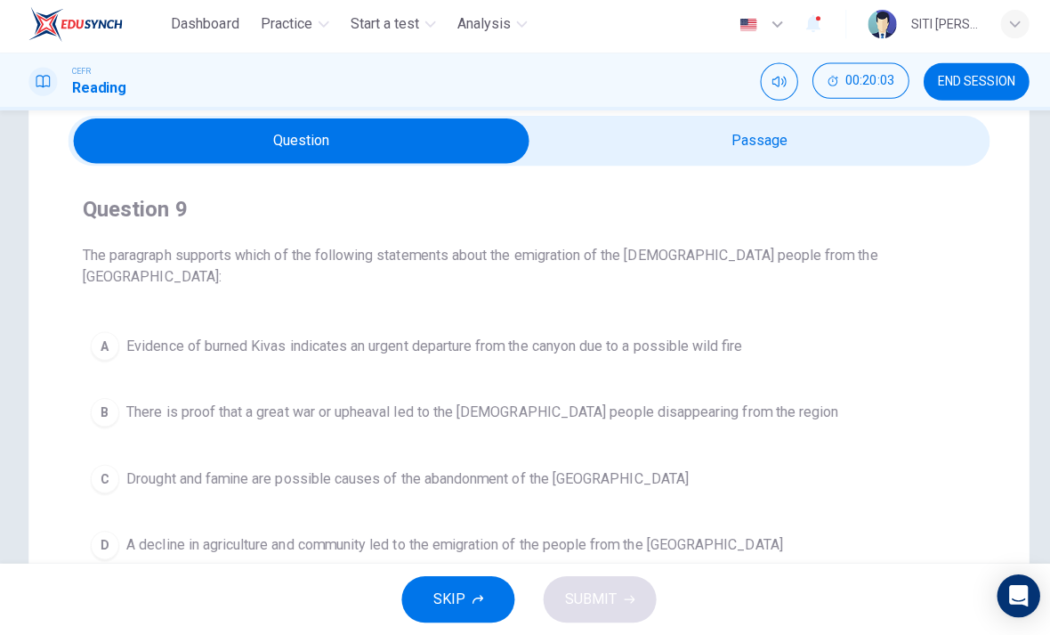
scroll to position [69, 0]
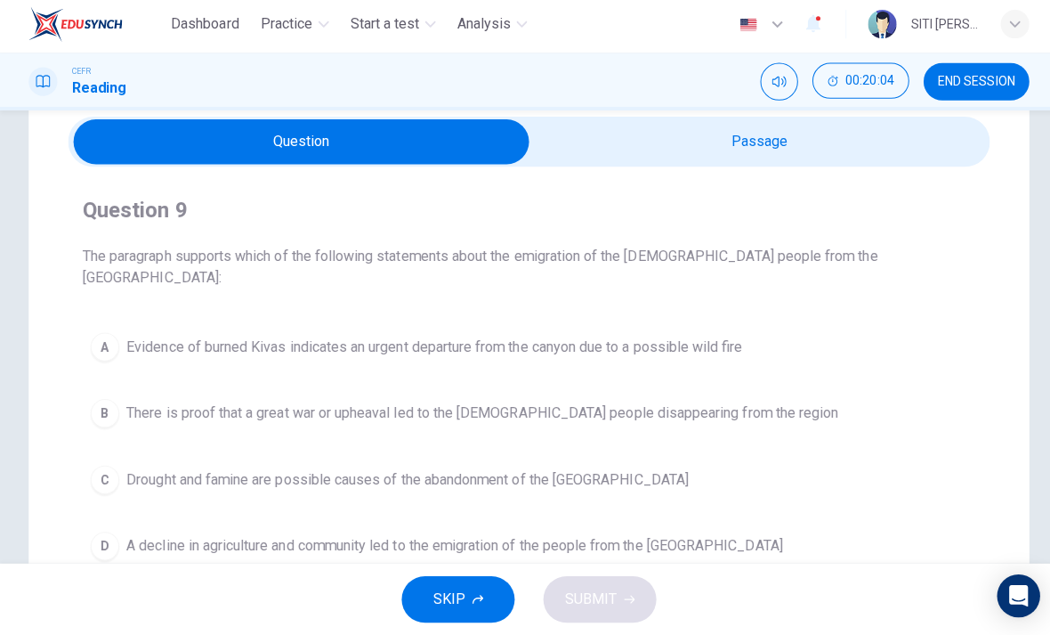
click at [895, 132] on input "checkbox" at bounding box center [299, 145] width 1373 height 45
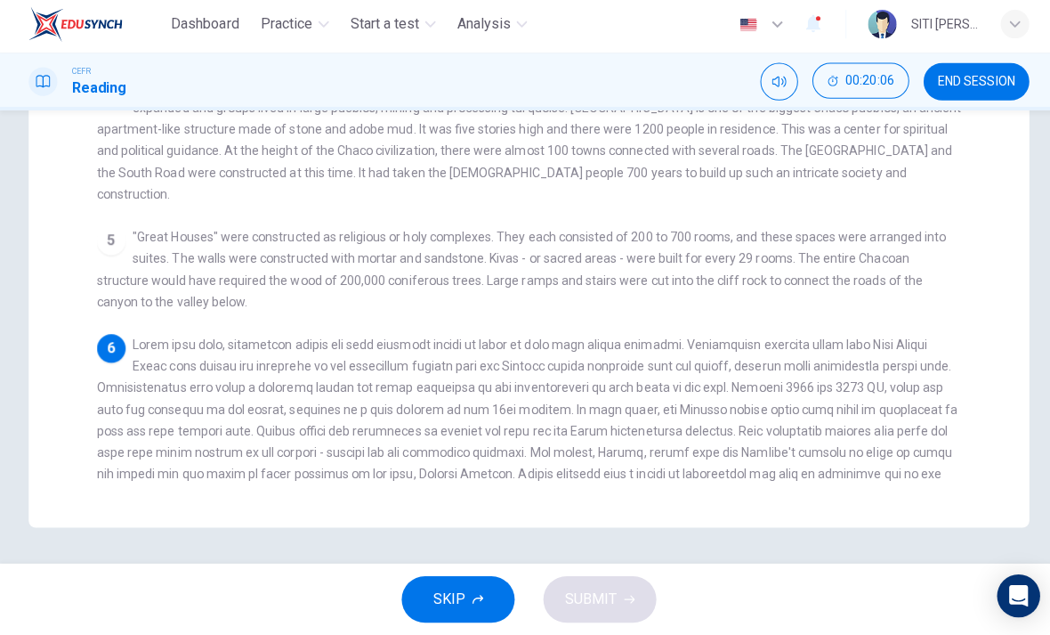
scroll to position [504, 0]
click at [946, 399] on span at bounding box center [523, 421] width 855 height 164
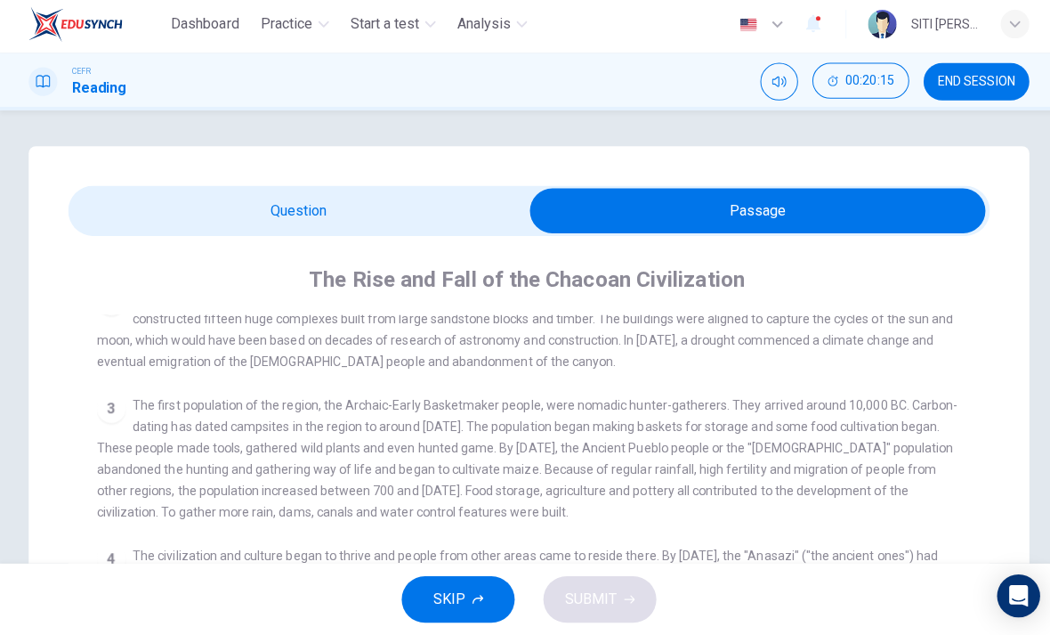
scroll to position [0, 0]
click at [444, 205] on input "checkbox" at bounding box center [752, 213] width 1373 height 45
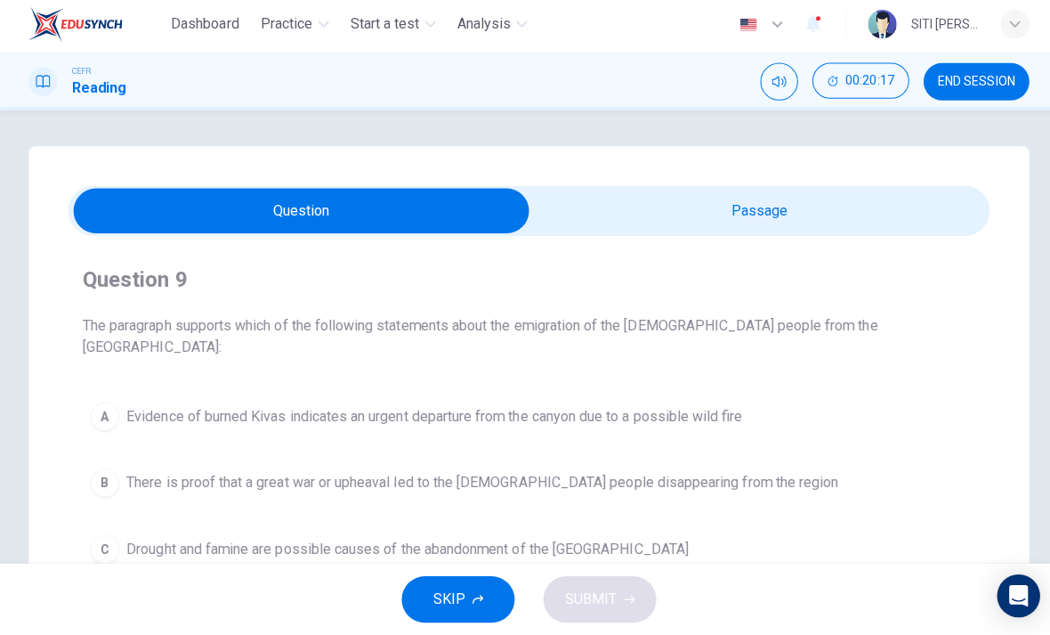
click at [671, 407] on span "Evidence of burned Kivas indicates an urgent departure from the canyon due to a…" at bounding box center [432, 417] width 612 height 21
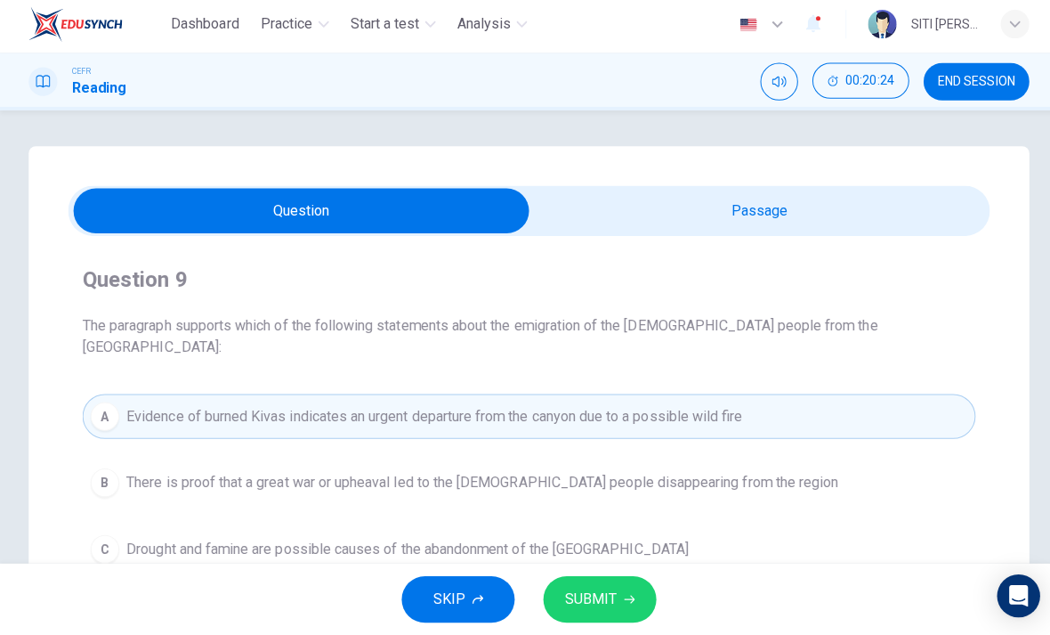
click at [925, 213] on input "checkbox" at bounding box center [299, 213] width 1373 height 45
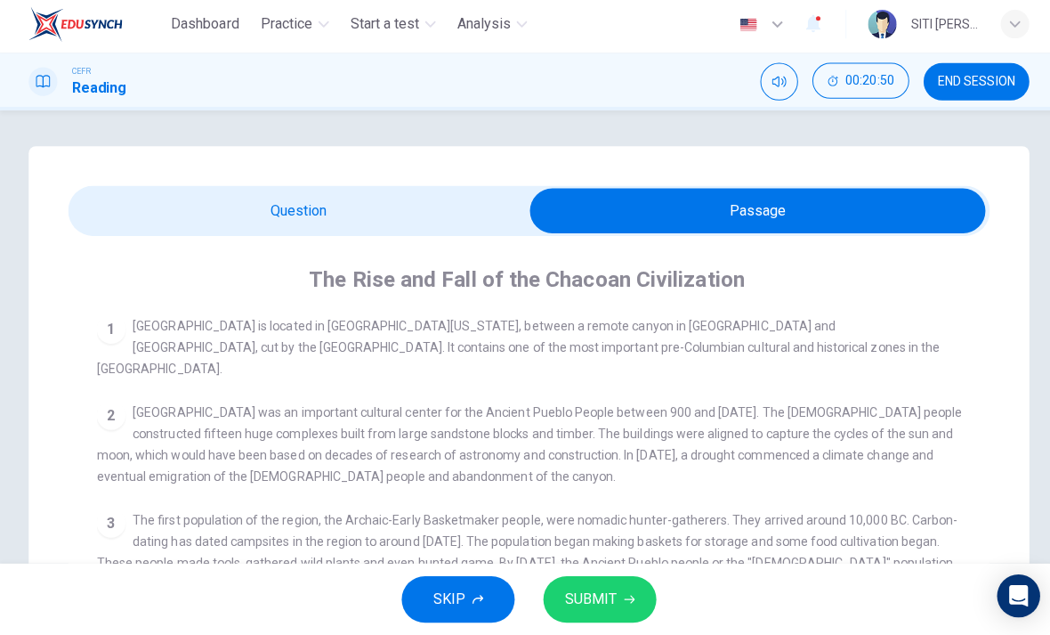
click at [461, 215] on input "checkbox" at bounding box center [752, 213] width 1373 height 45
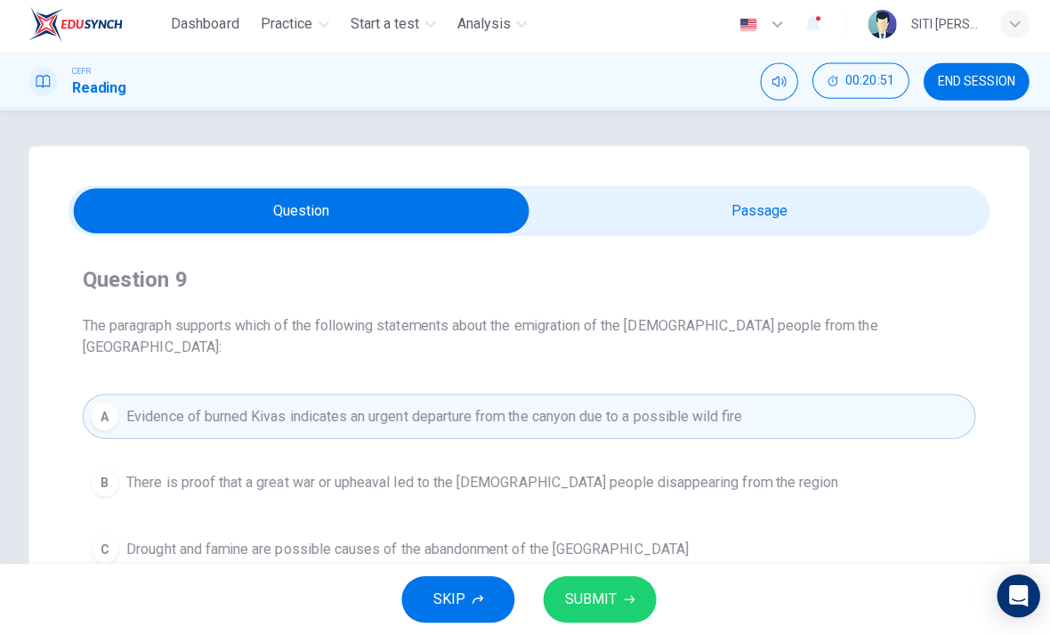
click at [614, 602] on button "SUBMIT" at bounding box center [595, 599] width 112 height 46
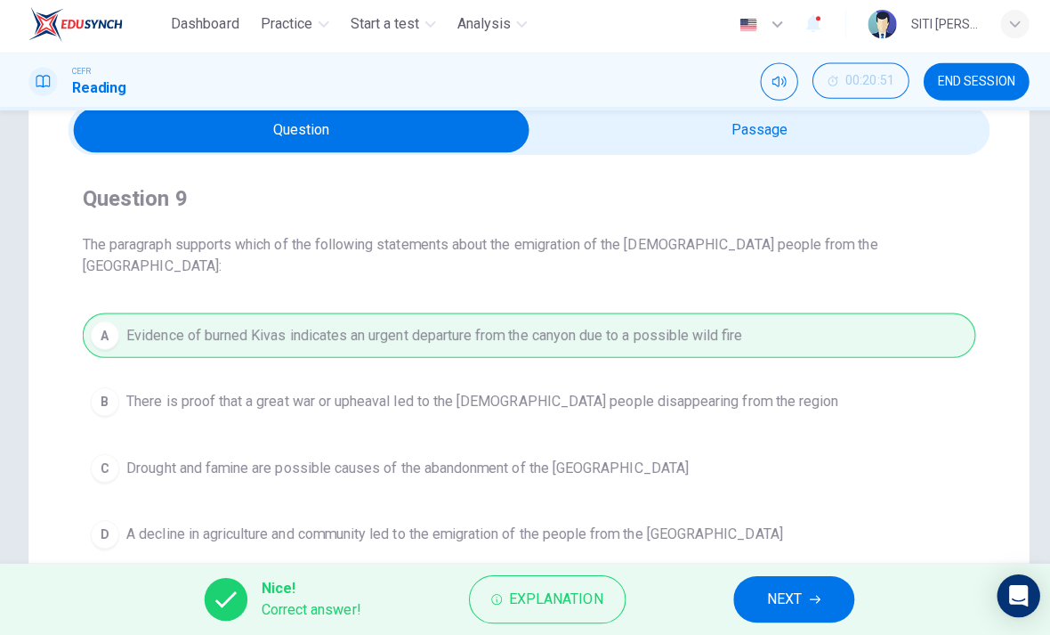
scroll to position [103, 0]
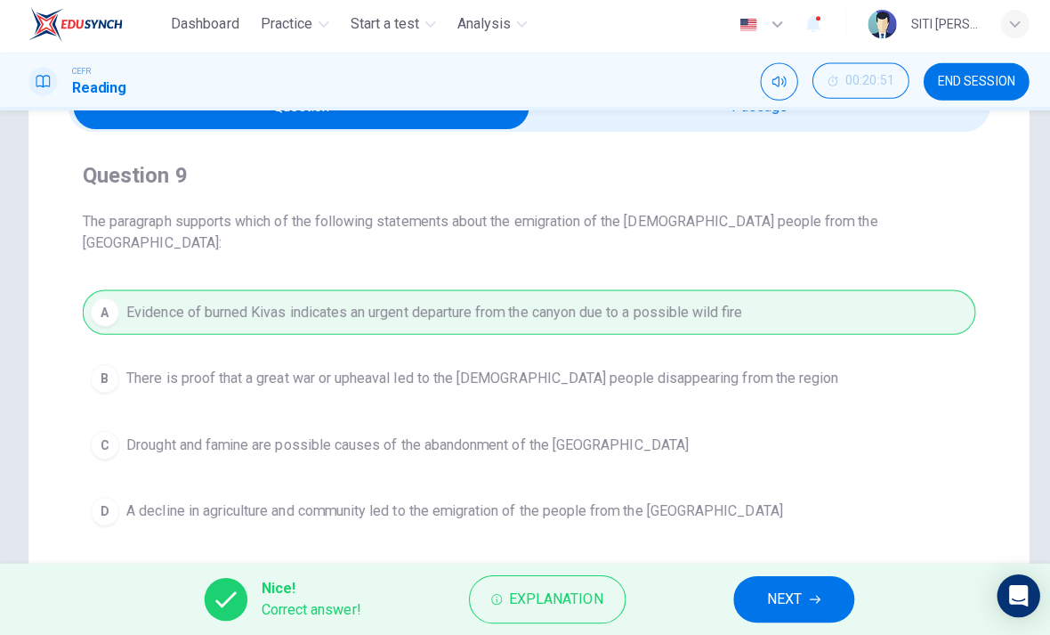
click at [809, 594] on icon "button" at bounding box center [809, 599] width 11 height 11
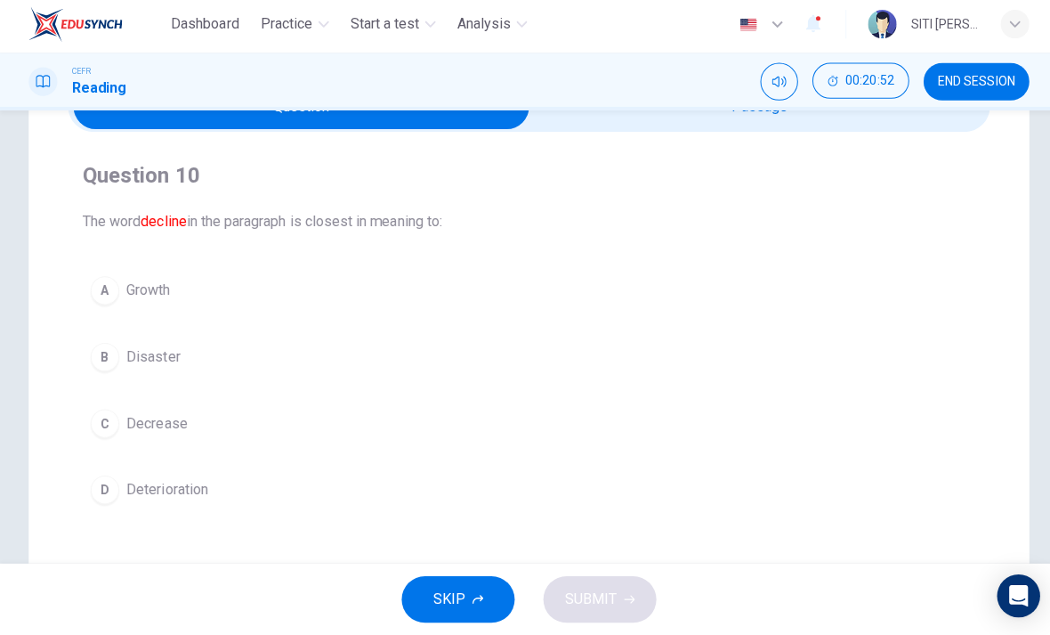
scroll to position [148, 0]
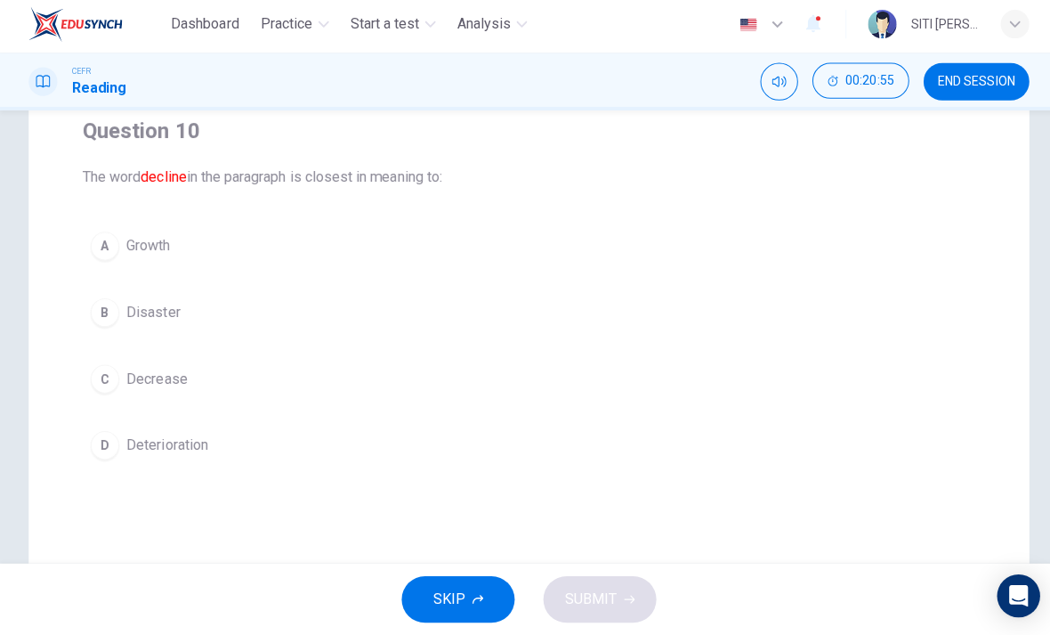
click at [856, 458] on button "D Deterioration" at bounding box center [525, 446] width 887 height 45
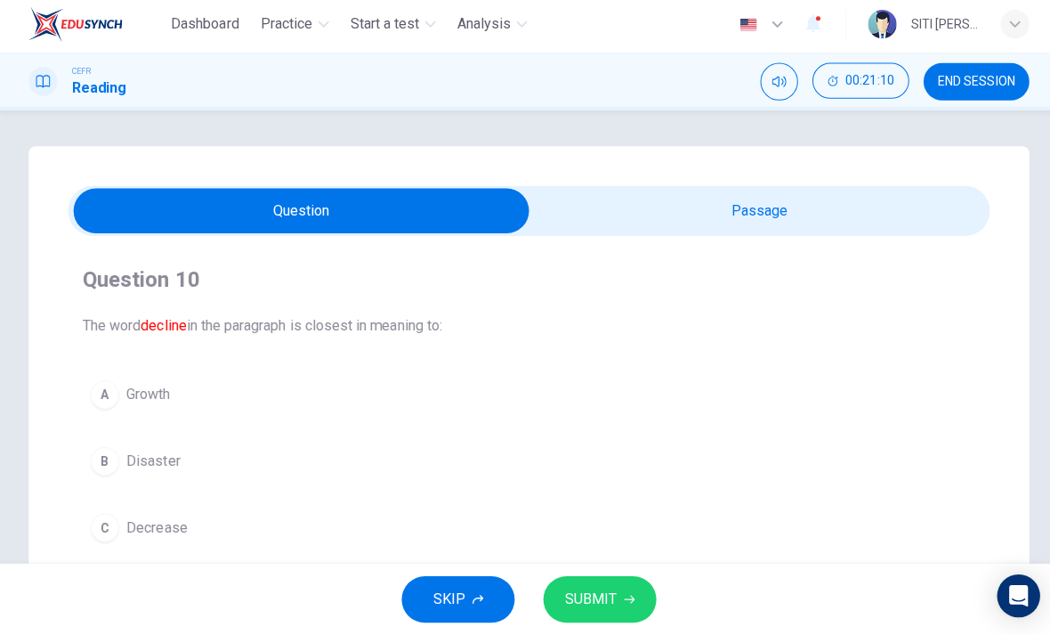
scroll to position [0, 0]
click at [818, 207] on input "checkbox" at bounding box center [299, 213] width 1373 height 45
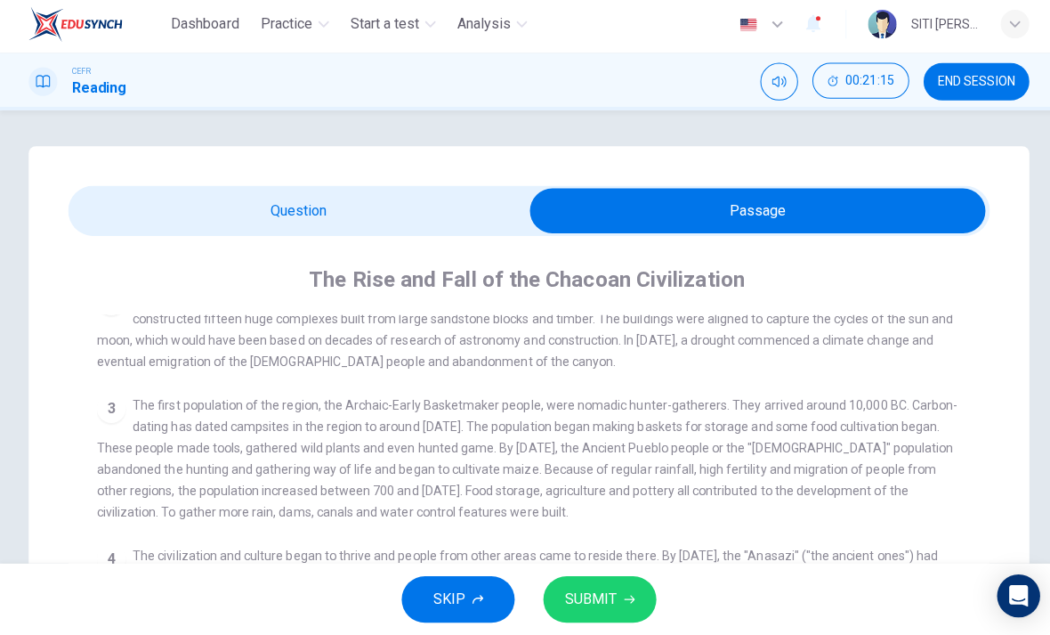
click at [1009, 343] on div "Question 10 The word decline in the paragraph is closest in meaning to: A Growt…" at bounding box center [524, 572] width 993 height 844
click at [215, 219] on input "checkbox" at bounding box center [752, 213] width 1373 height 45
checkbox input "false"
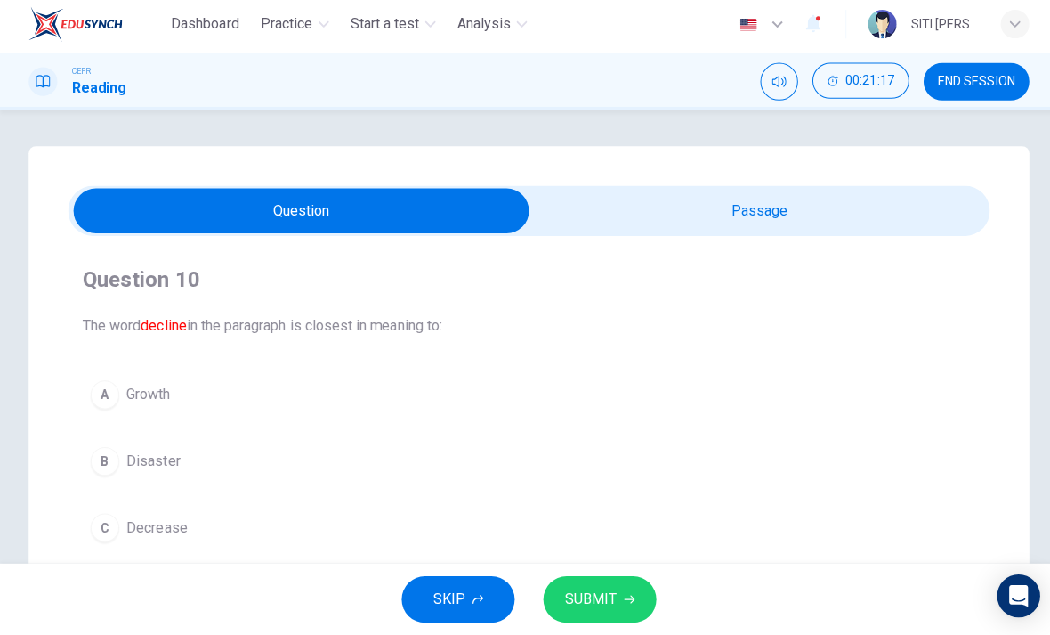
click at [104, 514] on div "C" at bounding box center [104, 528] width 28 height 28
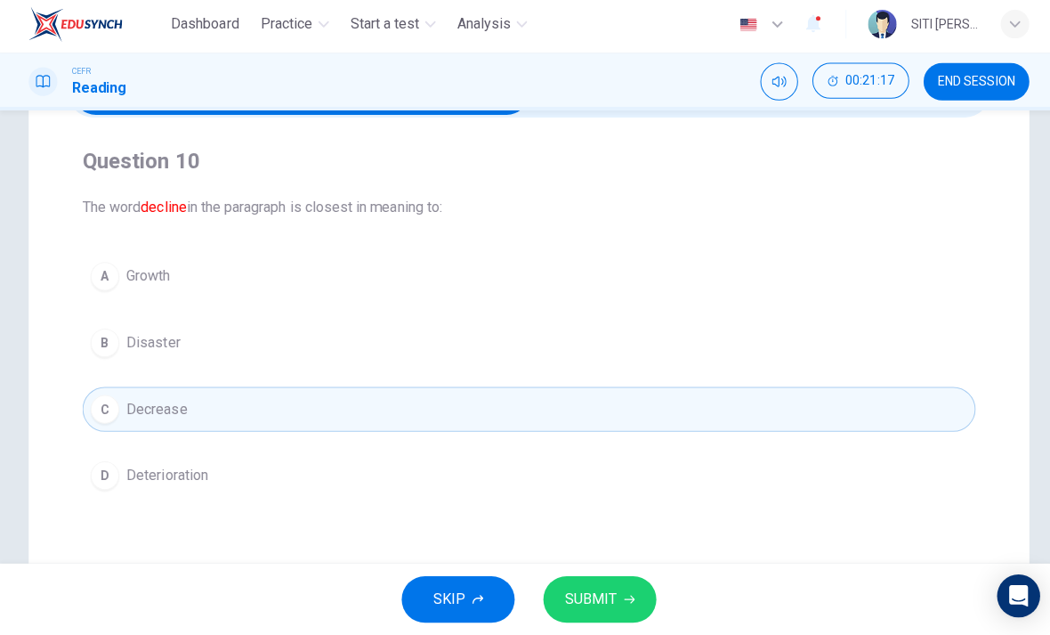
scroll to position [142, 0]
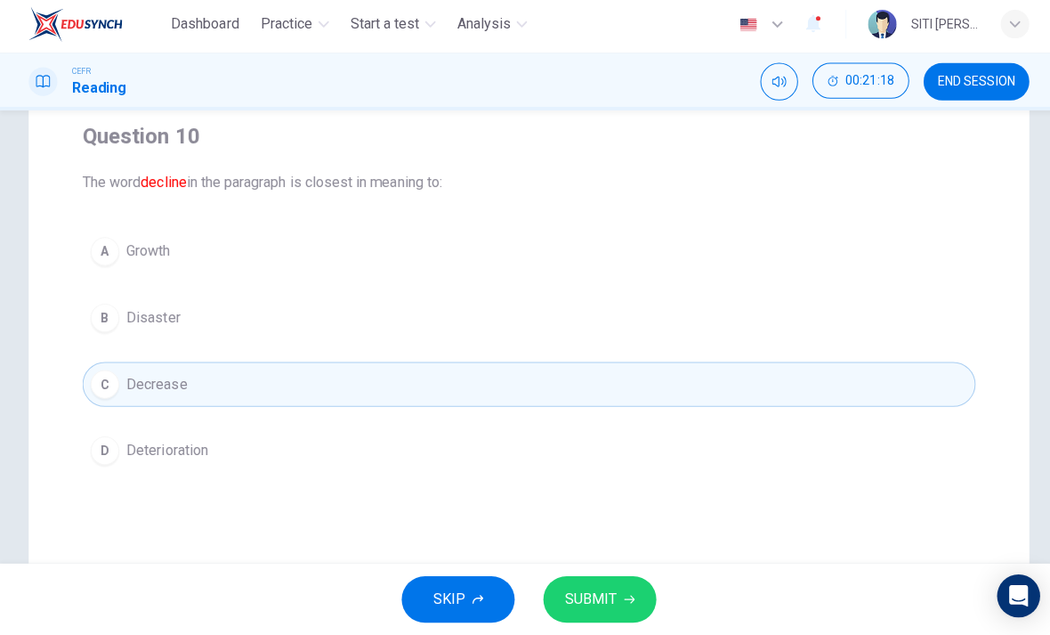
click at [97, 443] on div "D" at bounding box center [104, 451] width 28 height 28
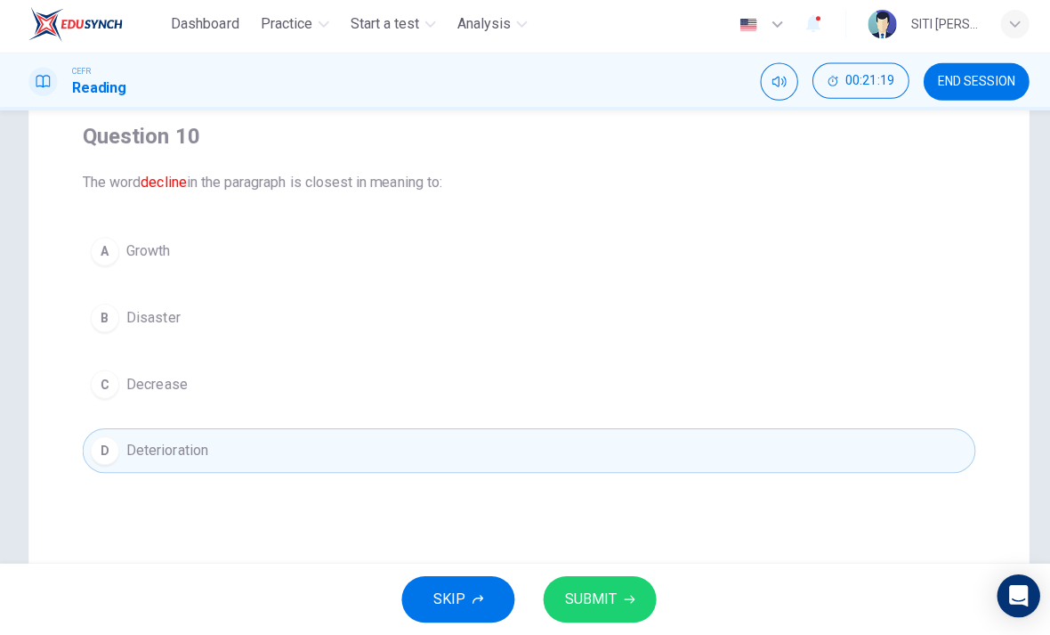
click at [622, 588] on button "SUBMIT" at bounding box center [595, 599] width 112 height 46
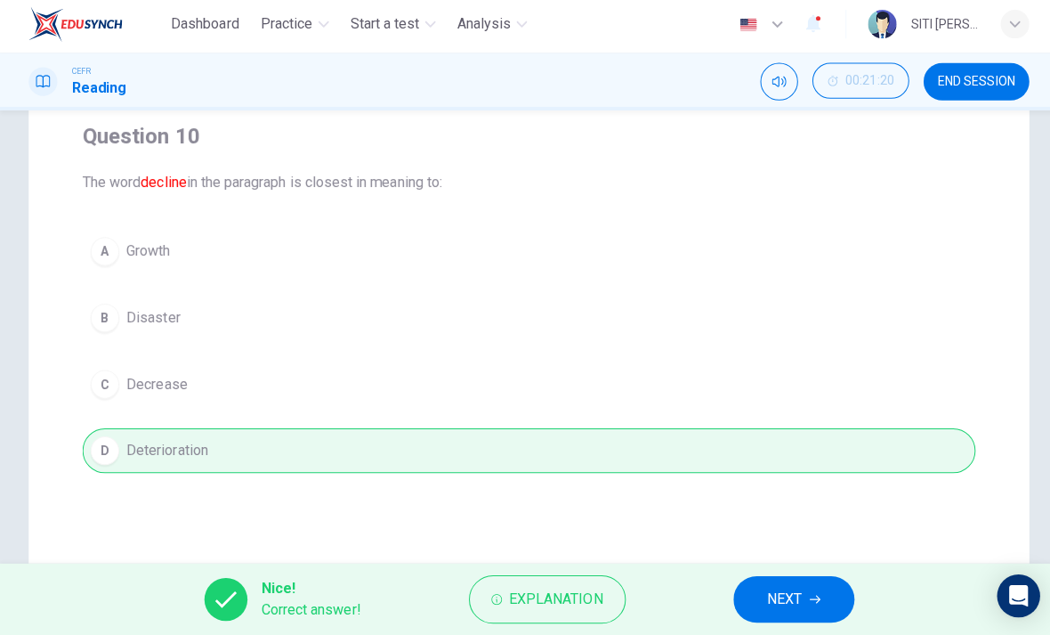
click at [787, 594] on span "NEXT" at bounding box center [779, 599] width 35 height 25
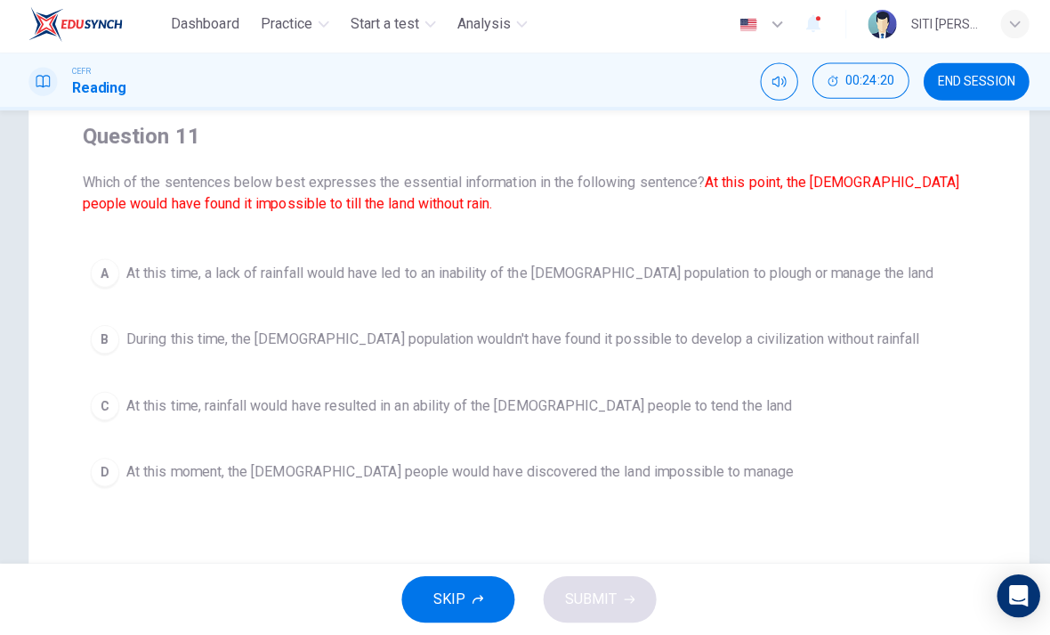
click at [907, 344] on button "B During this time, the [DEMOGRAPHIC_DATA] population wouldn't have found it po…" at bounding box center [525, 341] width 887 height 45
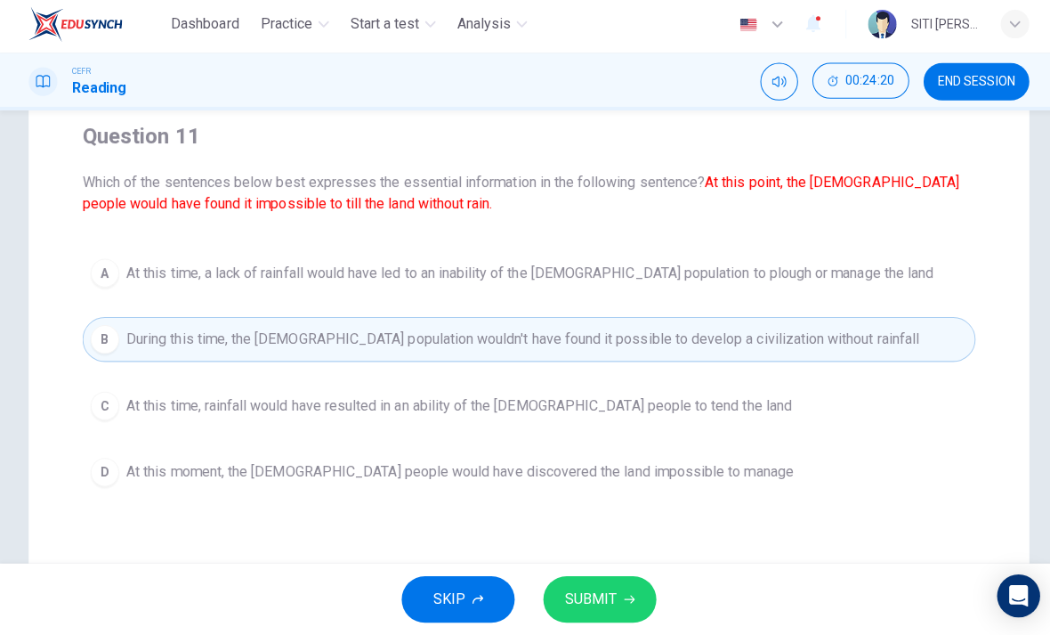
click at [906, 341] on button "B During this time, the [DEMOGRAPHIC_DATA] population wouldn't have found it po…" at bounding box center [525, 341] width 887 height 45
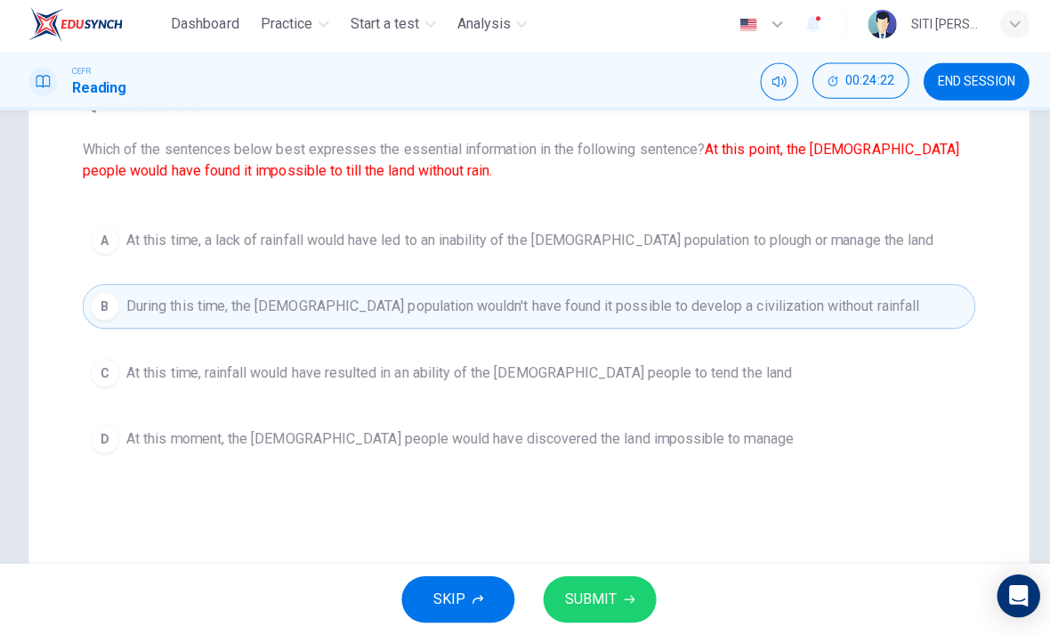
scroll to position [178, 0]
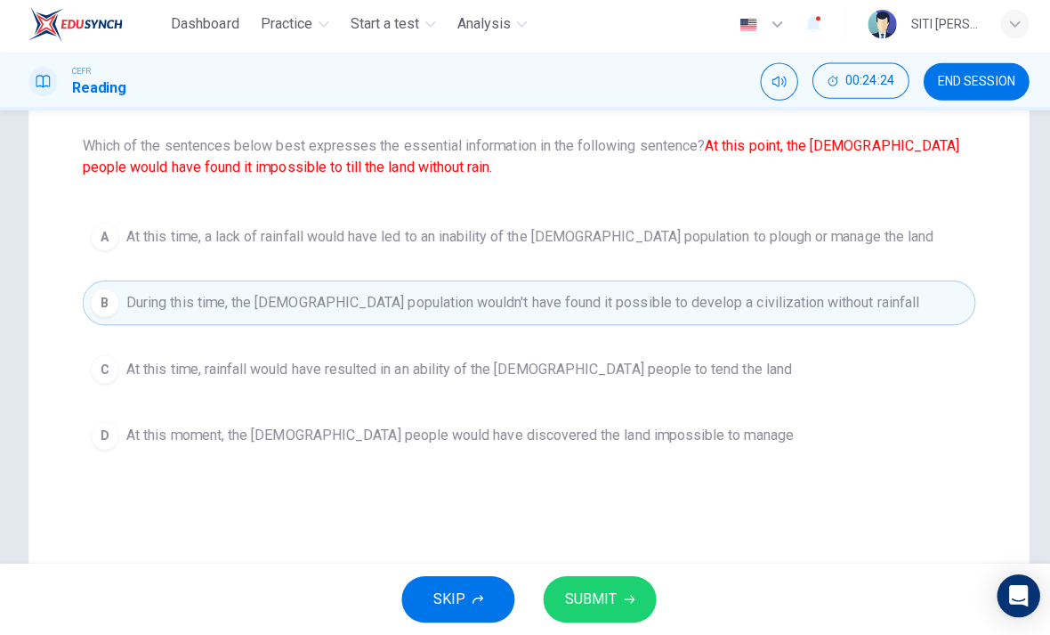
click at [916, 234] on button "A At this time, a lack of rainfall would have led to an inability of the [DEMOG…" at bounding box center [525, 239] width 887 height 45
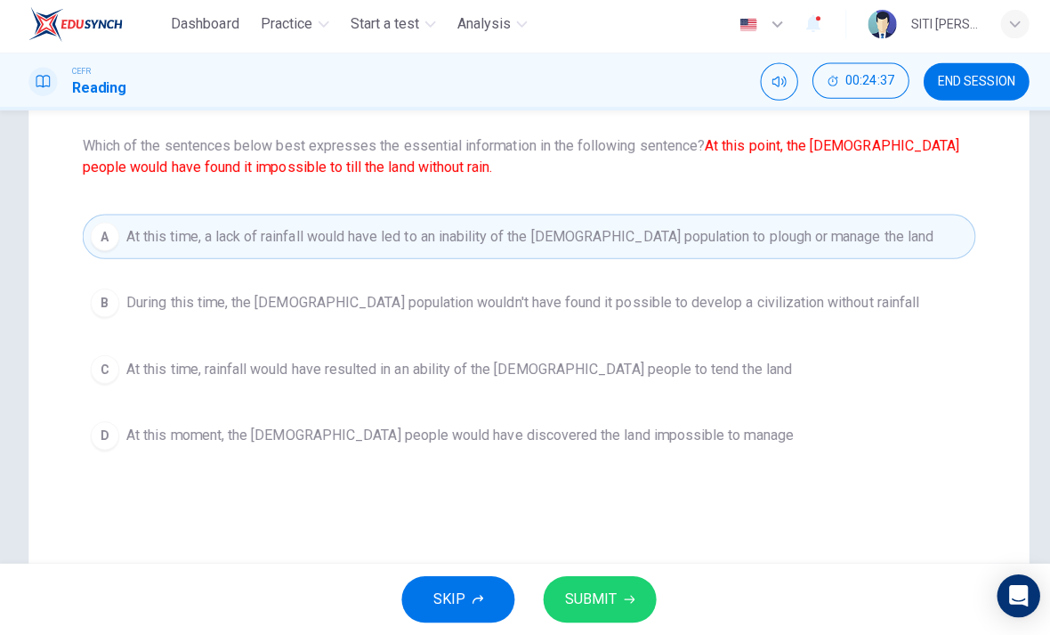
click at [614, 585] on button "SUBMIT" at bounding box center [595, 599] width 112 height 46
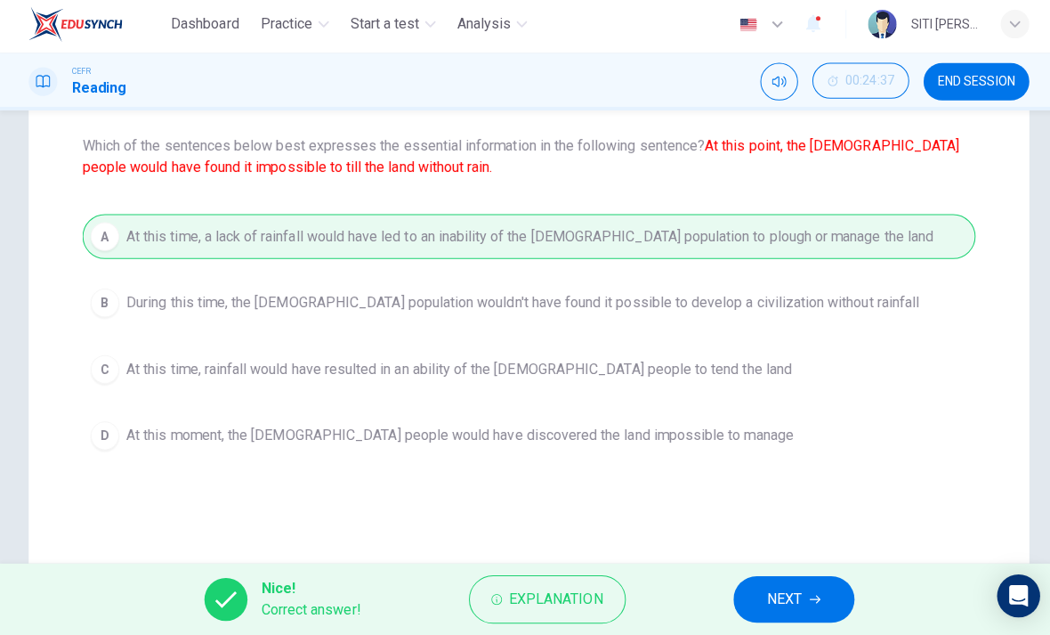
click at [806, 594] on icon "button" at bounding box center [809, 599] width 11 height 11
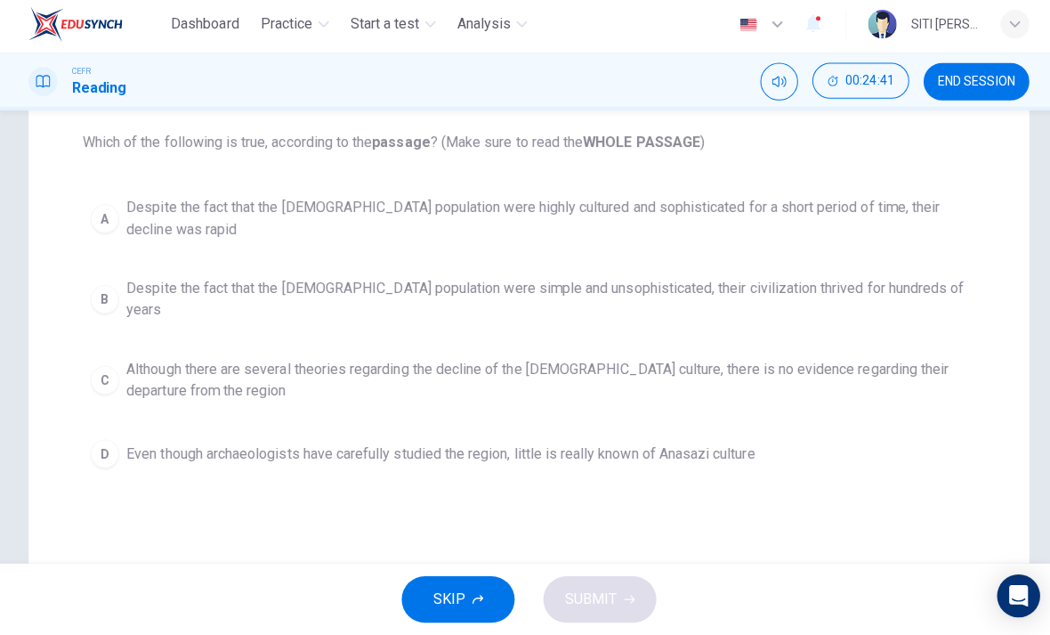
scroll to position [181, 0]
click at [901, 283] on span "Despite the fact that the [DEMOGRAPHIC_DATA] population were simple and unsophi…" at bounding box center [543, 302] width 835 height 43
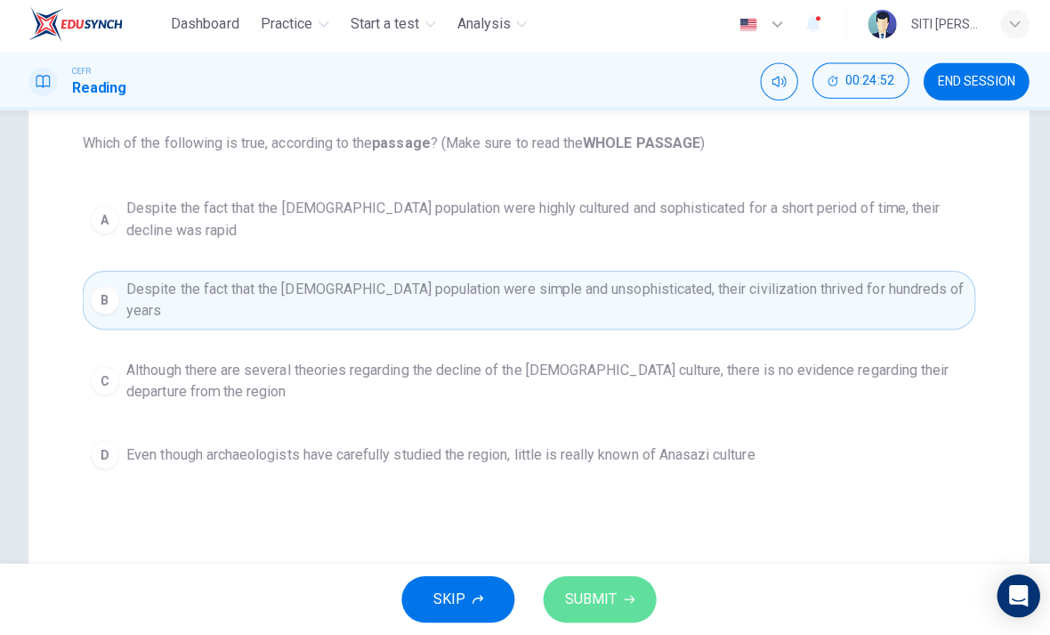
click at [637, 580] on button "SUBMIT" at bounding box center [595, 599] width 112 height 46
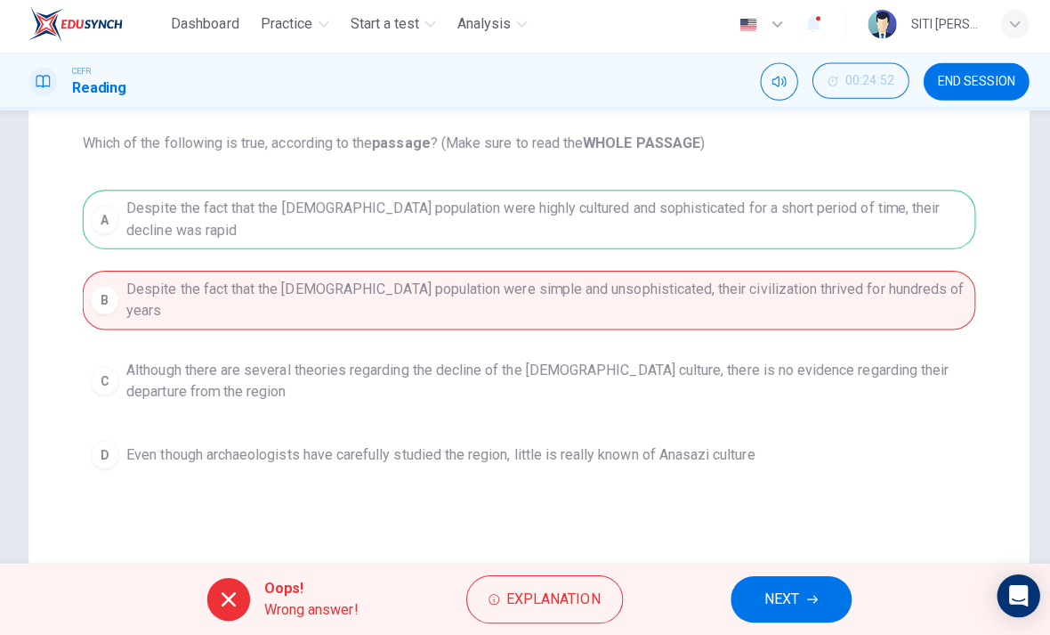
click at [799, 614] on button "NEXT" at bounding box center [786, 599] width 120 height 46
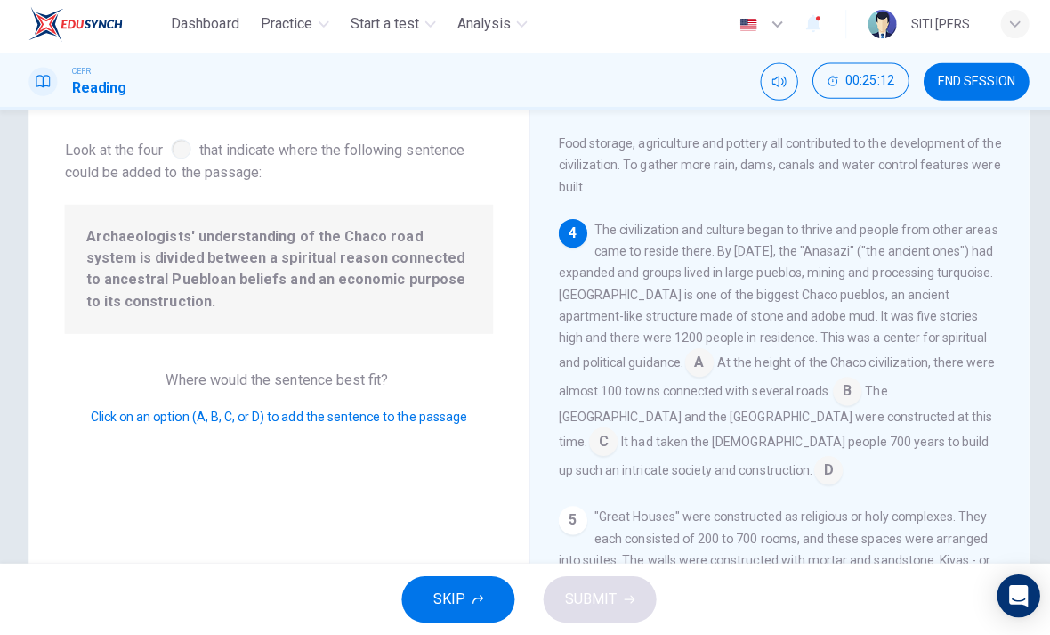
scroll to position [518, 0]
click at [837, 456] on input at bounding box center [822, 470] width 28 height 28
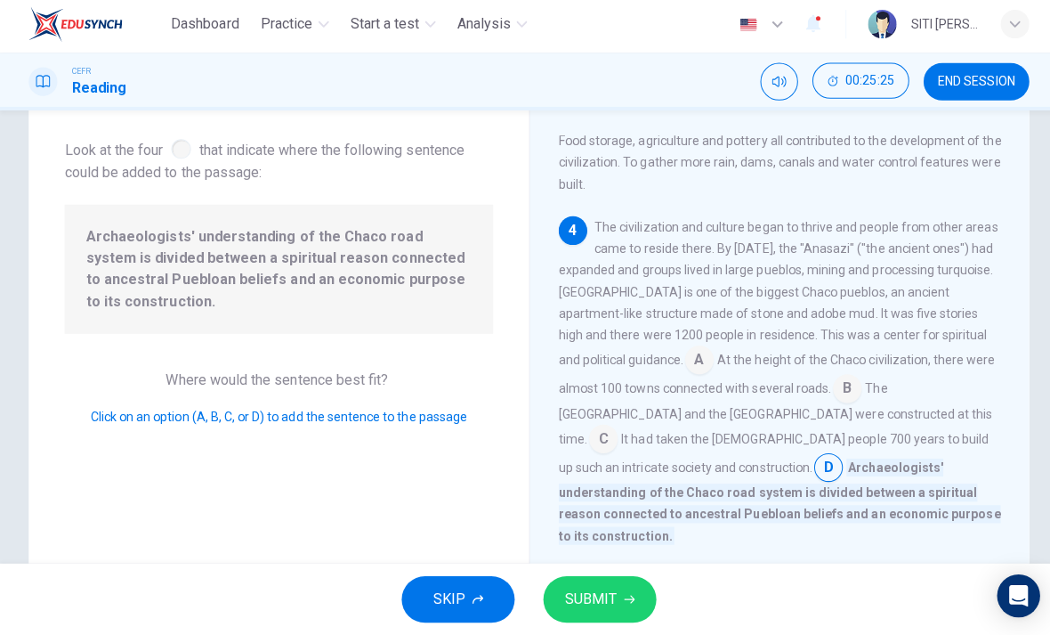
click at [589, 594] on span "SUBMIT" at bounding box center [587, 599] width 52 height 25
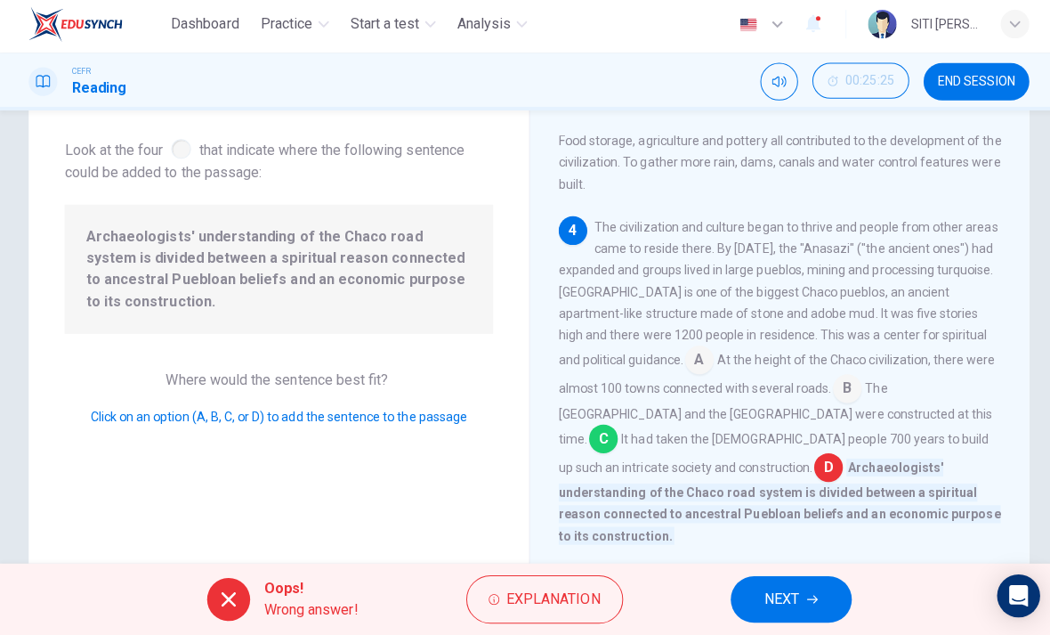
click at [765, 587] on span "NEXT" at bounding box center [776, 599] width 35 height 25
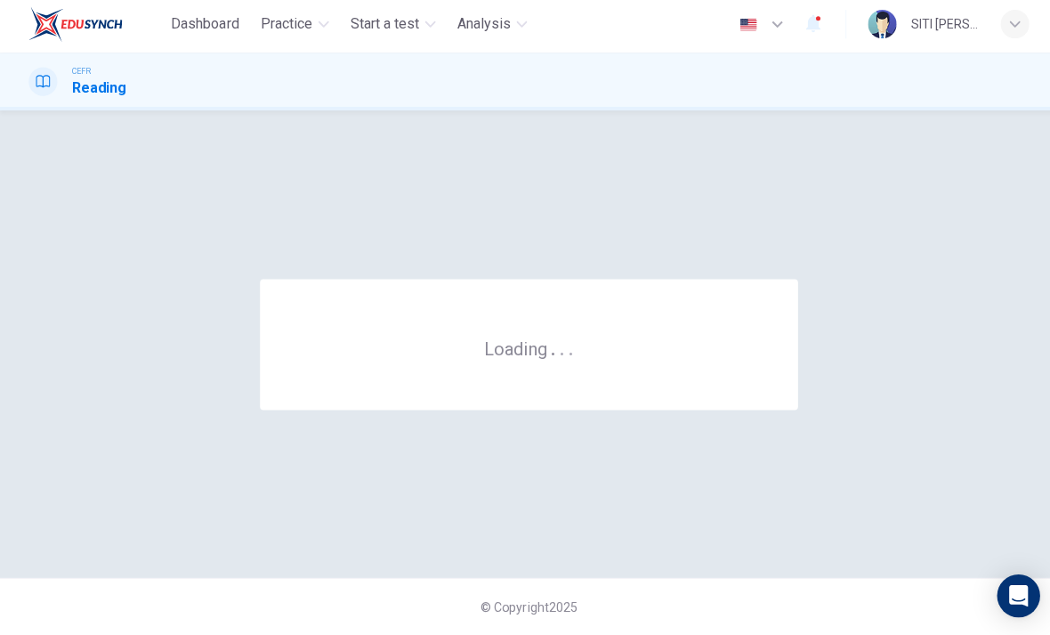
scroll to position [0, 0]
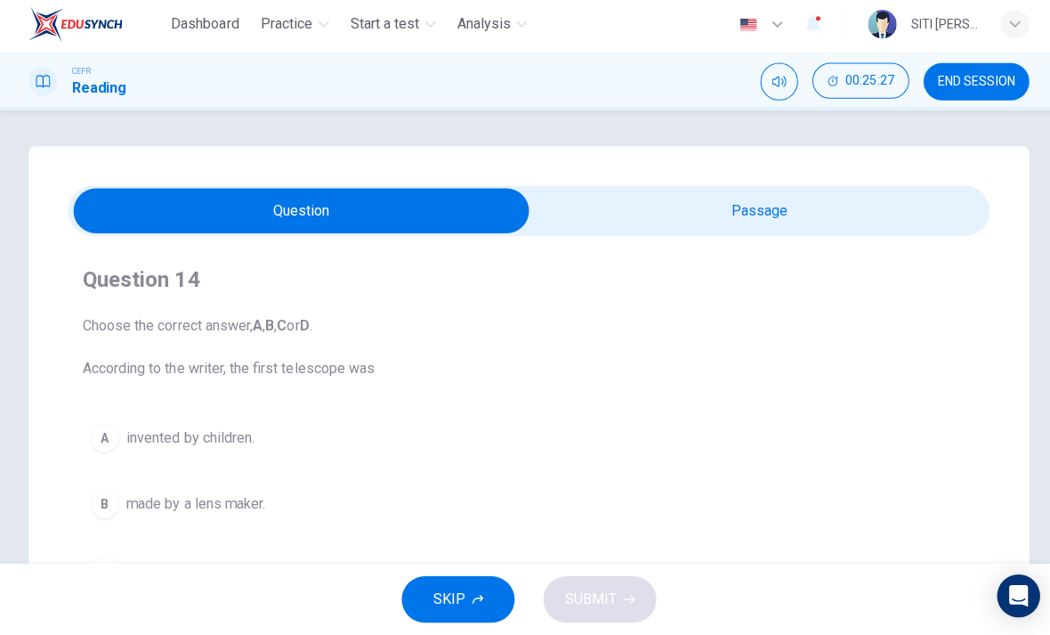
click at [857, 215] on input "checkbox" at bounding box center [299, 213] width 1373 height 45
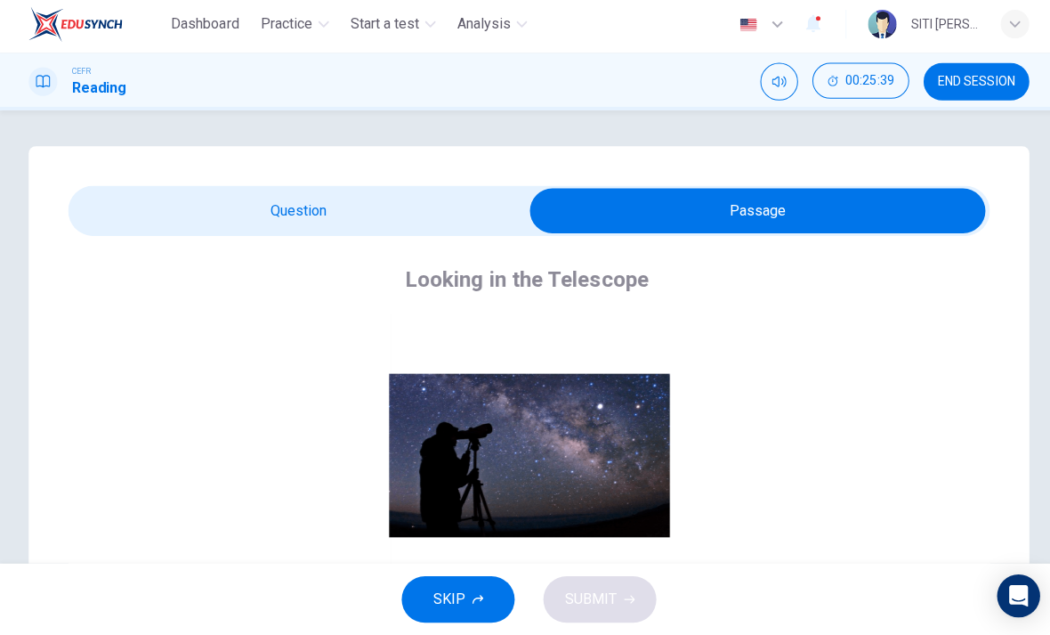
click at [125, 208] on input "checkbox" at bounding box center [752, 213] width 1373 height 45
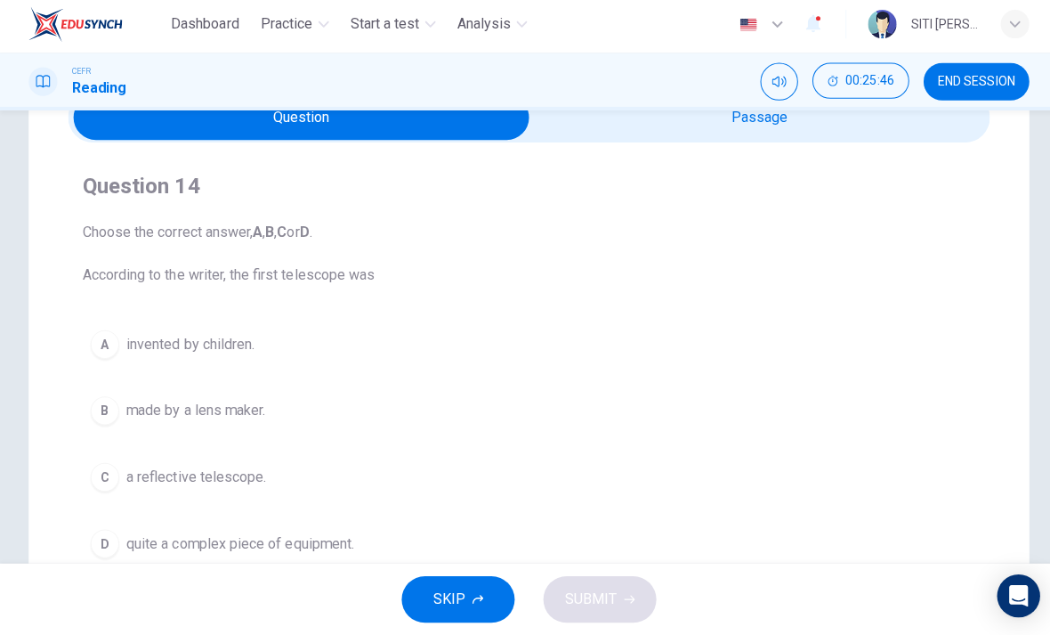
scroll to position [88, 0]
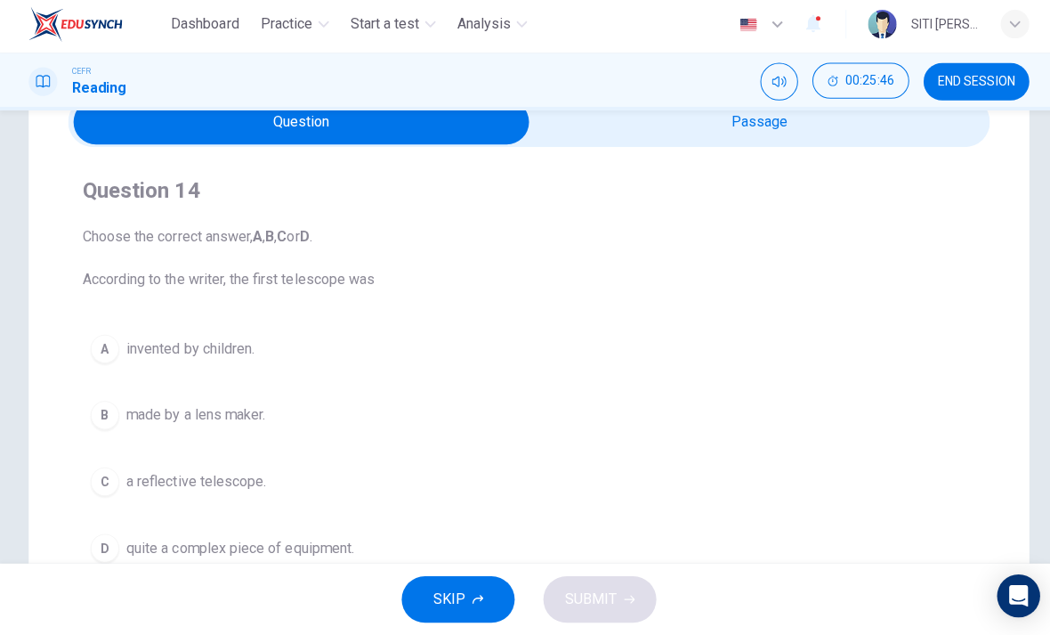
click at [770, 127] on input "checkbox" at bounding box center [299, 125] width 1373 height 45
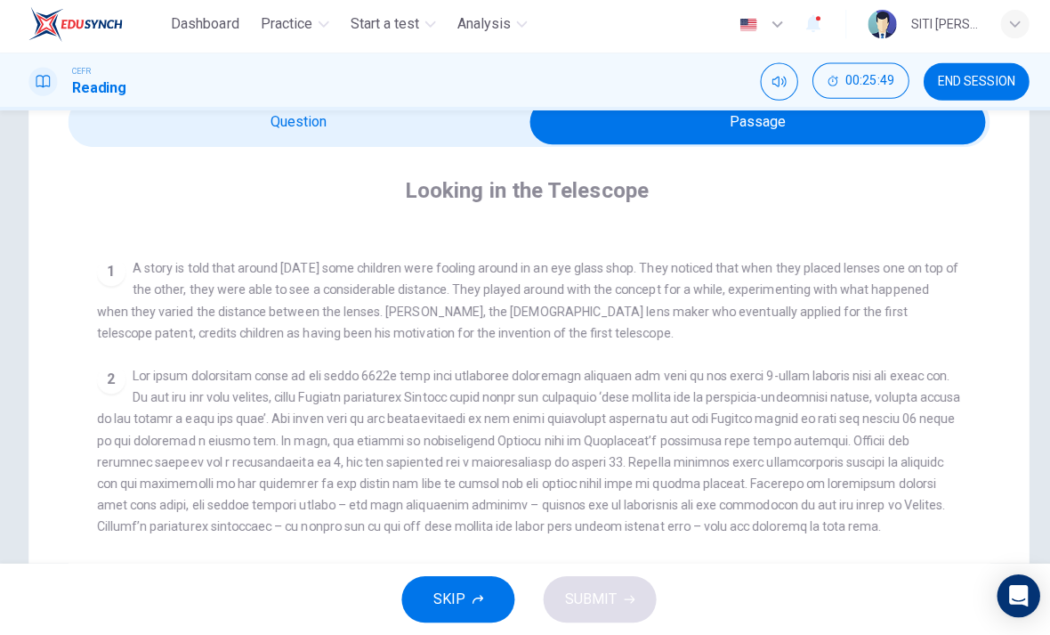
scroll to position [312, 0]
click at [448, 128] on input "checkbox" at bounding box center [752, 125] width 1373 height 45
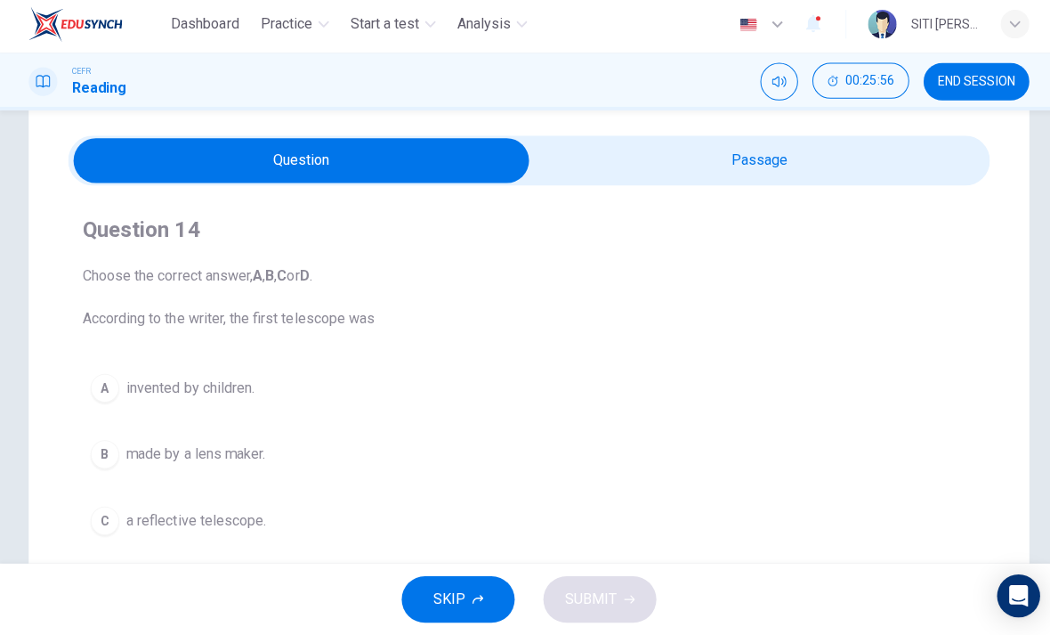
scroll to position [48, 0]
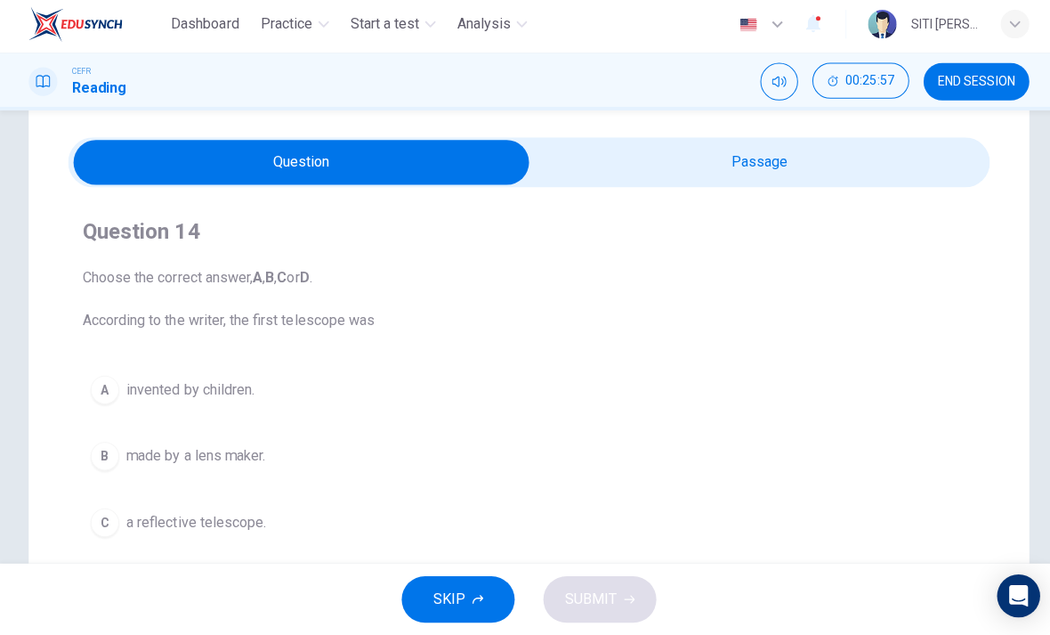
click at [754, 171] on input "checkbox" at bounding box center [299, 165] width 1373 height 45
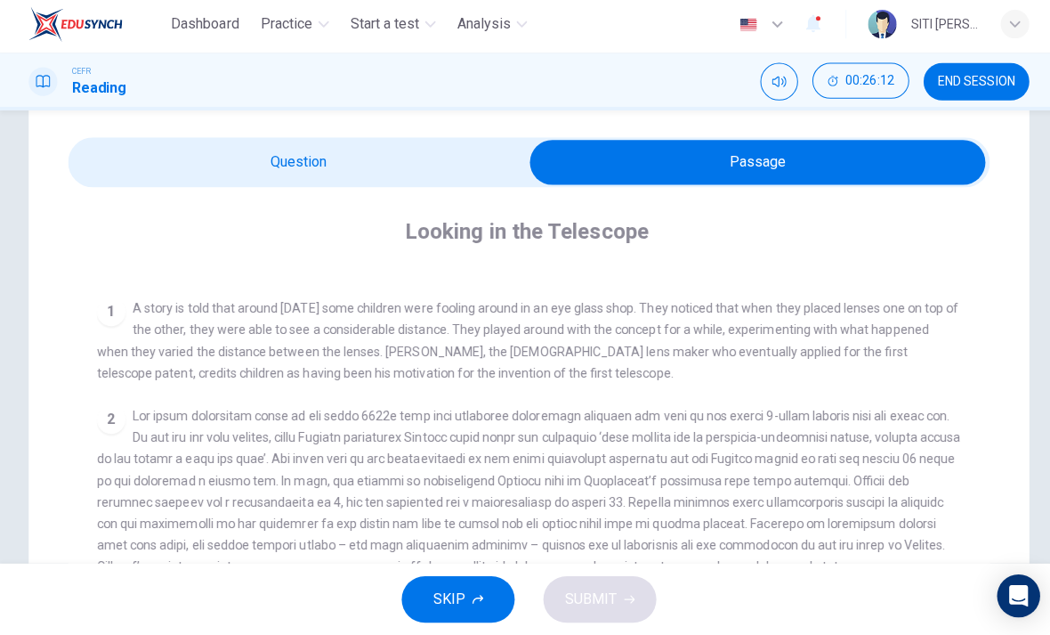
click at [385, 198] on div "Looking in the Telescope CLICK TO ZOOM Click to Zoom 1 A story is told that aro…" at bounding box center [525, 563] width 915 height 744
click at [428, 175] on input "checkbox" at bounding box center [752, 165] width 1373 height 45
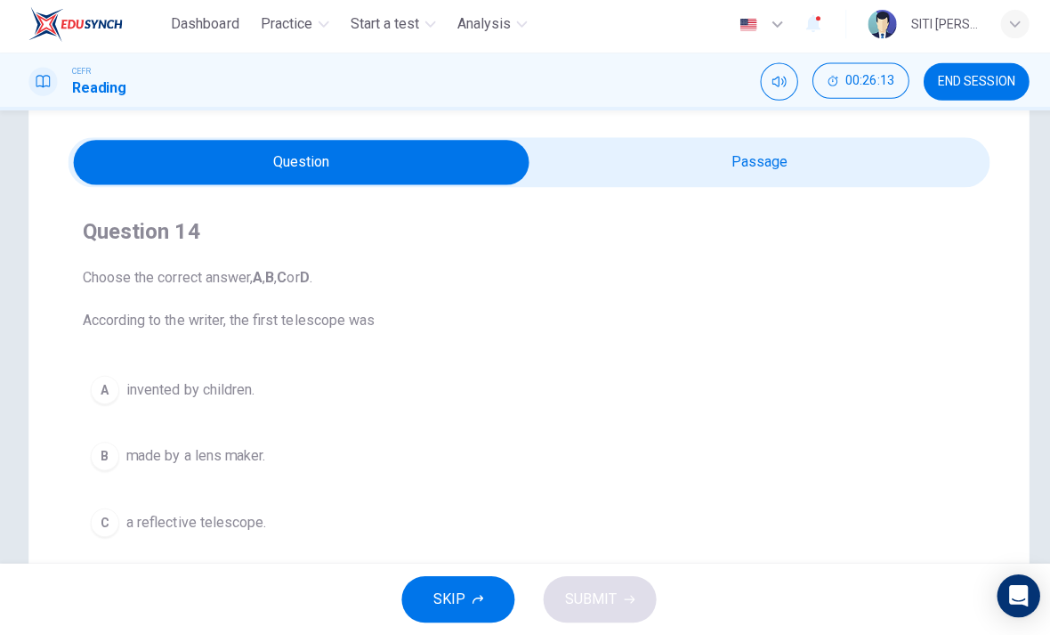
click at [269, 398] on button "A invented by children." at bounding box center [525, 391] width 887 height 45
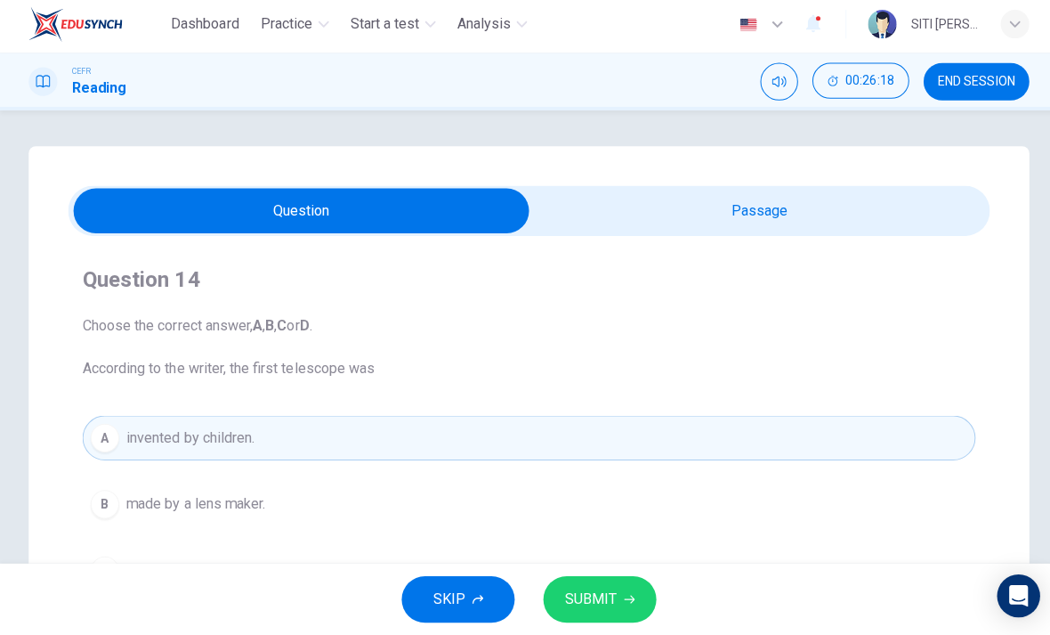
scroll to position [0, 0]
click at [871, 207] on input "checkbox" at bounding box center [299, 213] width 1373 height 45
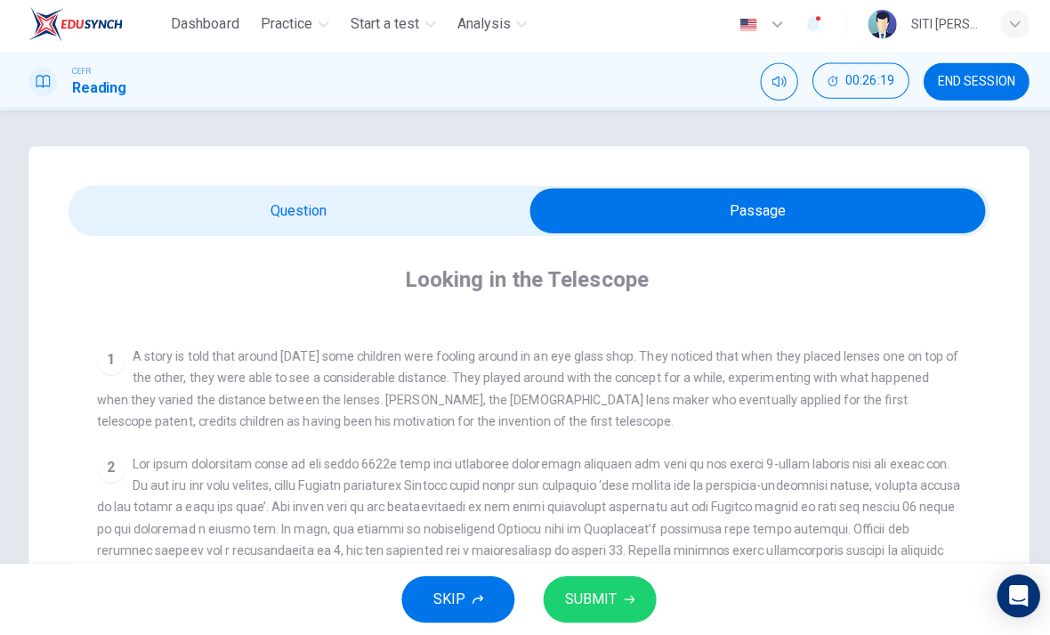
scroll to position [339, 0]
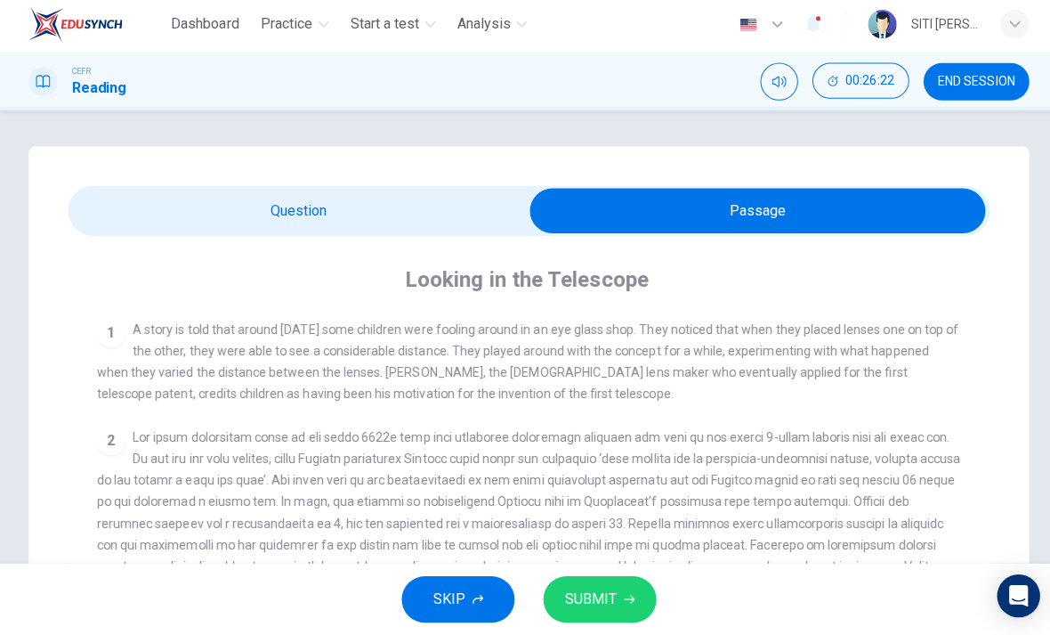
click at [463, 205] on input "checkbox" at bounding box center [752, 213] width 1373 height 45
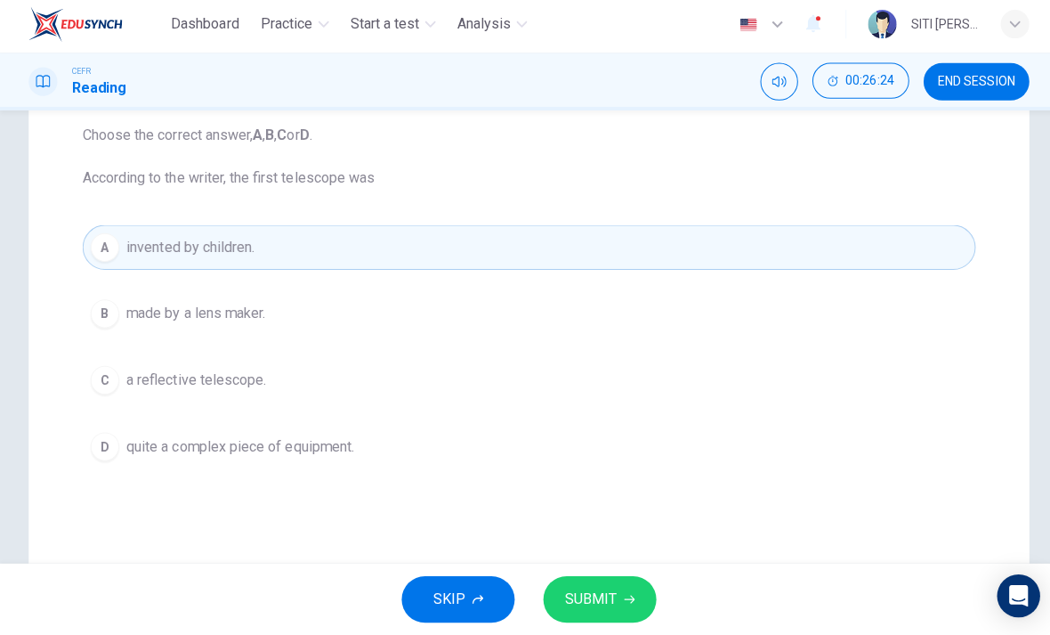
scroll to position [188, 0]
click at [484, 309] on button "B made by a lens maker." at bounding box center [525, 317] width 887 height 45
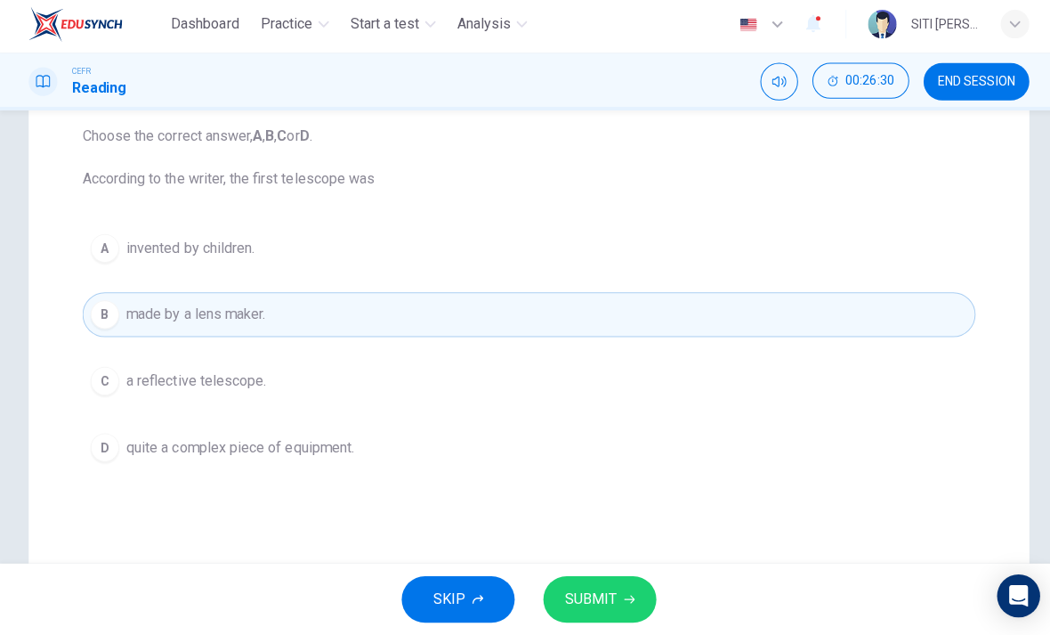
click at [592, 587] on span "SUBMIT" at bounding box center [587, 599] width 52 height 25
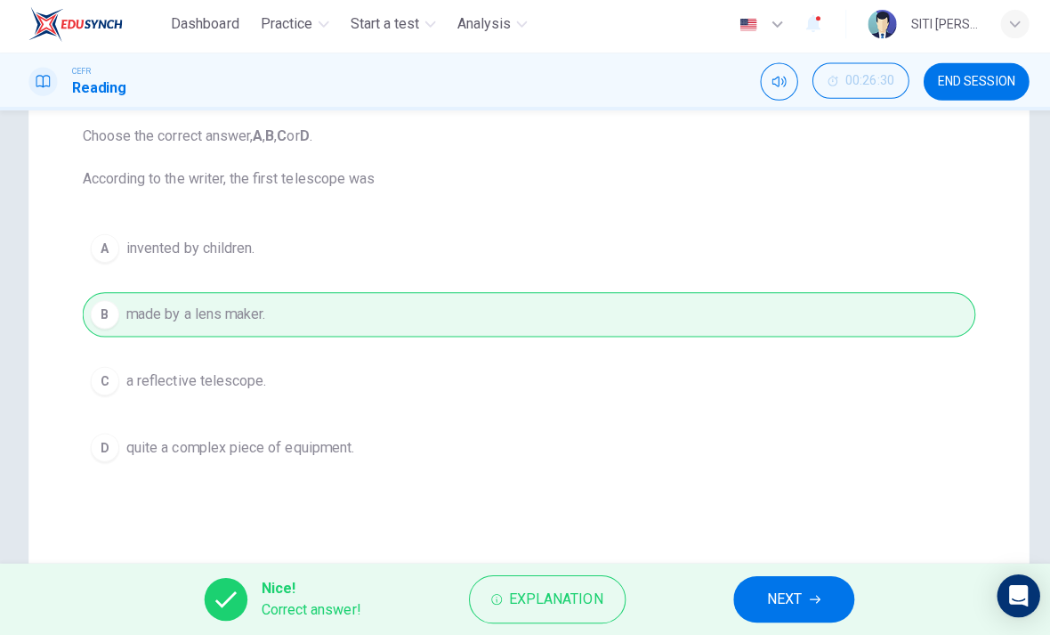
click at [766, 604] on span "NEXT" at bounding box center [779, 599] width 35 height 25
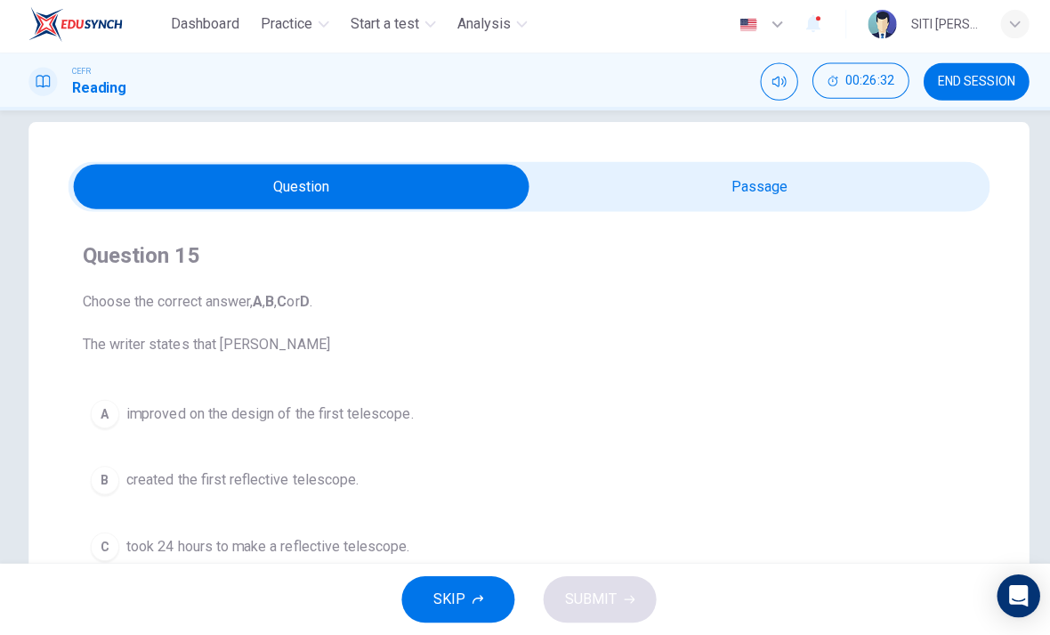
scroll to position [25, 0]
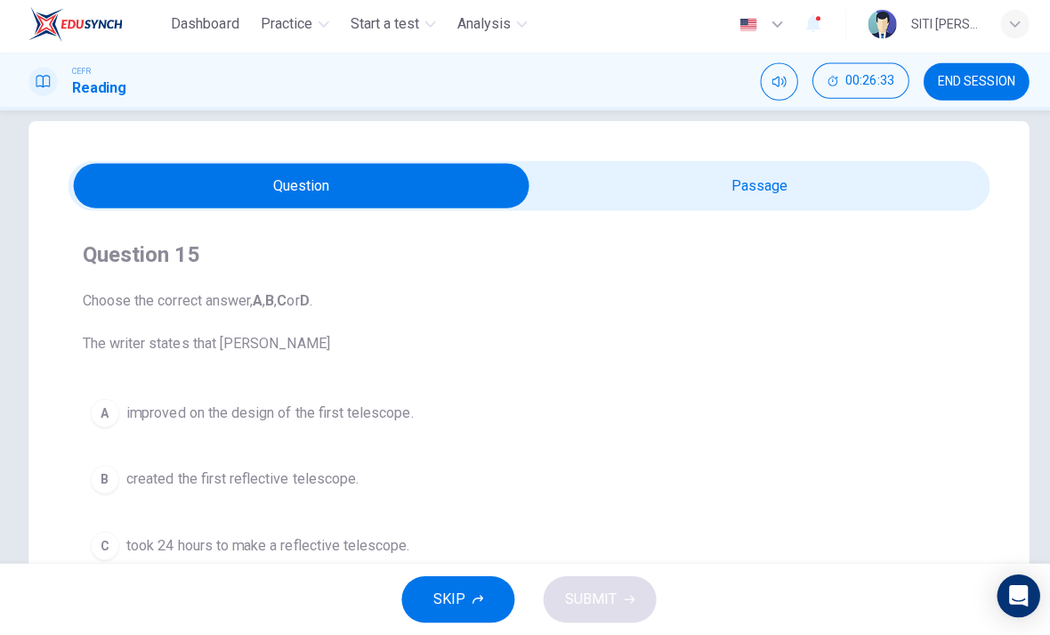
click at [769, 199] on input "checkbox" at bounding box center [299, 188] width 1373 height 45
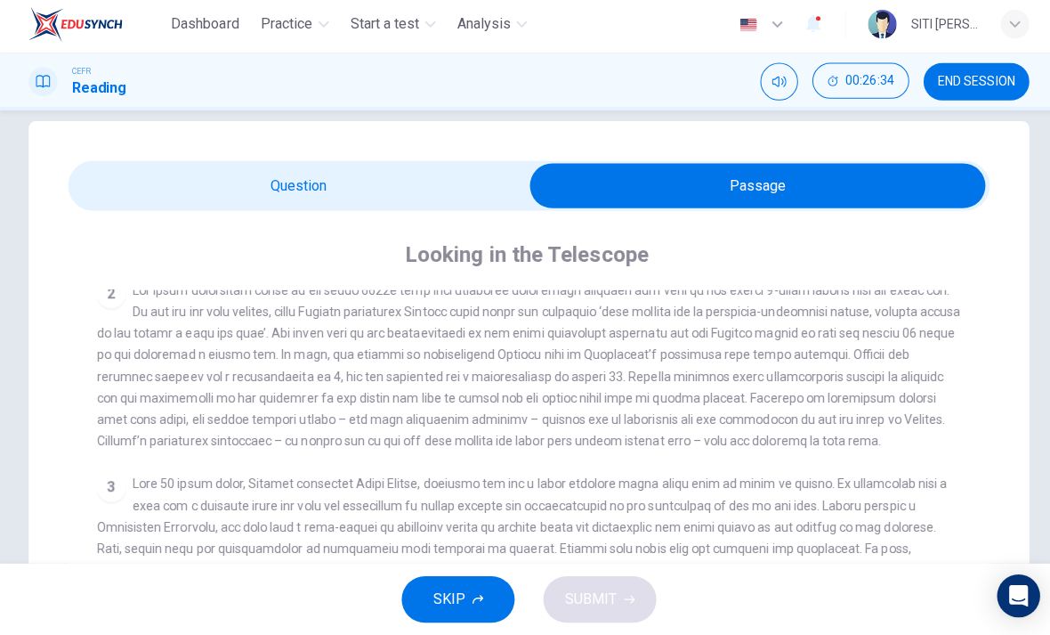
scroll to position [337, 0]
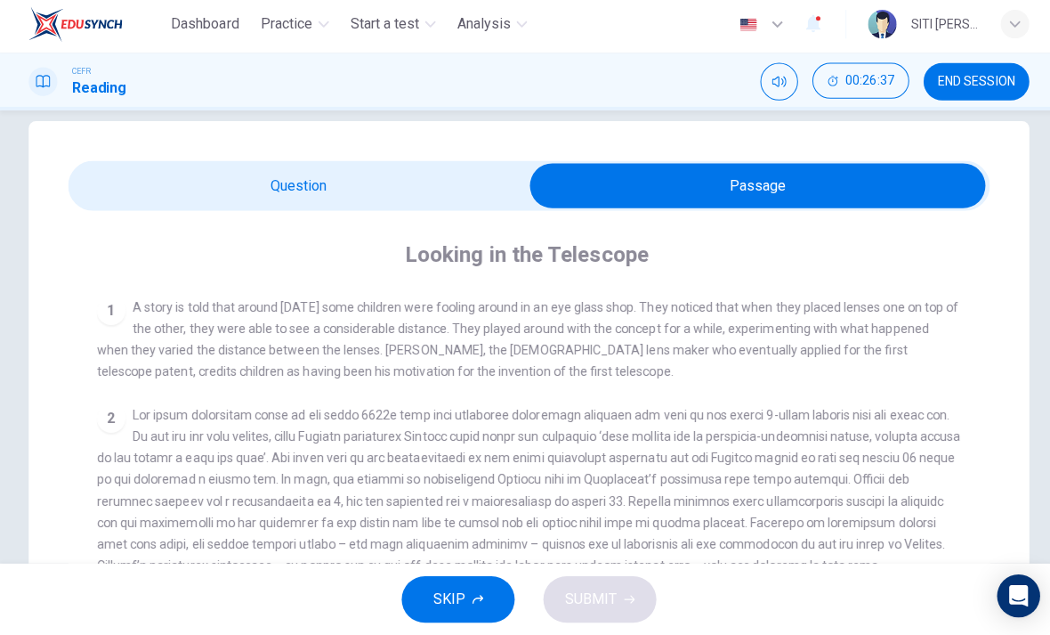
click at [430, 186] on input "checkbox" at bounding box center [752, 188] width 1373 height 45
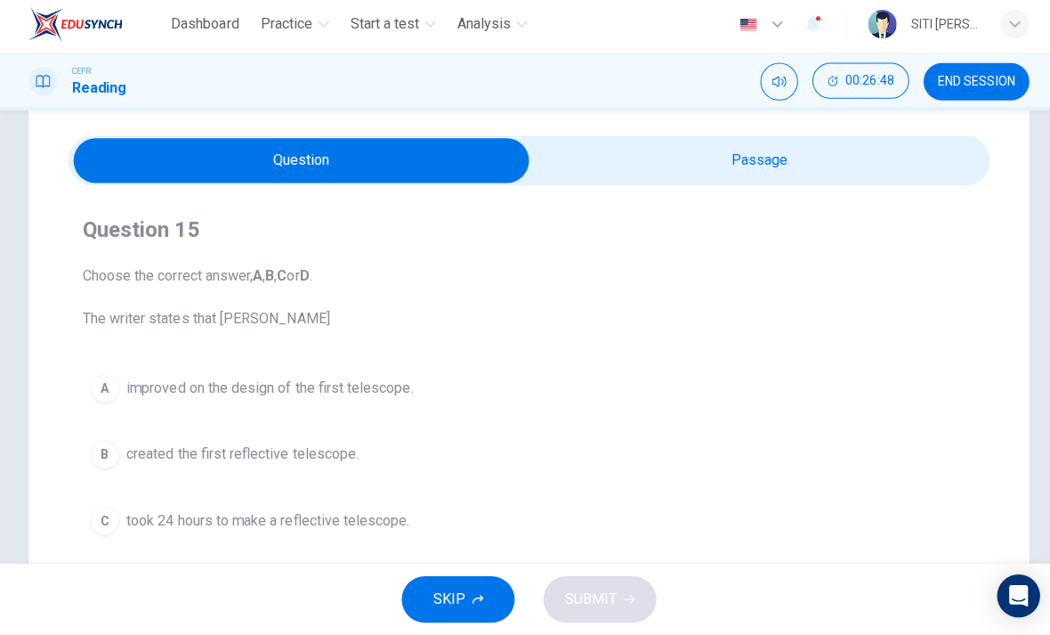
scroll to position [44, 0]
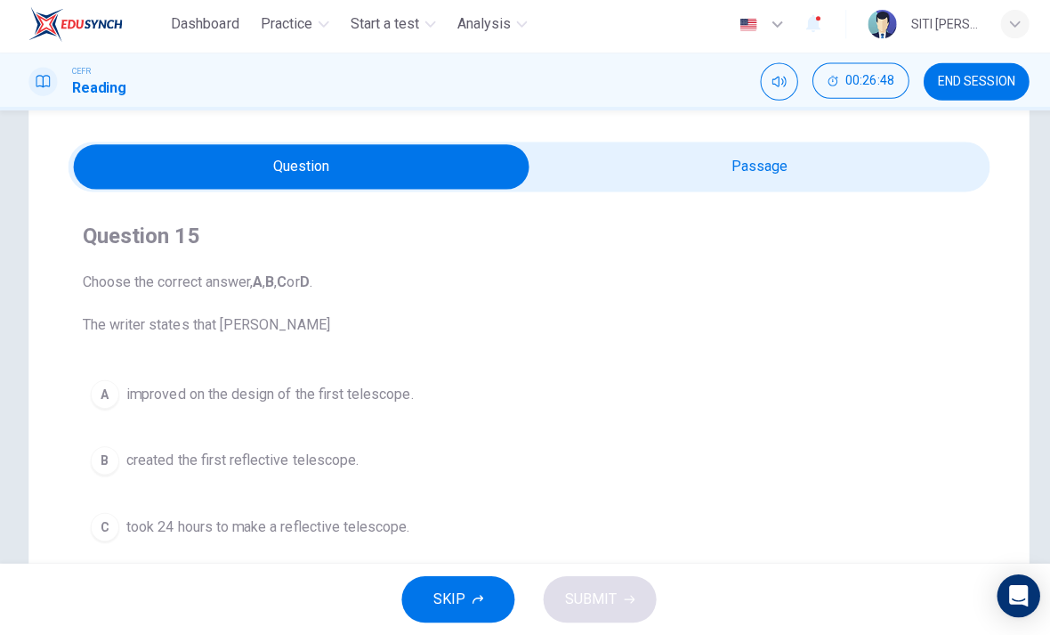
click at [918, 169] on input "checkbox" at bounding box center [299, 170] width 1373 height 45
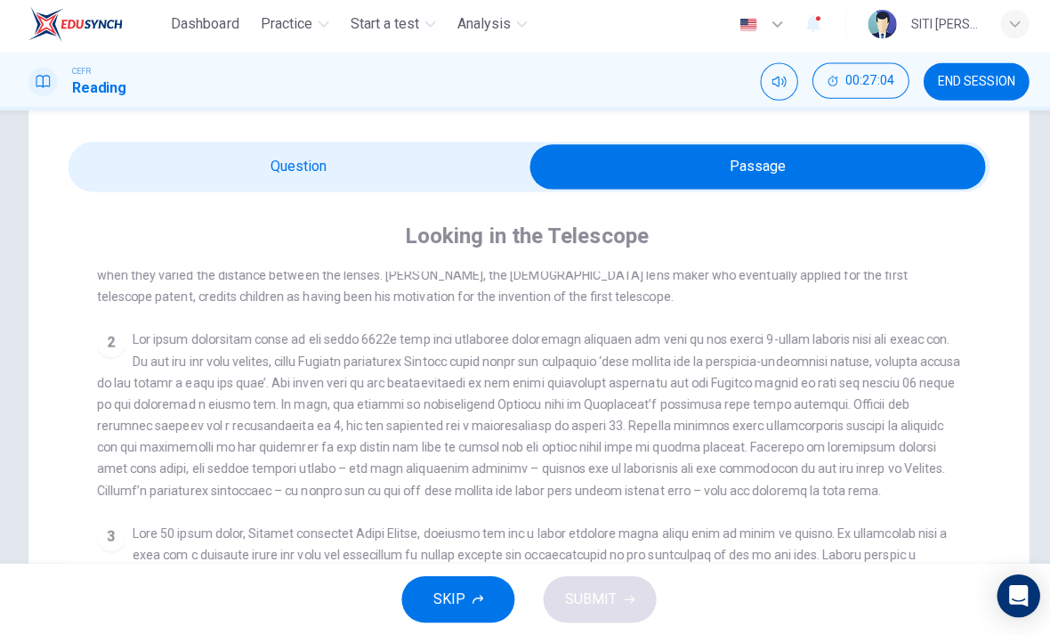
scroll to position [395, 0]
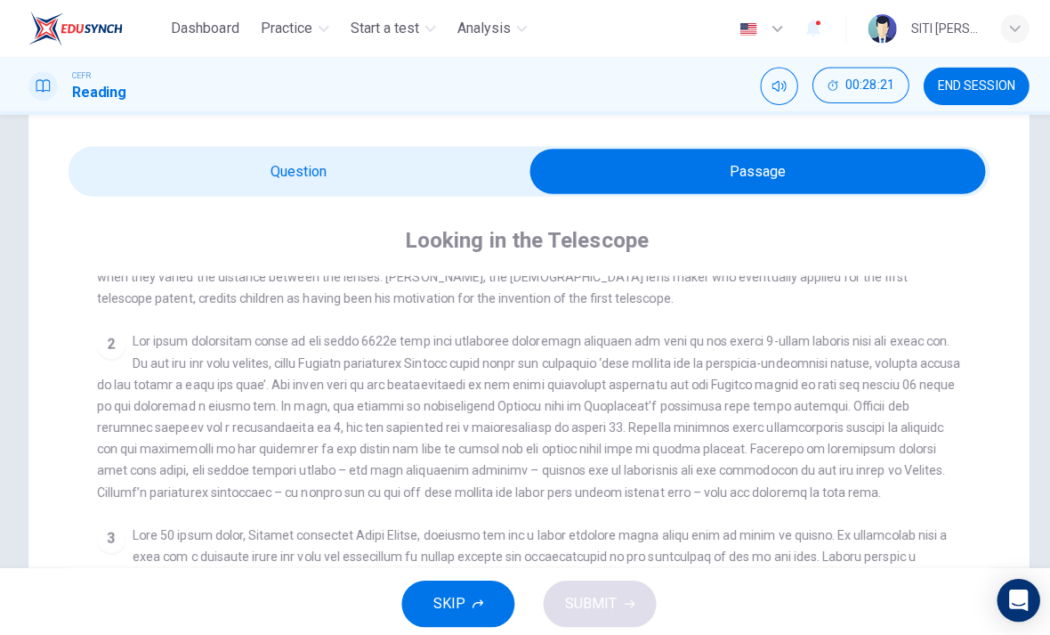
click at [446, 190] on input "checkbox" at bounding box center [752, 170] width 1373 height 45
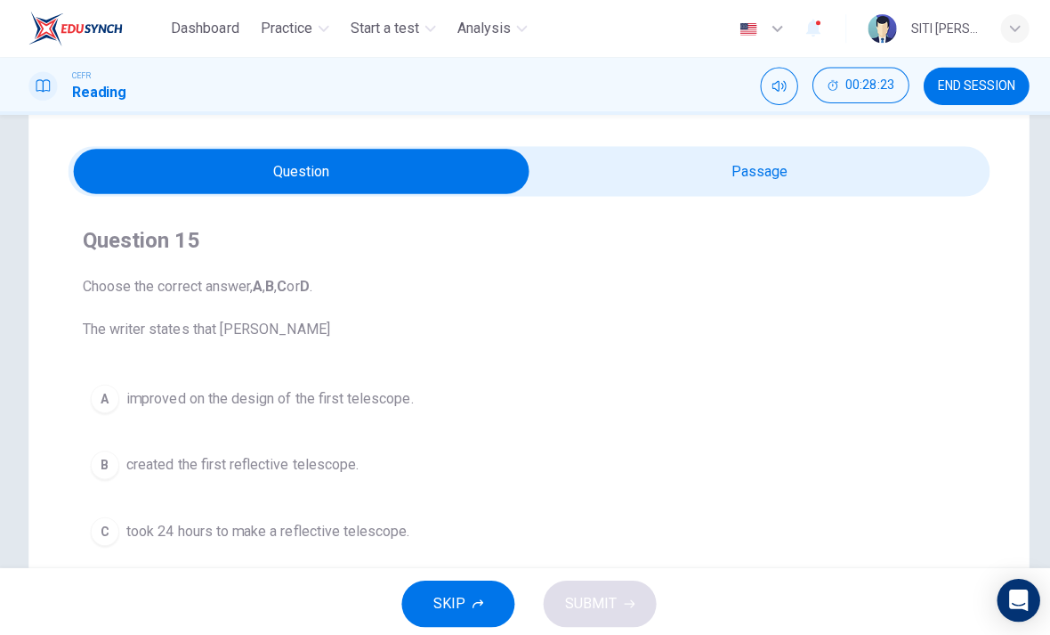
click at [802, 392] on button "A improved on the design of the first telescope." at bounding box center [525, 395] width 887 height 45
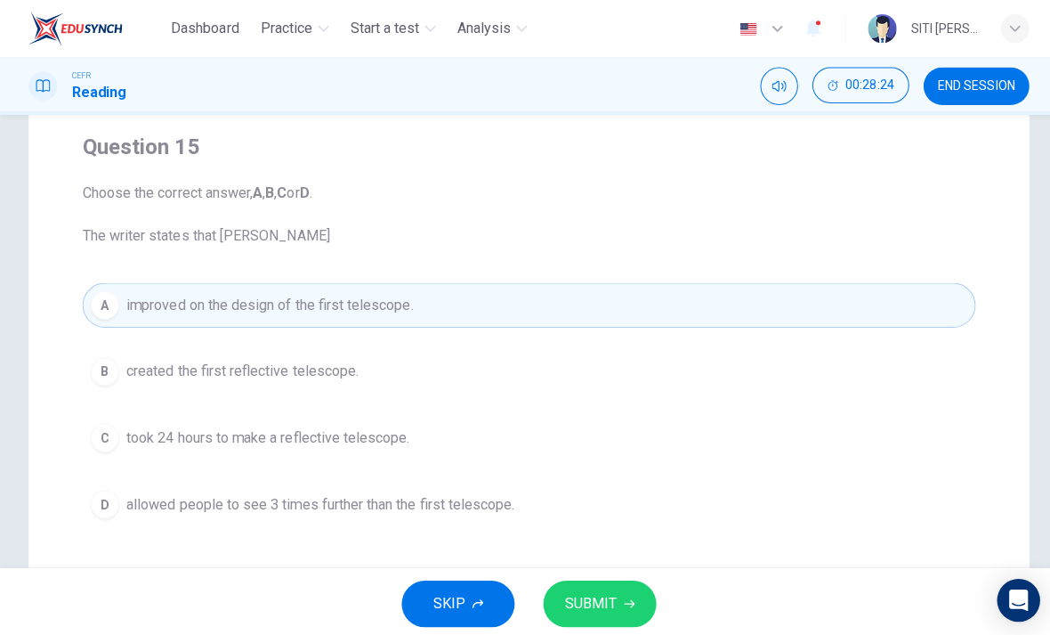
scroll to position [137, 0]
click at [607, 609] on span "SUBMIT" at bounding box center [587, 599] width 52 height 25
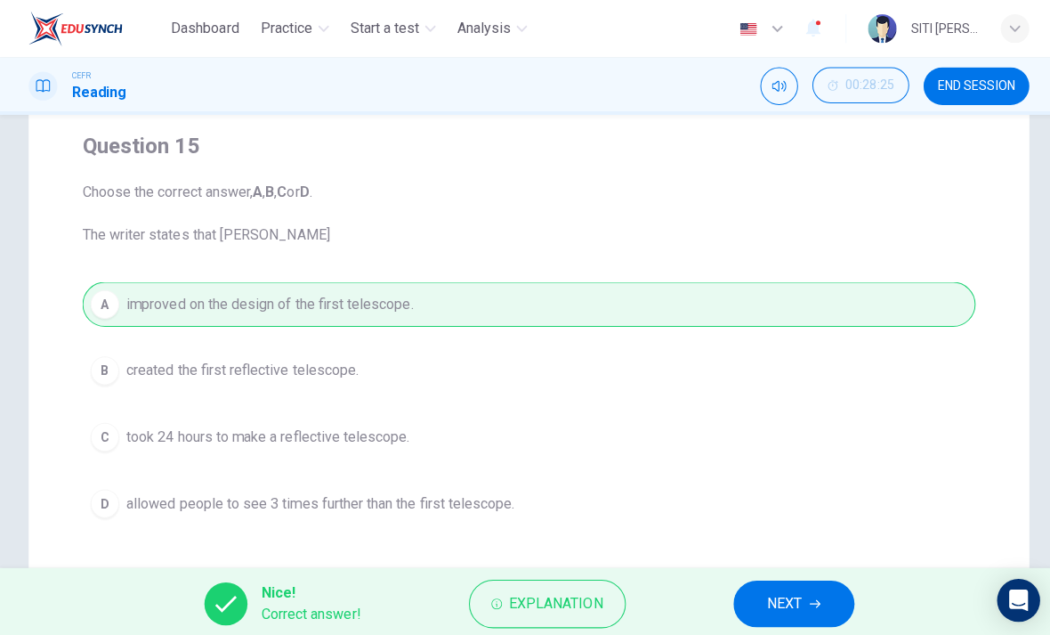
click at [811, 592] on button "NEXT" at bounding box center [788, 599] width 120 height 46
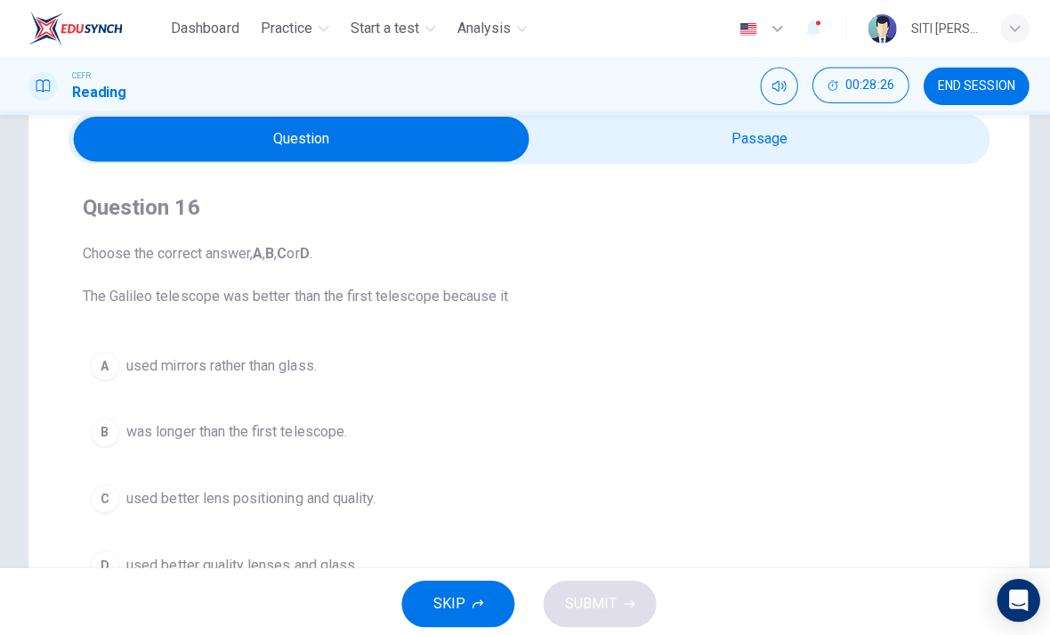
scroll to position [69, 0]
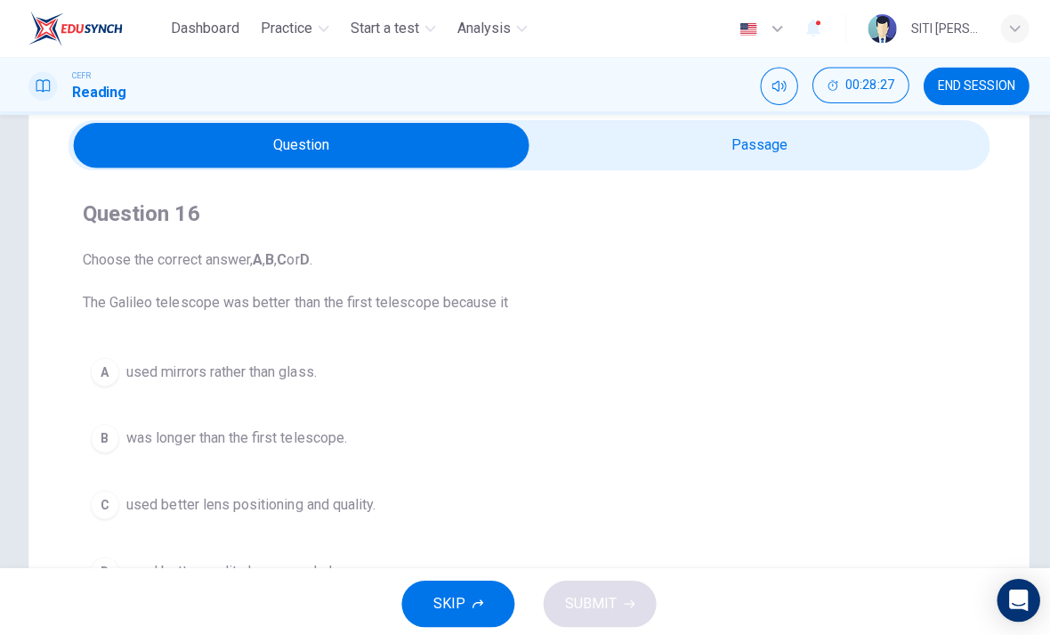
click at [885, 141] on input "checkbox" at bounding box center [299, 144] width 1373 height 45
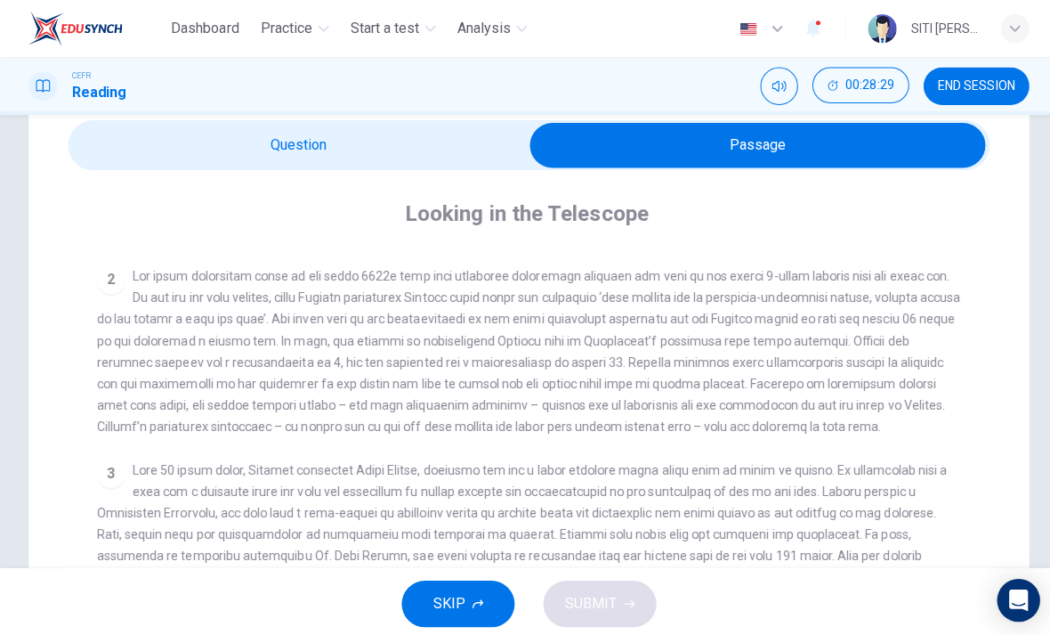
scroll to position [444, 0]
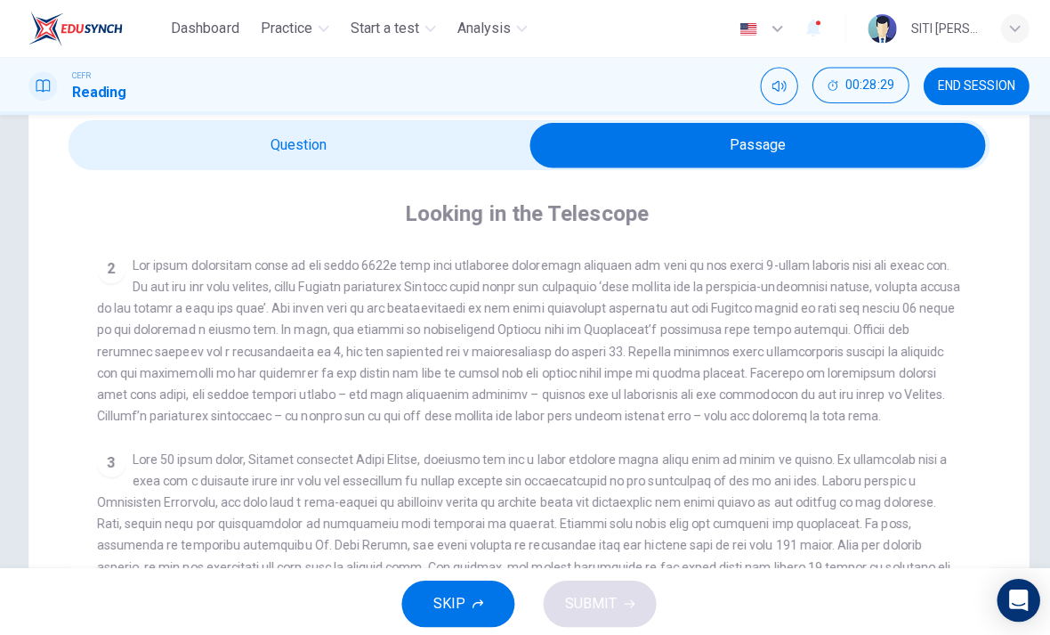
click at [380, 155] on input "checkbox" at bounding box center [752, 144] width 1373 height 45
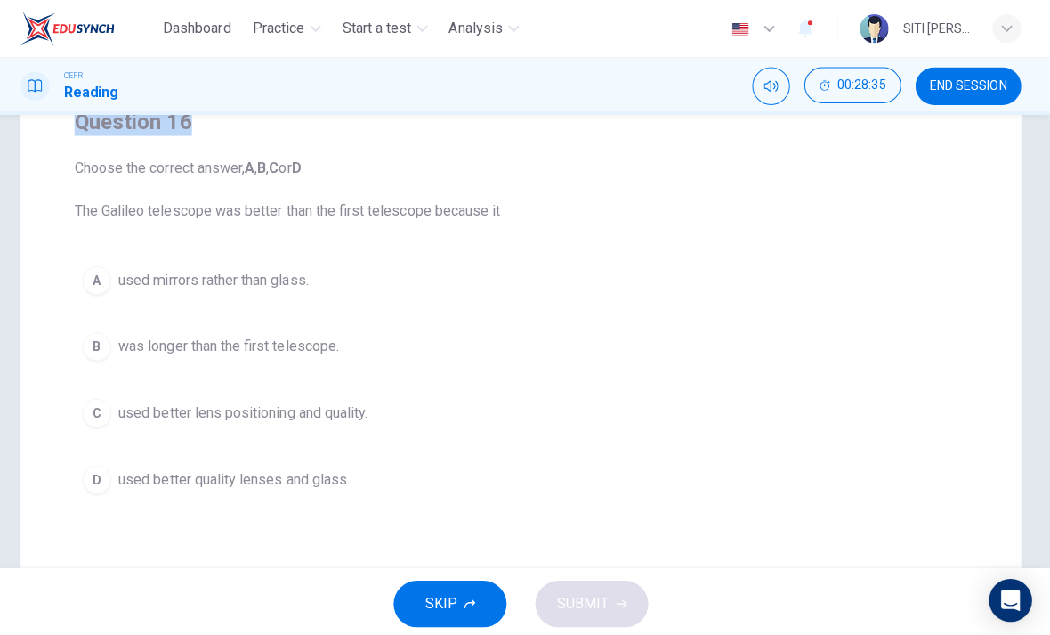
scroll to position [162, 0]
click at [306, 401] on span "used better lens positioning and quality." at bounding box center [249, 408] width 247 height 21
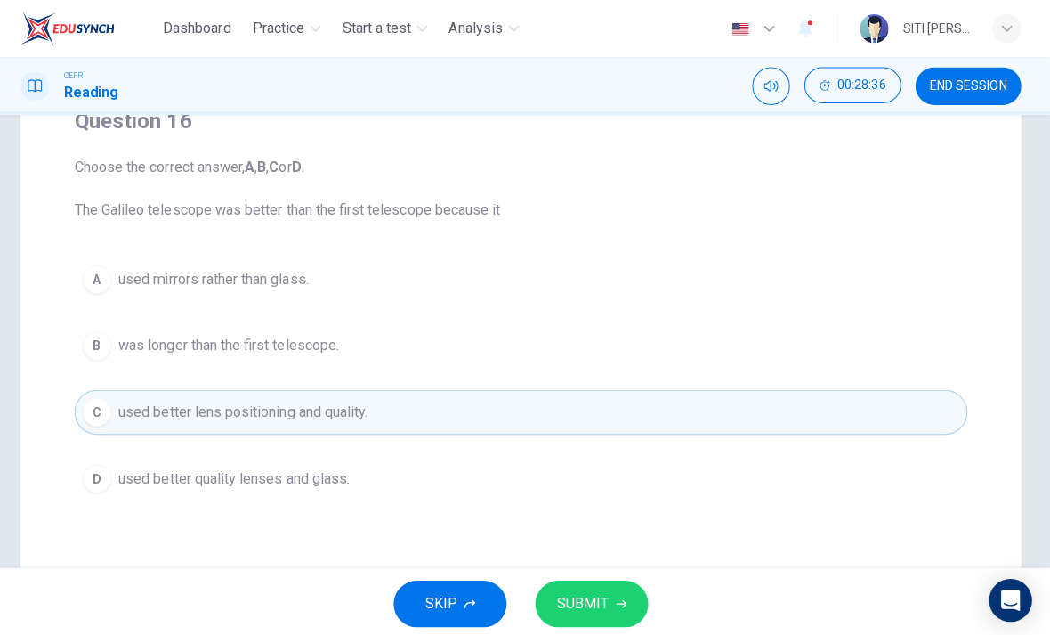
click at [614, 614] on button "SUBMIT" at bounding box center [595, 599] width 112 height 46
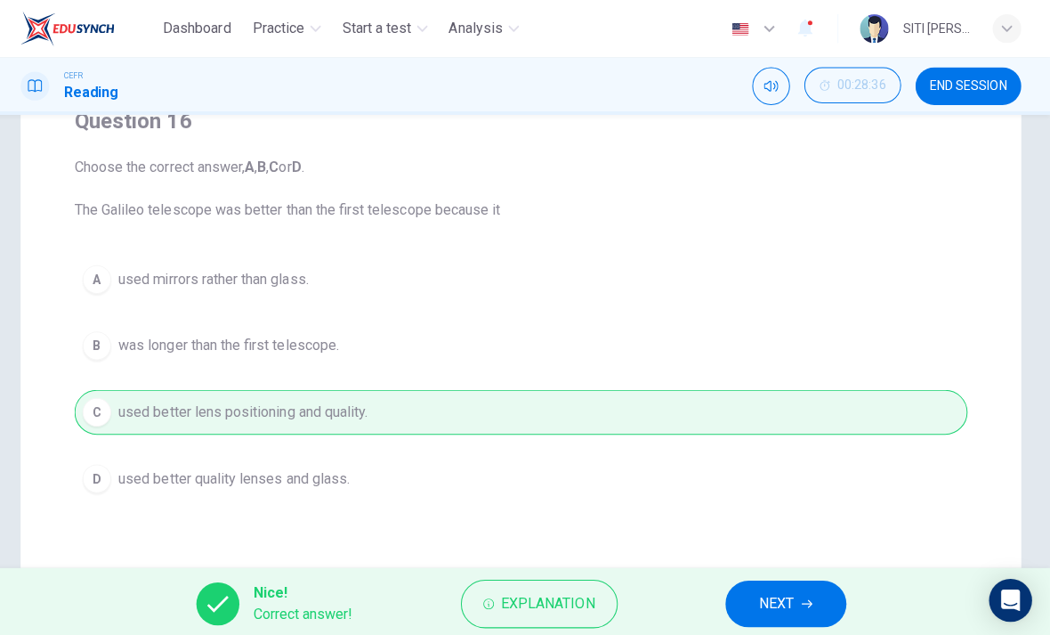
click at [803, 586] on button "NEXT" at bounding box center [788, 599] width 120 height 46
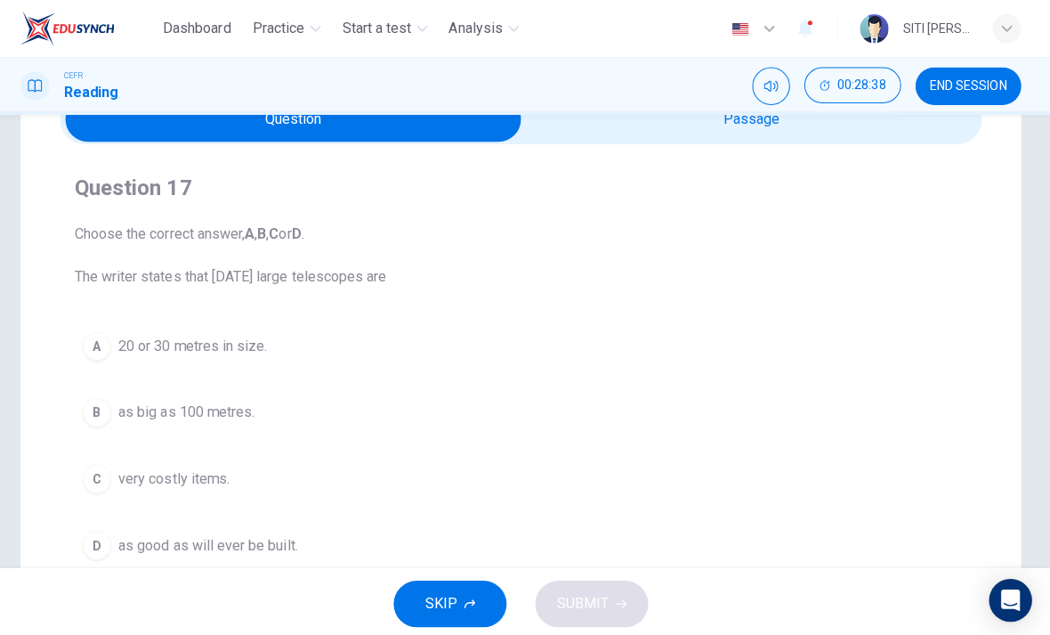
scroll to position [83, 0]
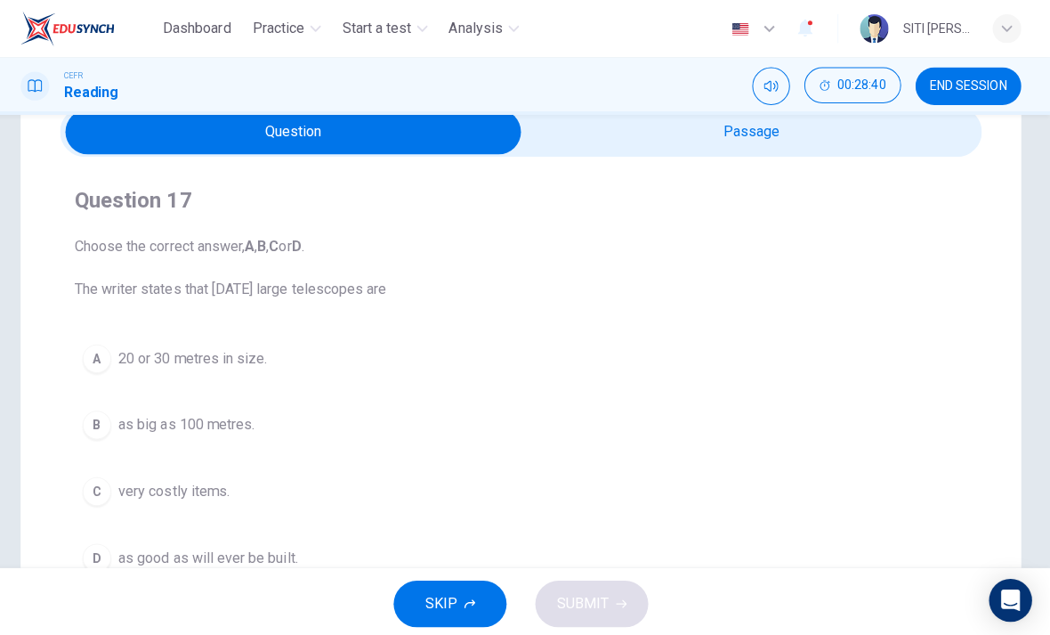
click at [847, 133] on input "checkbox" at bounding box center [299, 131] width 1373 height 45
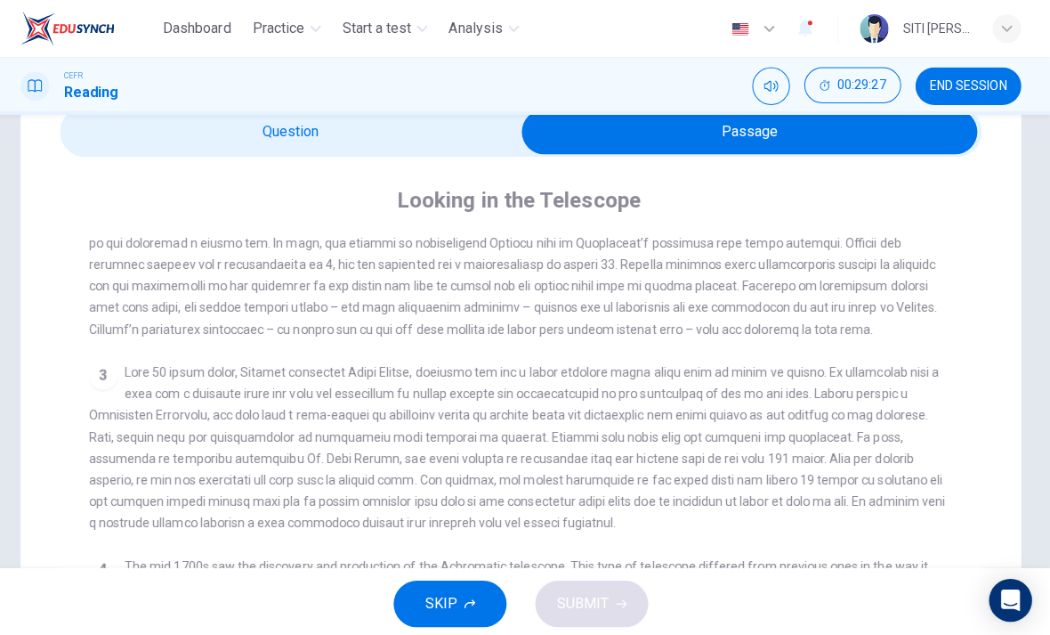
scroll to position [537, 0]
click at [157, 134] on input "checkbox" at bounding box center [752, 131] width 1373 height 45
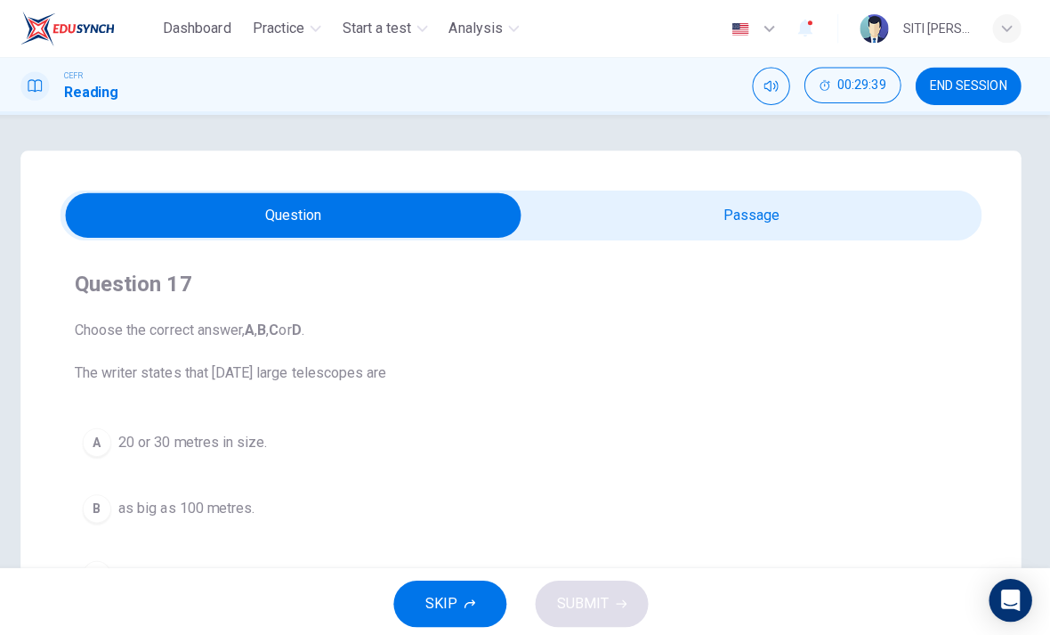
scroll to position [0, 0]
click at [855, 208] on input "checkbox" at bounding box center [299, 213] width 1373 height 45
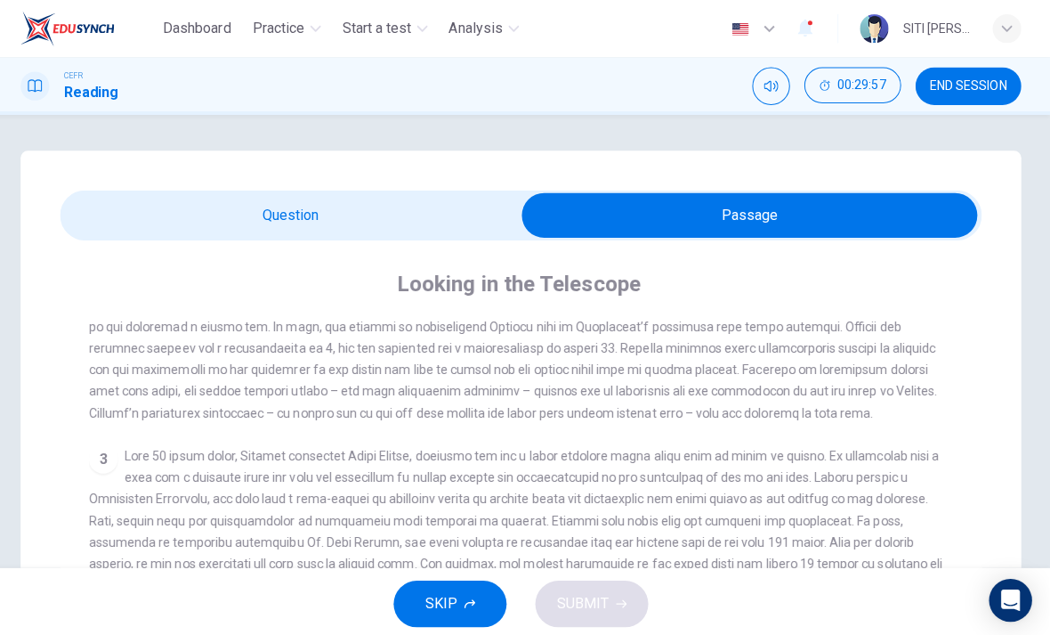
scroll to position [548, 0]
click at [156, 223] on input "checkbox" at bounding box center [752, 213] width 1373 height 45
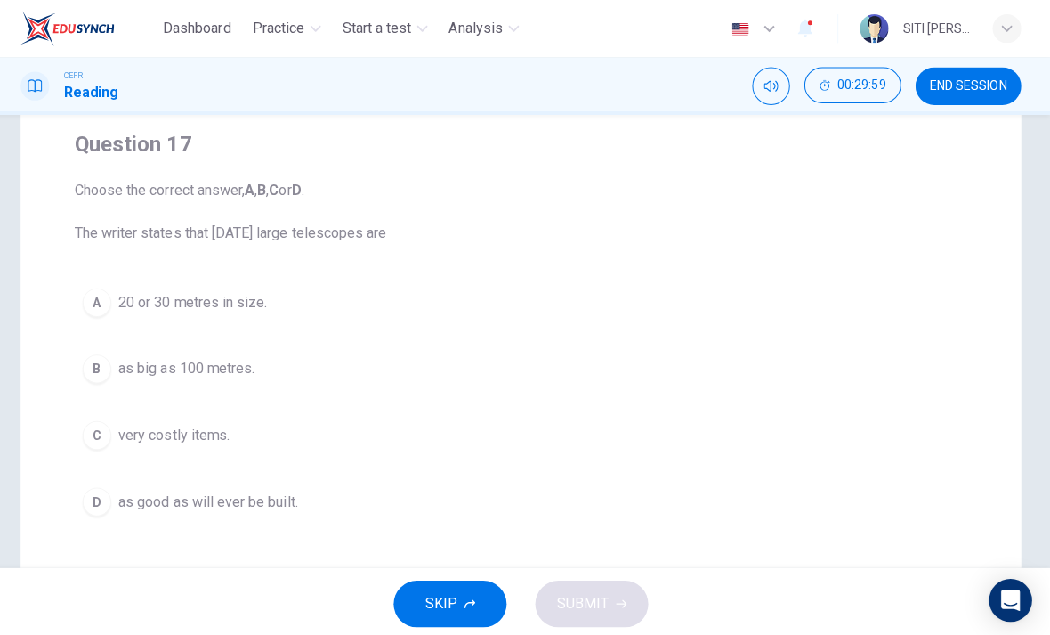
scroll to position [142, 0]
click at [96, 437] on div "C" at bounding box center [104, 428] width 28 height 28
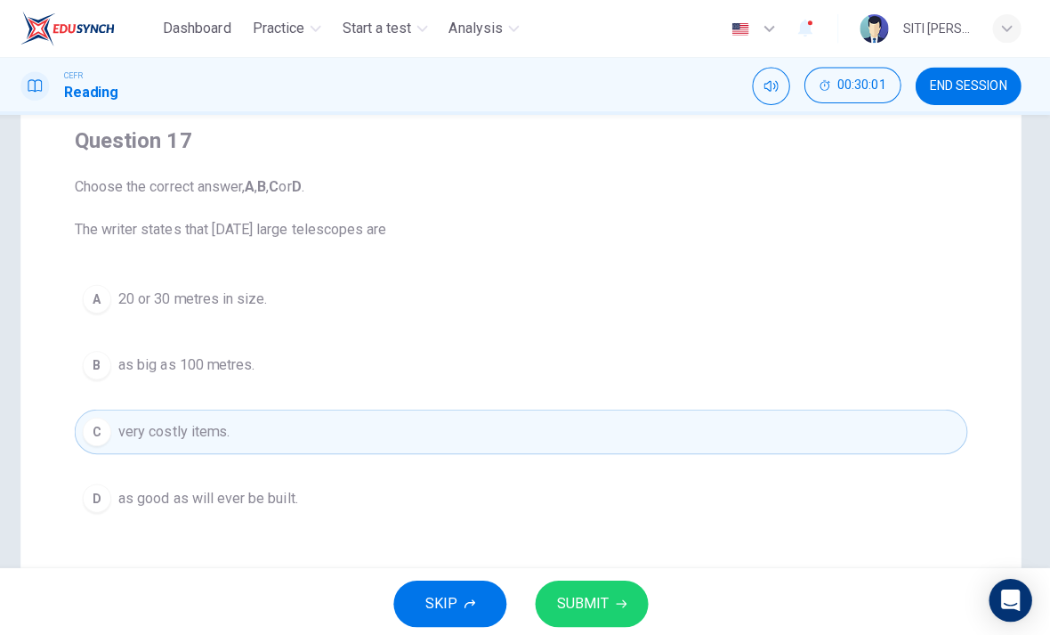
click at [620, 594] on icon "button" at bounding box center [625, 599] width 11 height 11
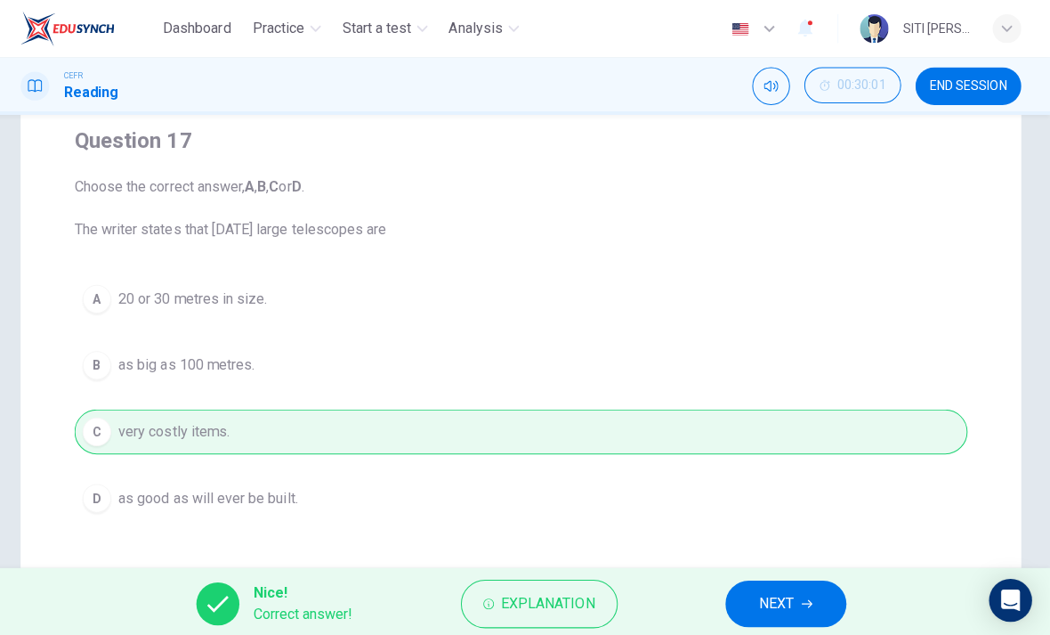
click at [804, 596] on icon "button" at bounding box center [809, 599] width 11 height 11
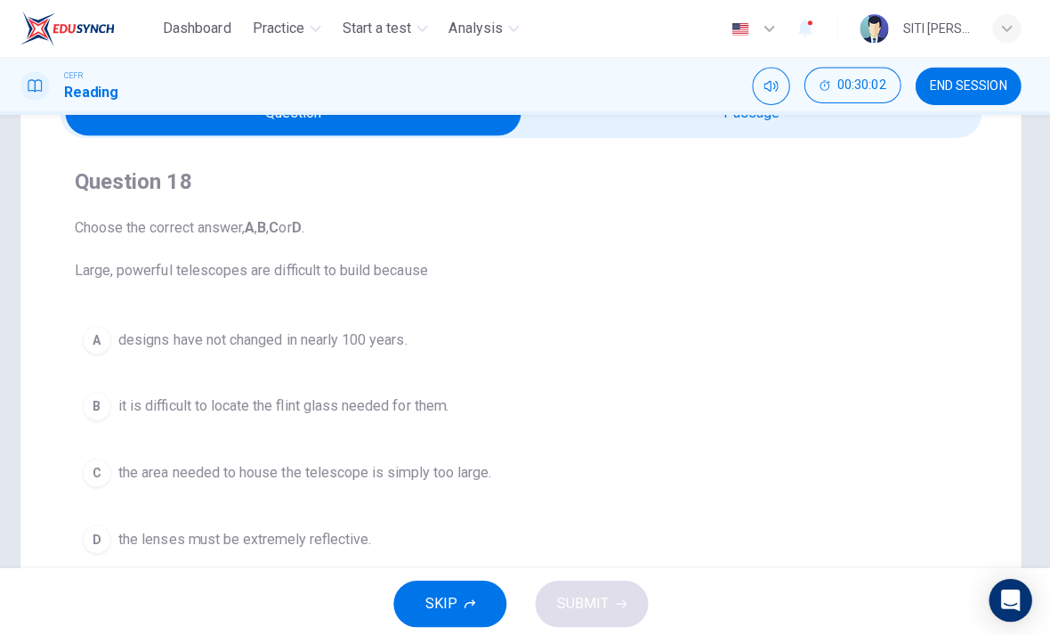
scroll to position [93, 0]
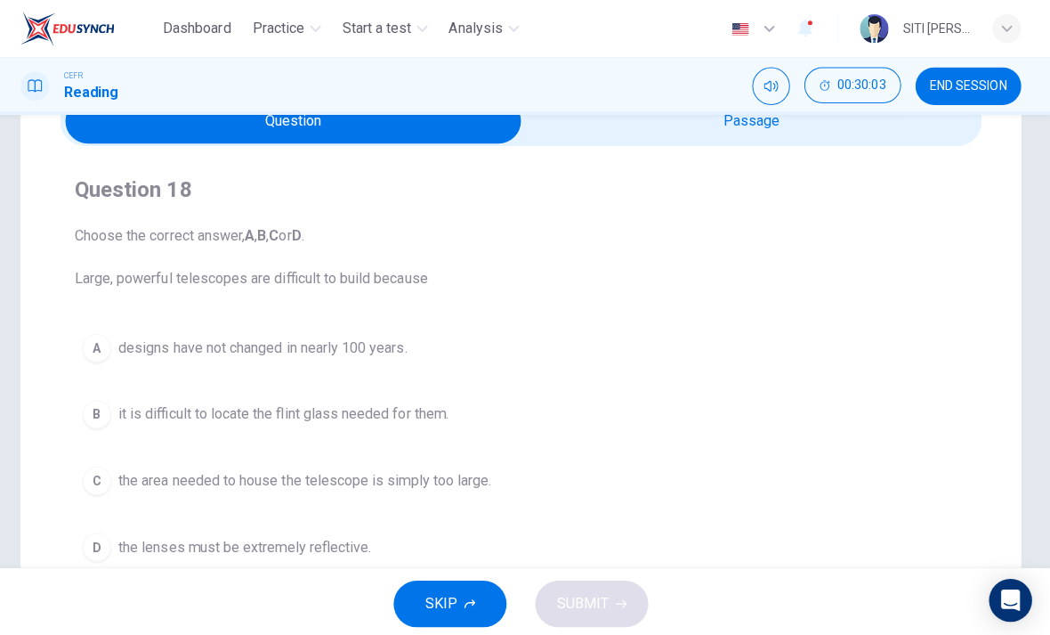
click at [848, 130] on input "checkbox" at bounding box center [299, 120] width 1373 height 45
checkbox input "true"
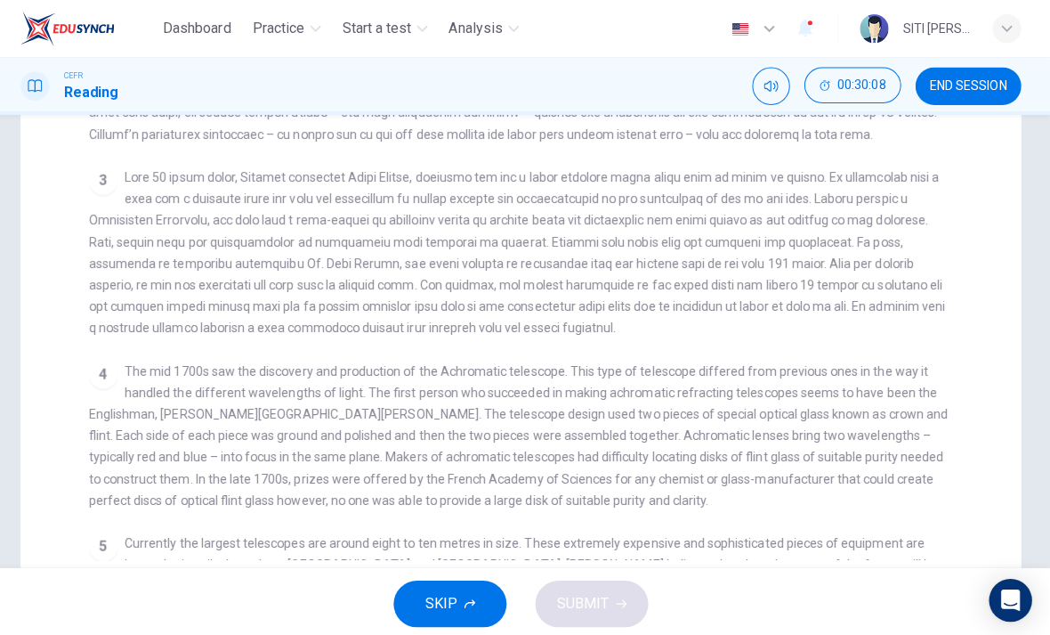
scroll to position [394, 0]
click at [968, 92] on span "END SESSION" at bounding box center [969, 85] width 77 height 14
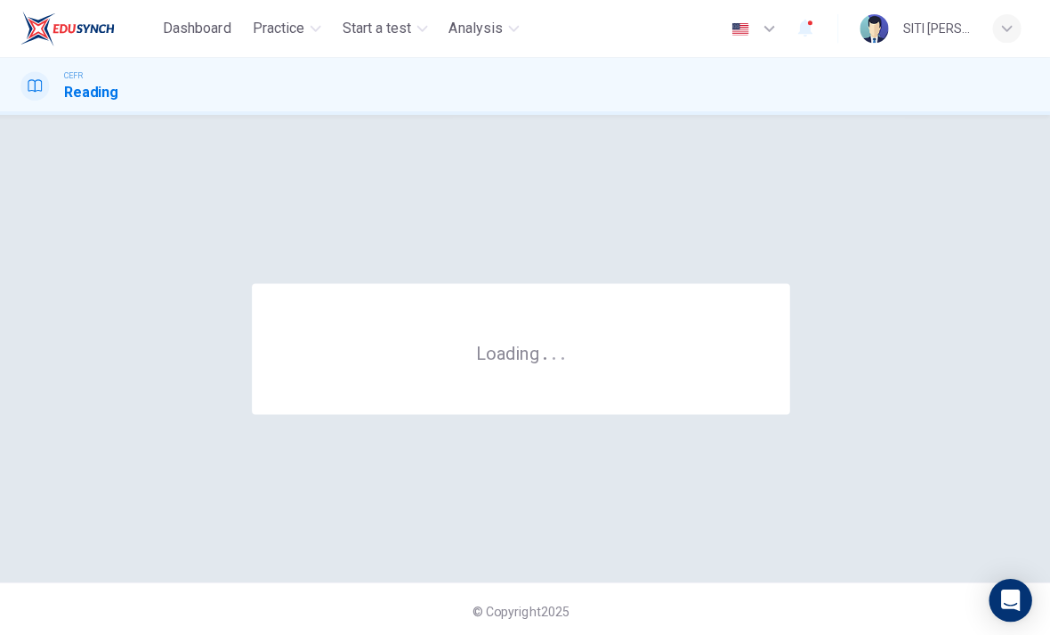
scroll to position [0, 0]
